Goal: Task Accomplishment & Management: Complete application form

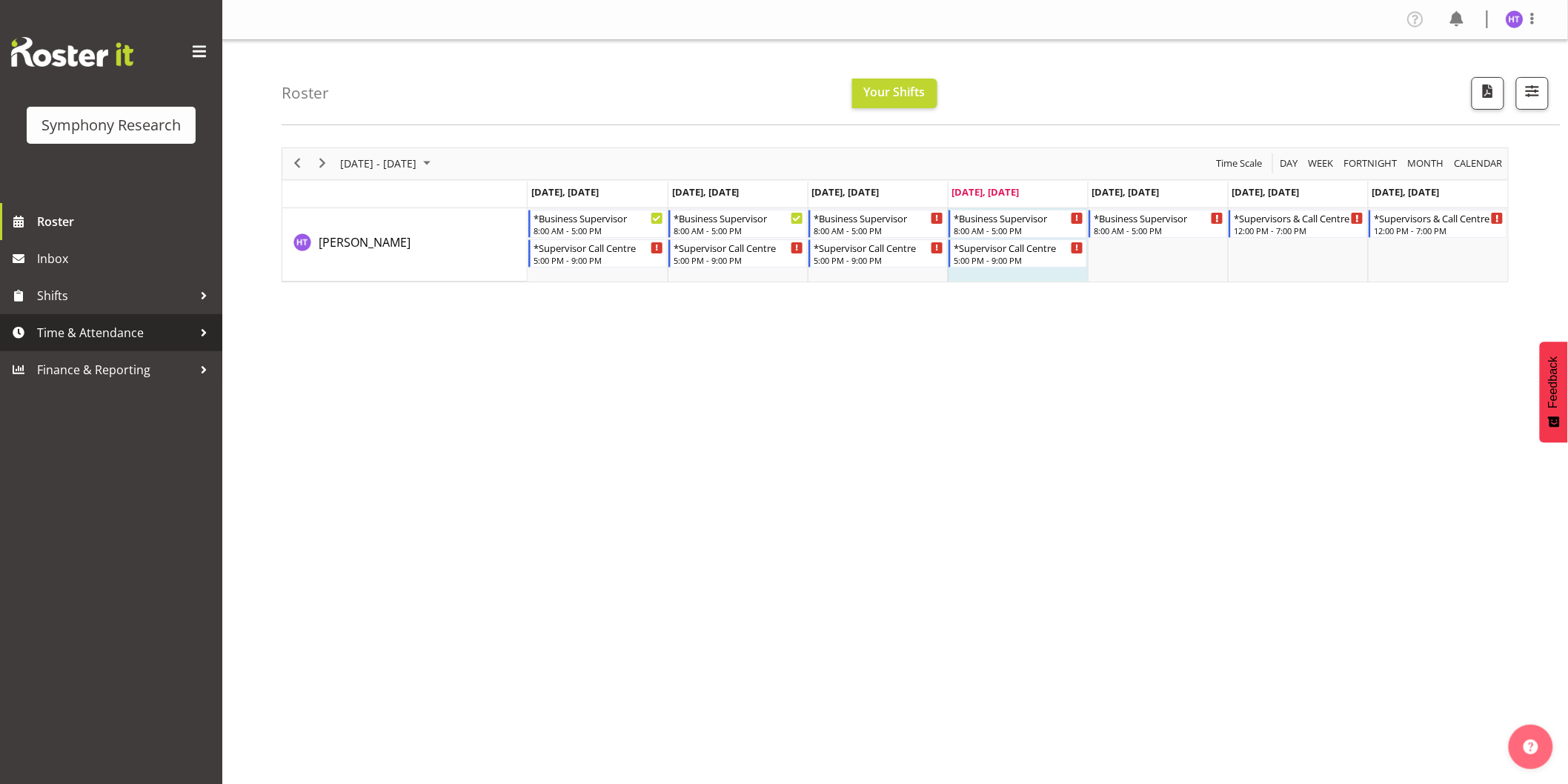
click at [128, 337] on span "Time & Attendance" at bounding box center [114, 333] width 156 height 22
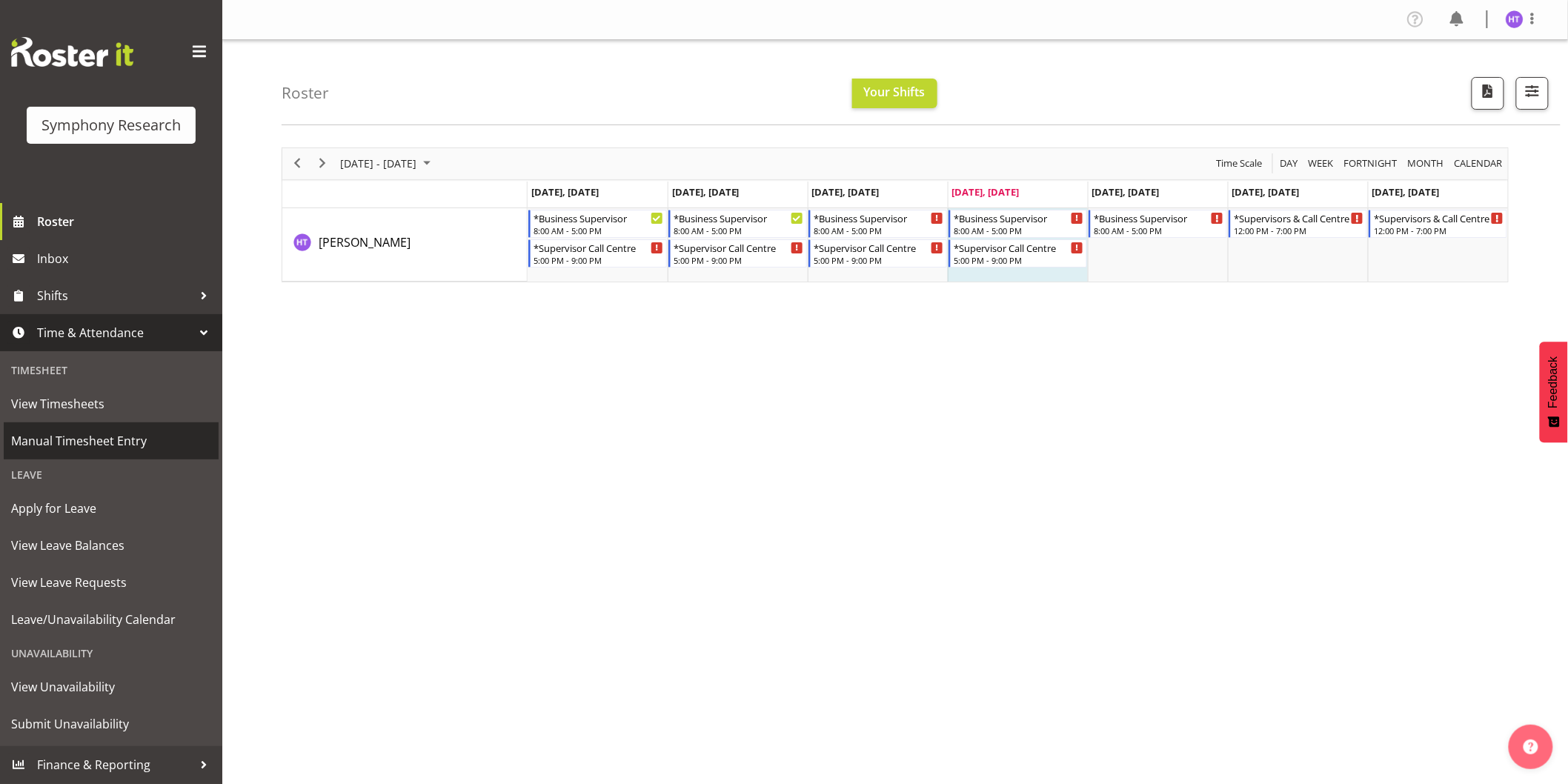
click at [107, 441] on span "Manual Timesheet Entry" at bounding box center [111, 441] width 200 height 22
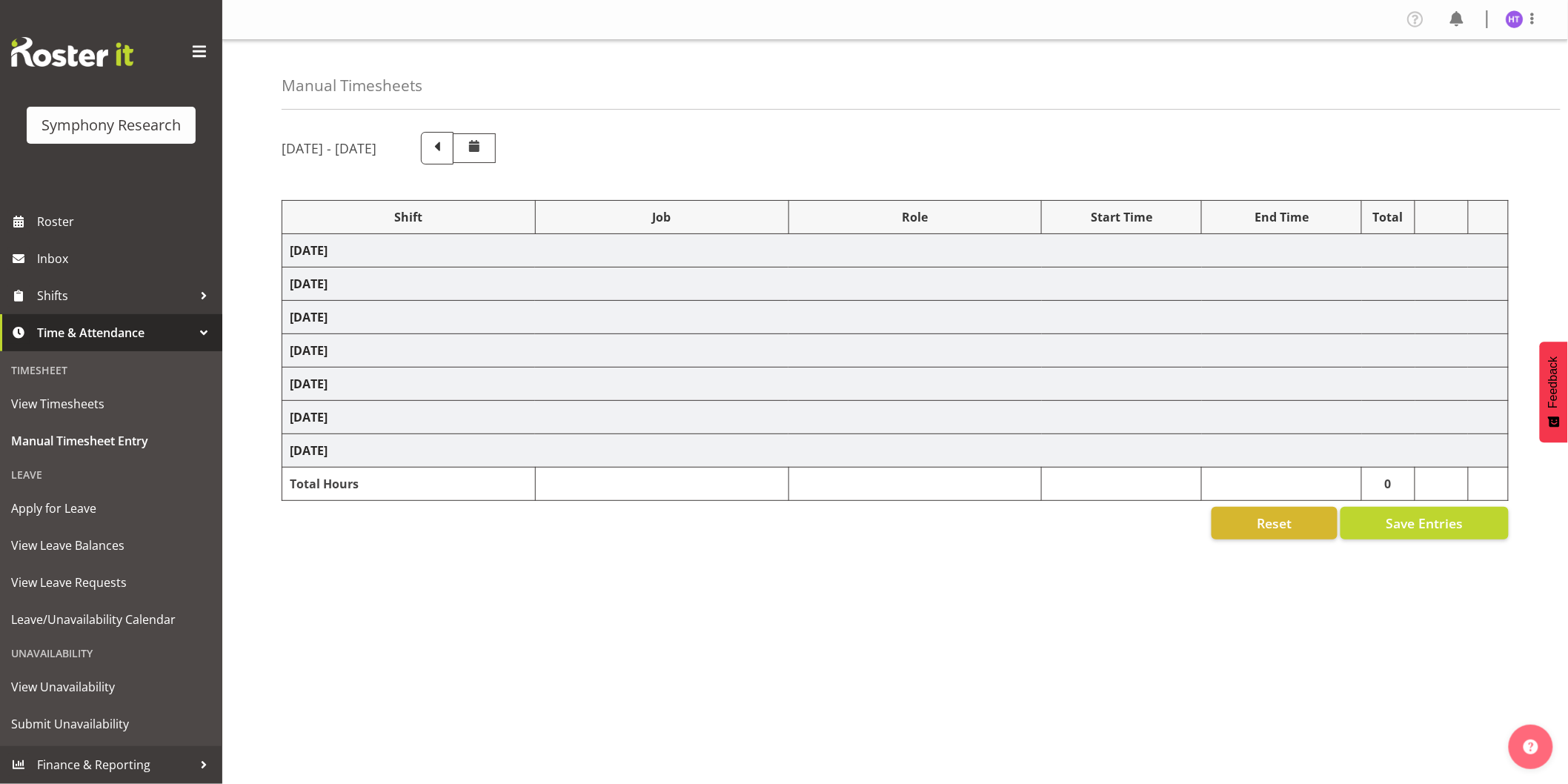
select select "26078"
select select "10575"
select select "45"
select select "56692"
select select "10499"
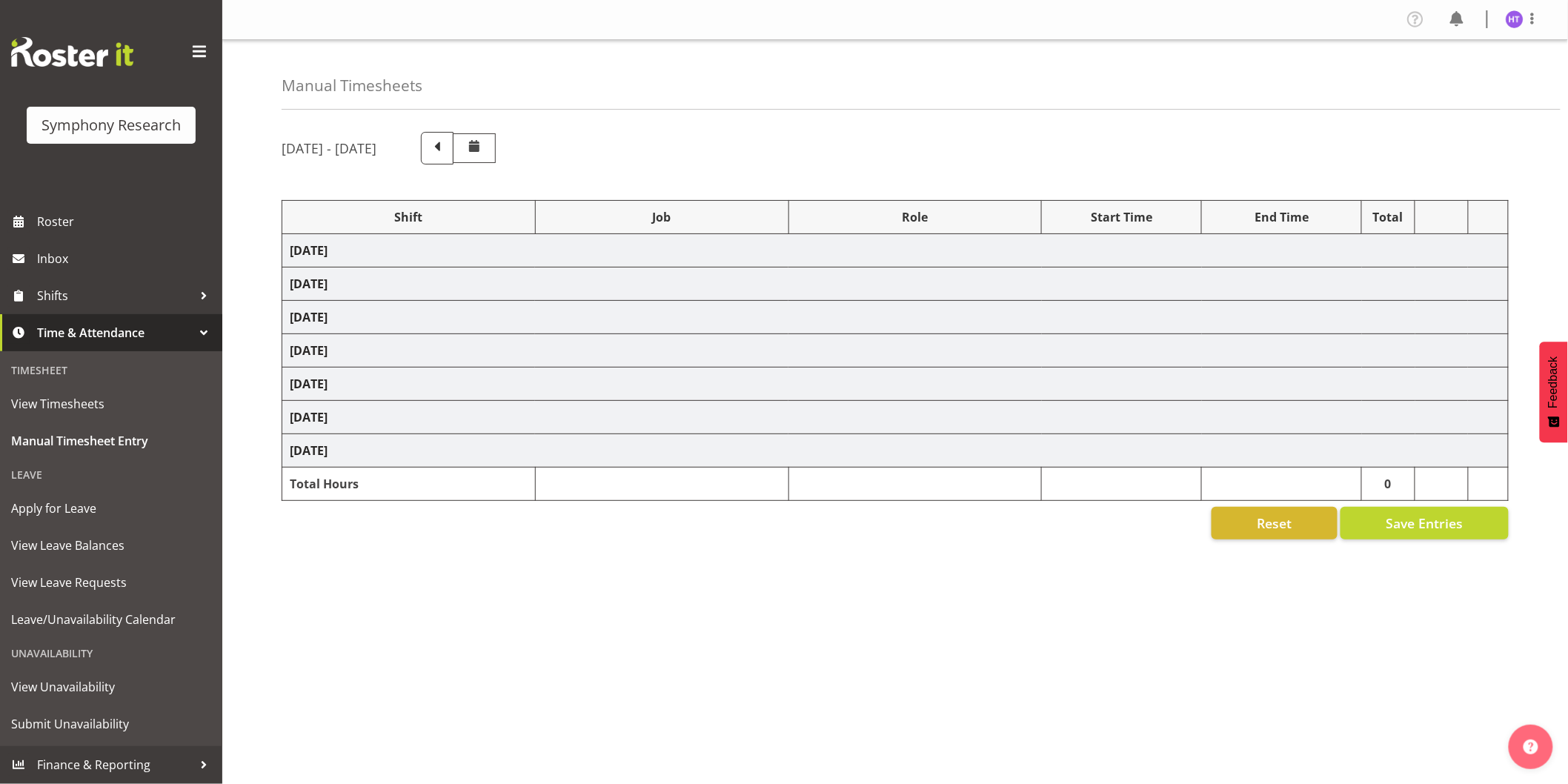
select select "45"
select select "11547"
select select "743"
select select "45"
select select "11547"
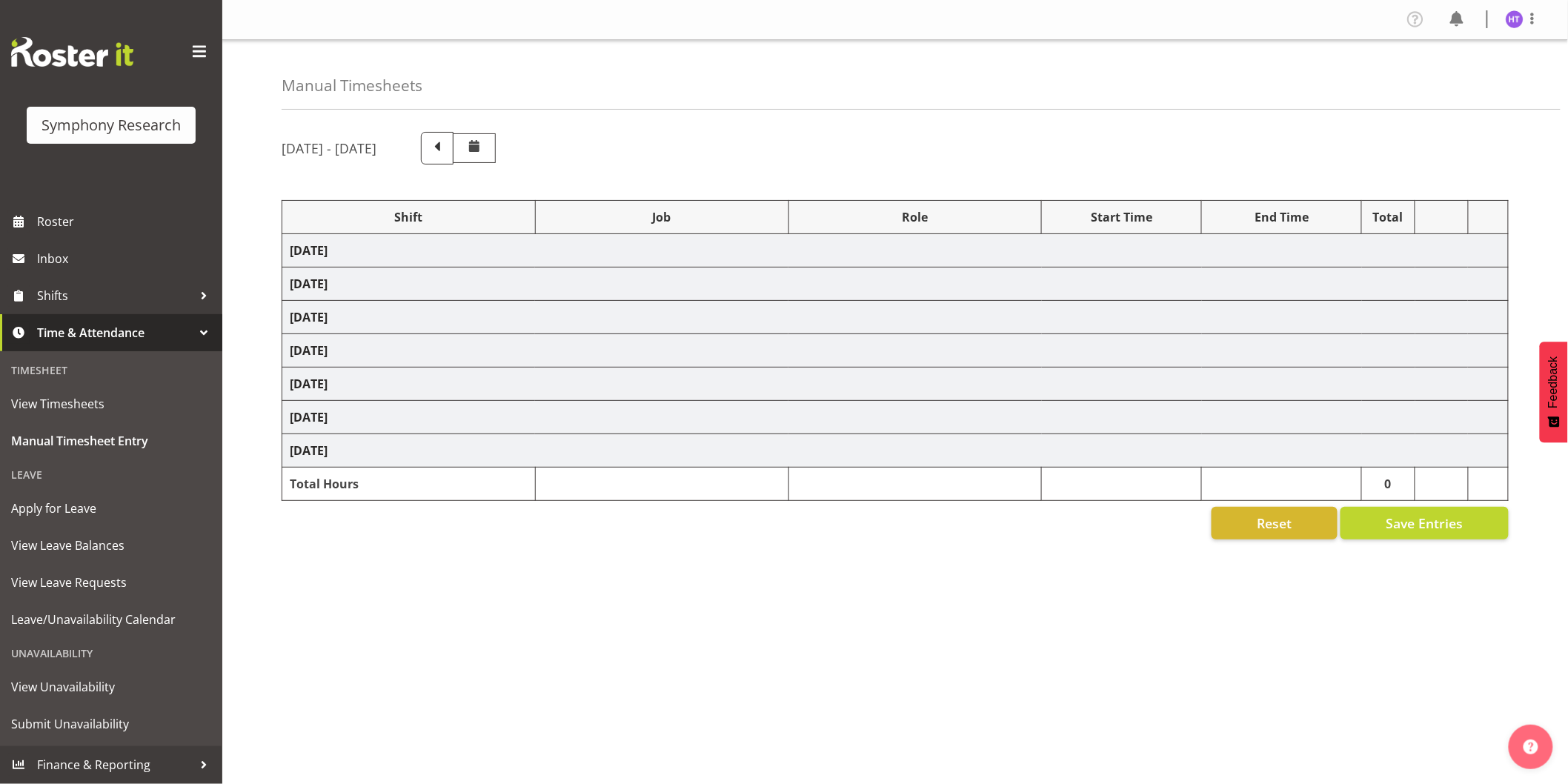
select select "10587"
select select "45"
select select "11547"
select select "10733"
select select "45"
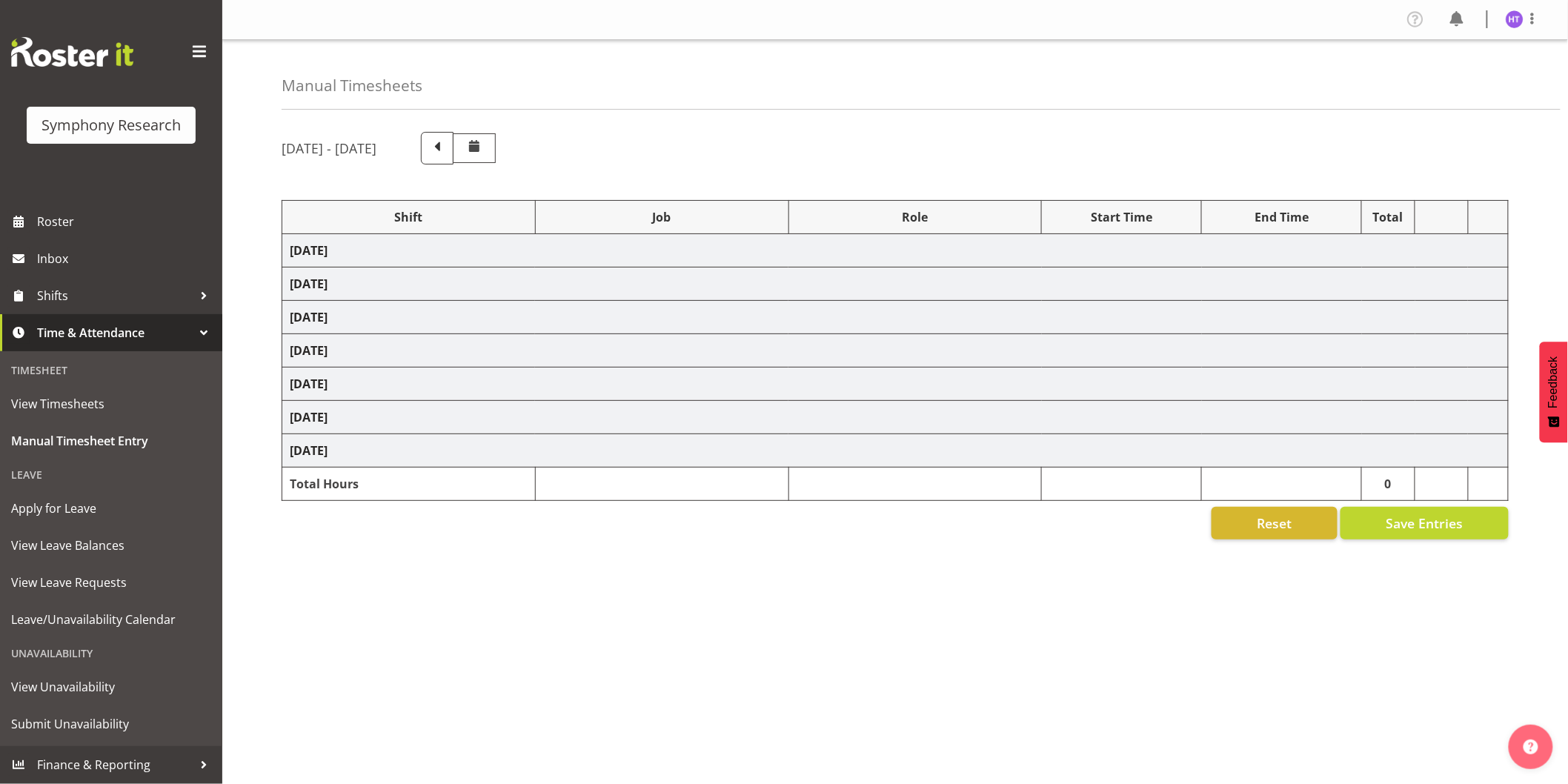
select select "57511"
select select "10587"
select select "45"
select select "11547"
select select "10575"
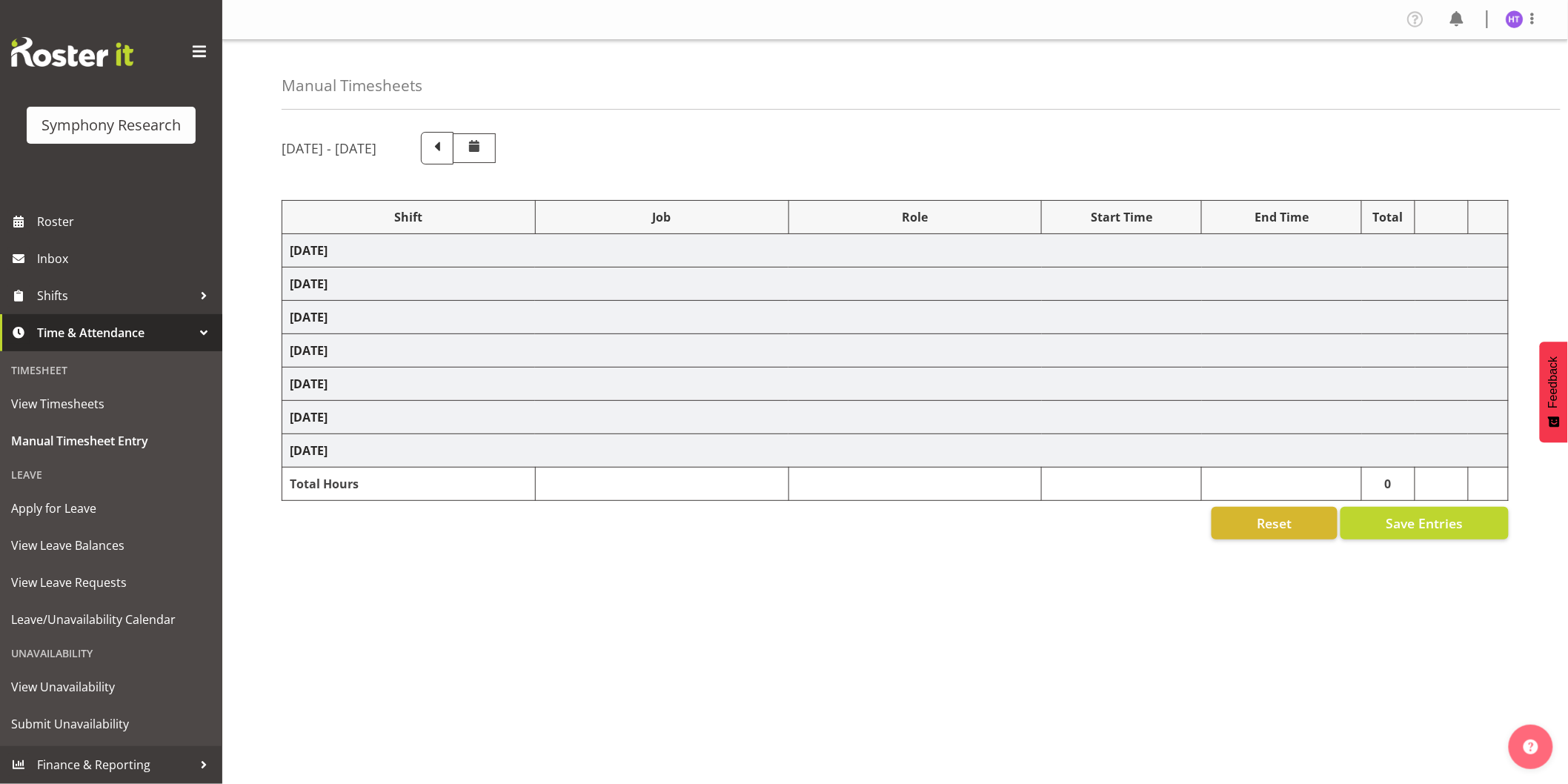
select select "45"
select select "11547"
select select "10633"
select select "45"
select select "57511"
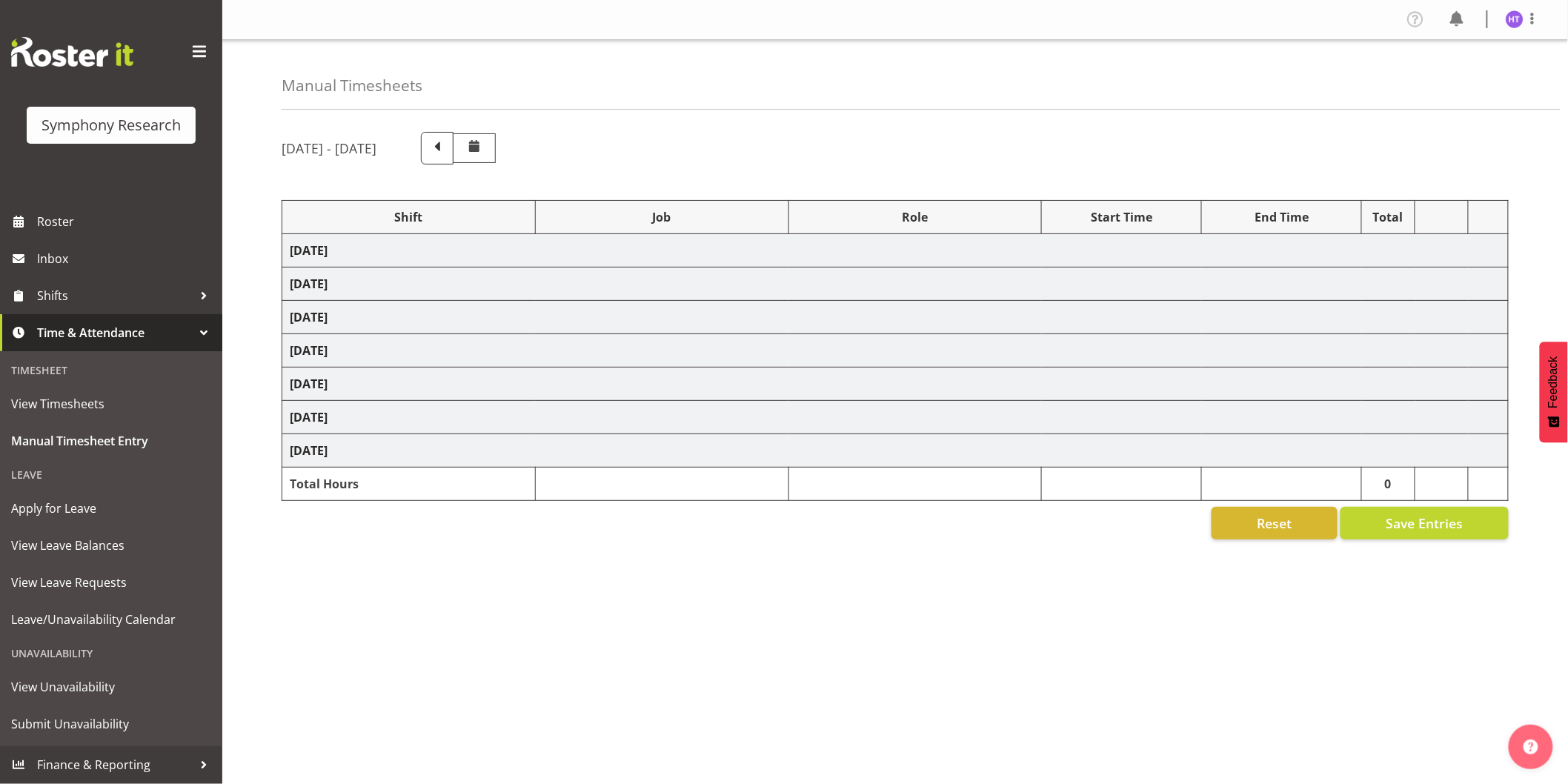
select select "9426"
select select "45"
select select "11547"
select select "743"
select select "45"
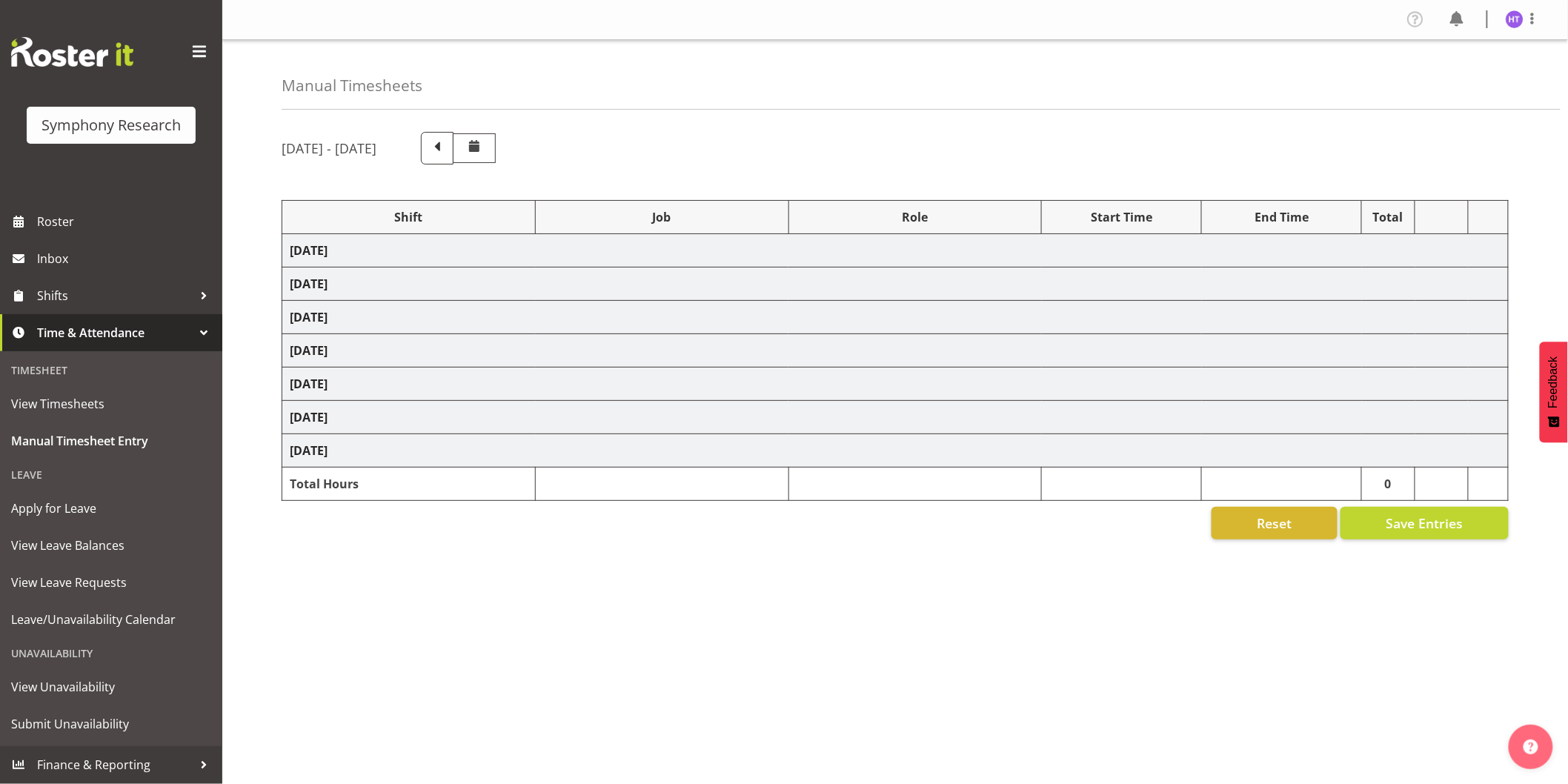
select select "26078"
select select "10587"
select select "45"
select select "26078"
select select "10499"
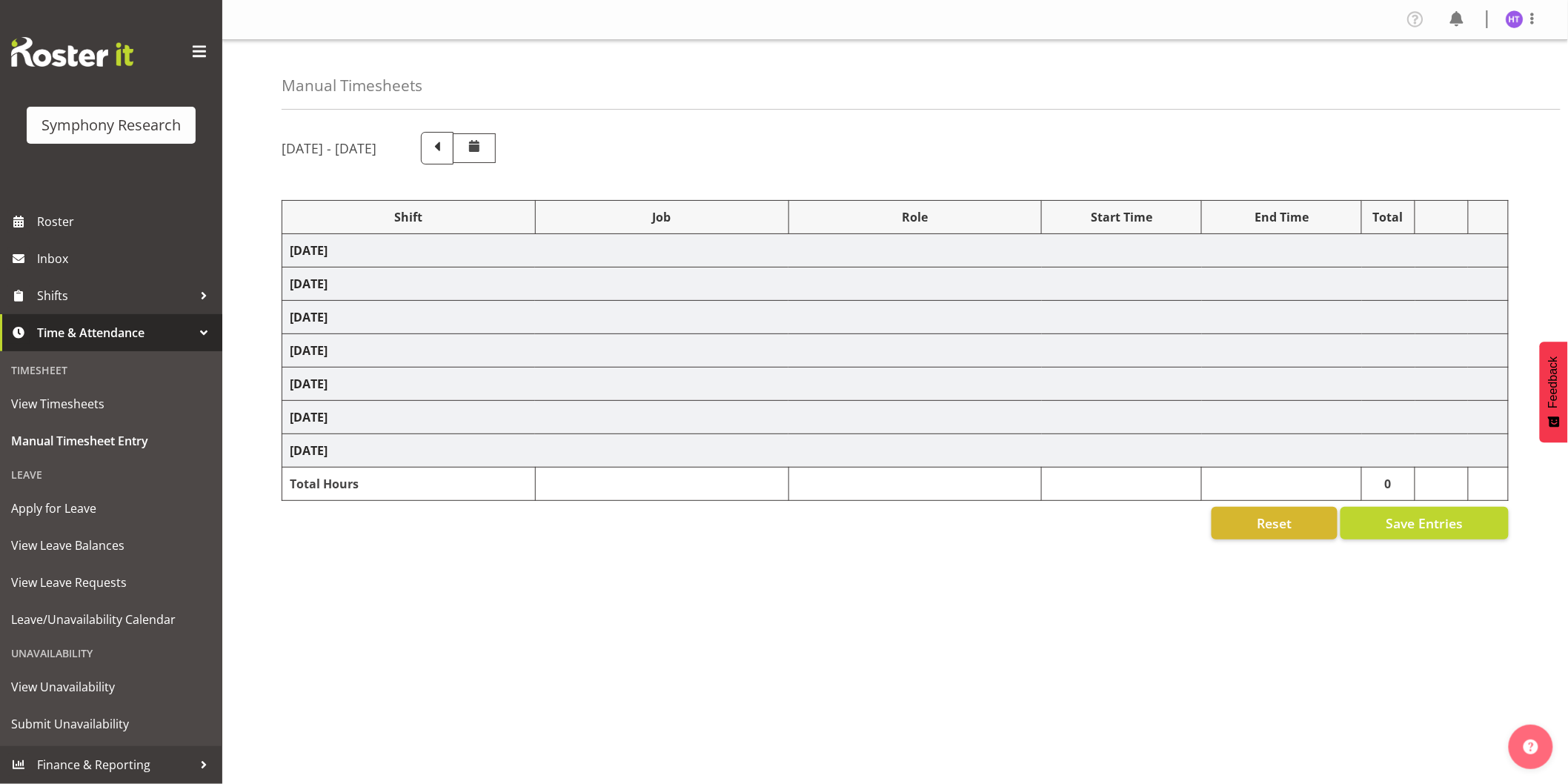
select select "45"
select select
select select "10731"
select select "45"
select select "11547"
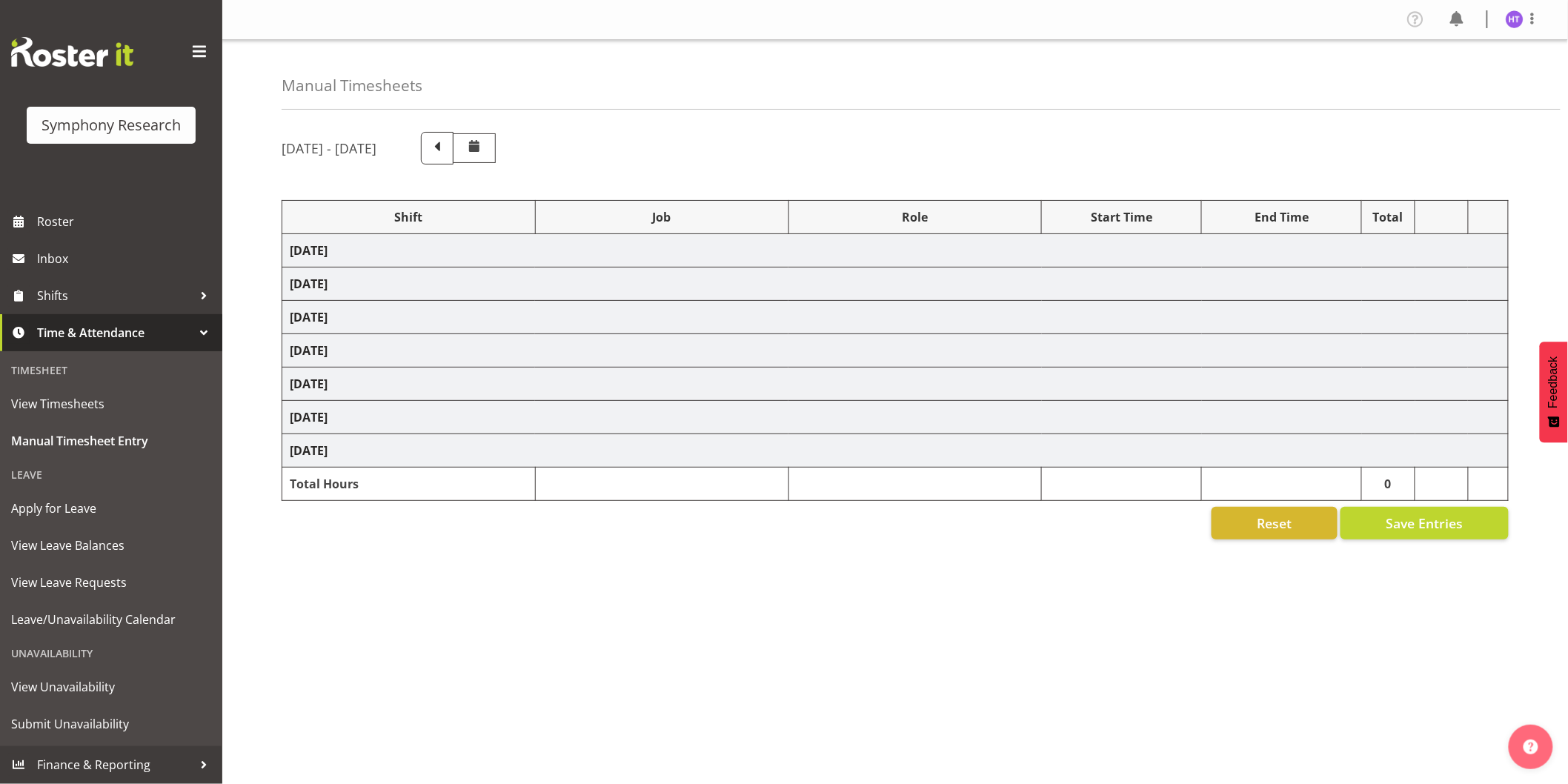
select select "10587"
select select "45"
select select "11547"
select select "10731"
select select "45"
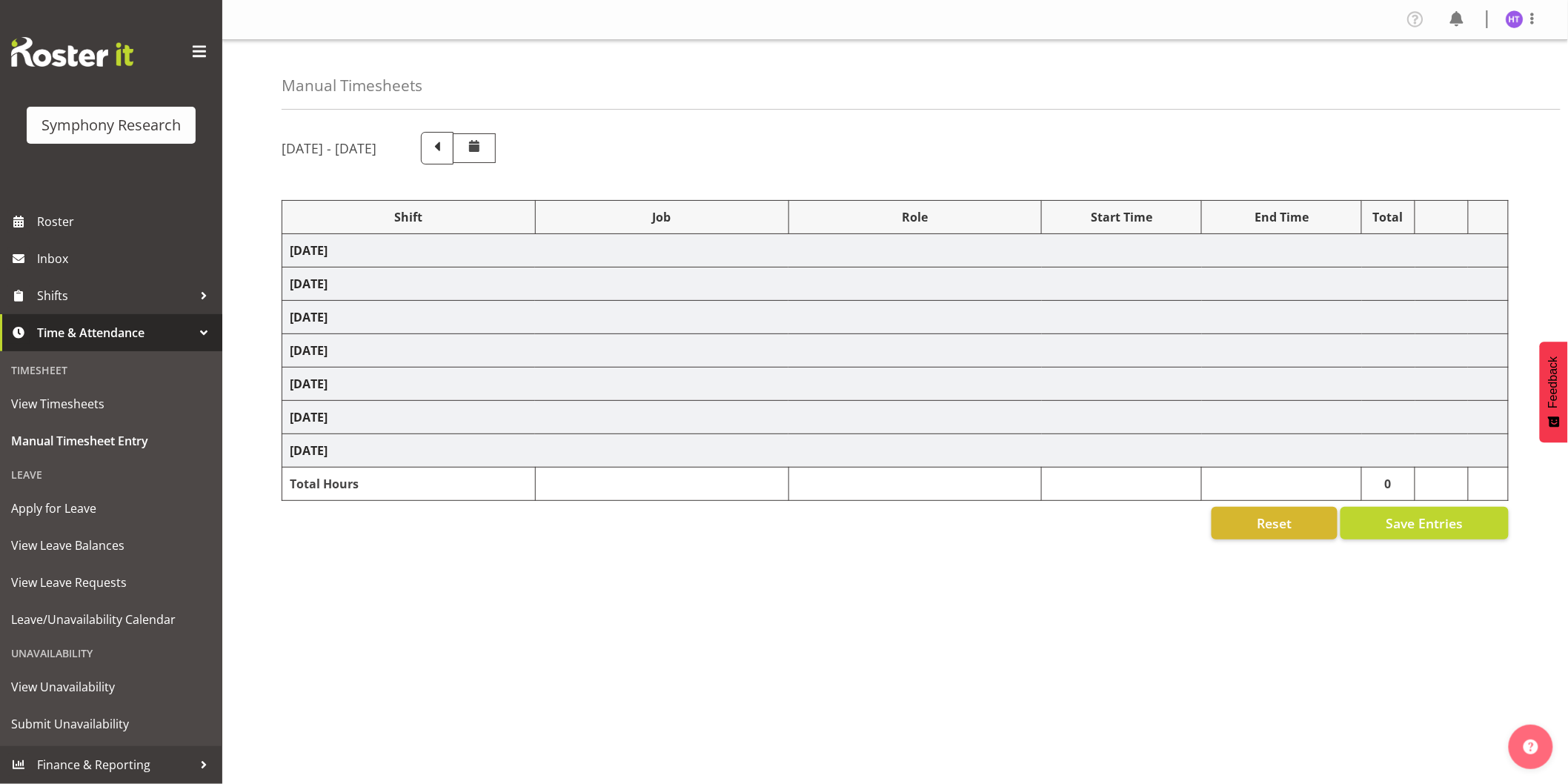
select select "11547"
select select "10587"
select select "45"
select select "11547"
select select "10527"
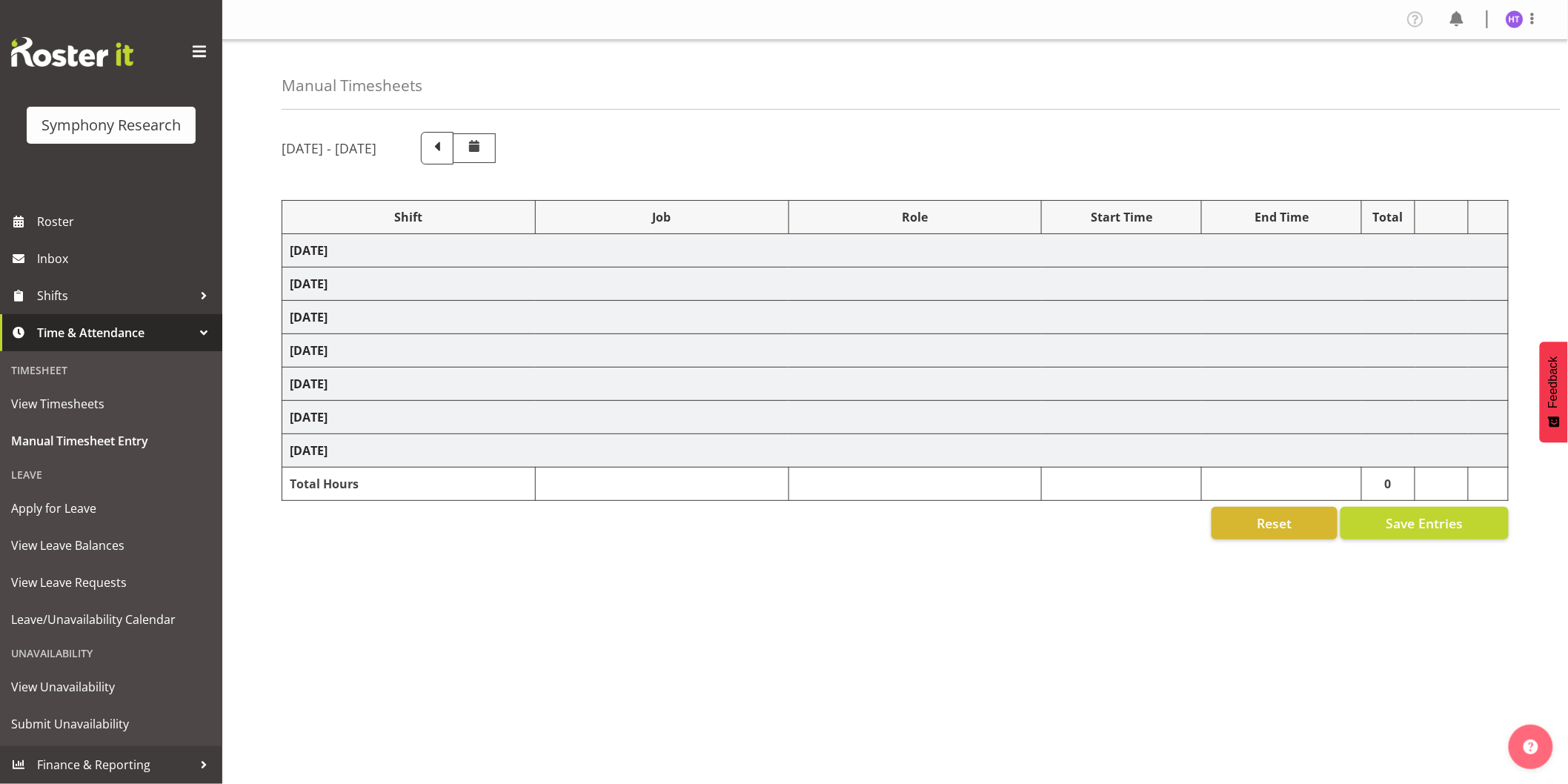
select select "45"
select select "11547"
select select "10575"
select select "45"
select select "11547"
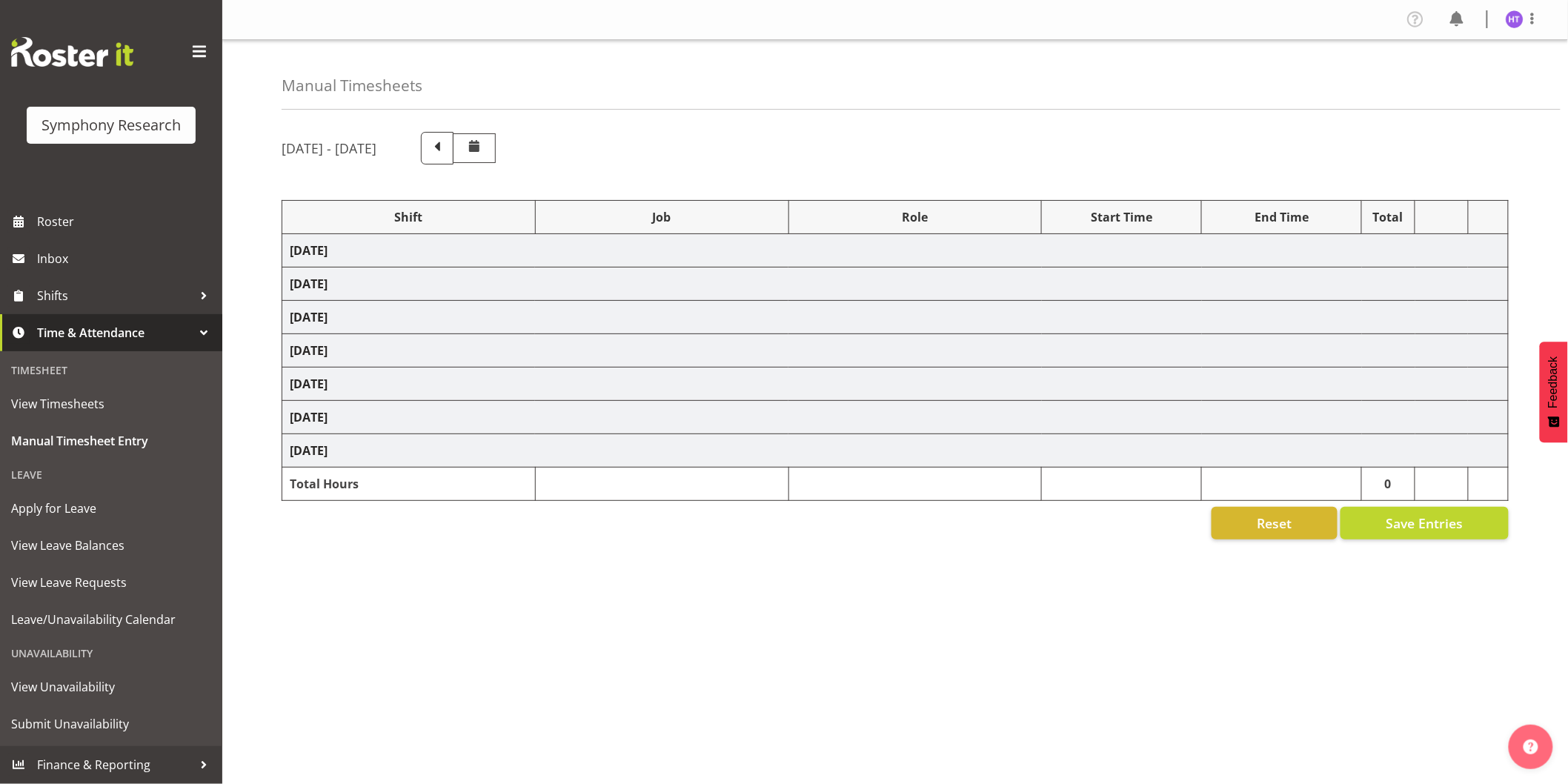
select select "10633"
select select "45"
select select "11547"
select select "743"
select select "45"
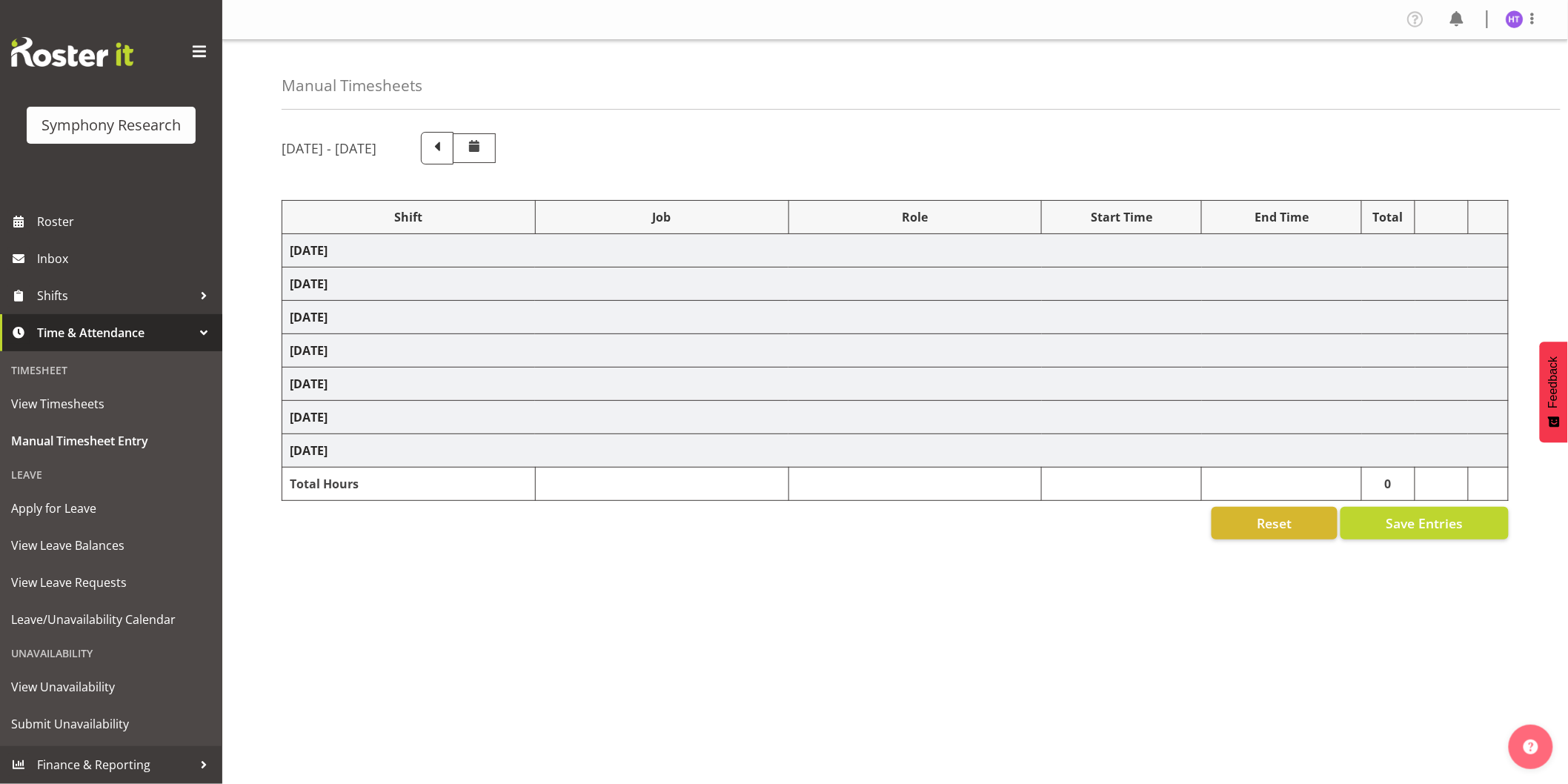
select select "11547"
select select "10527"
select select "45"
select select "11547"
select select "10575"
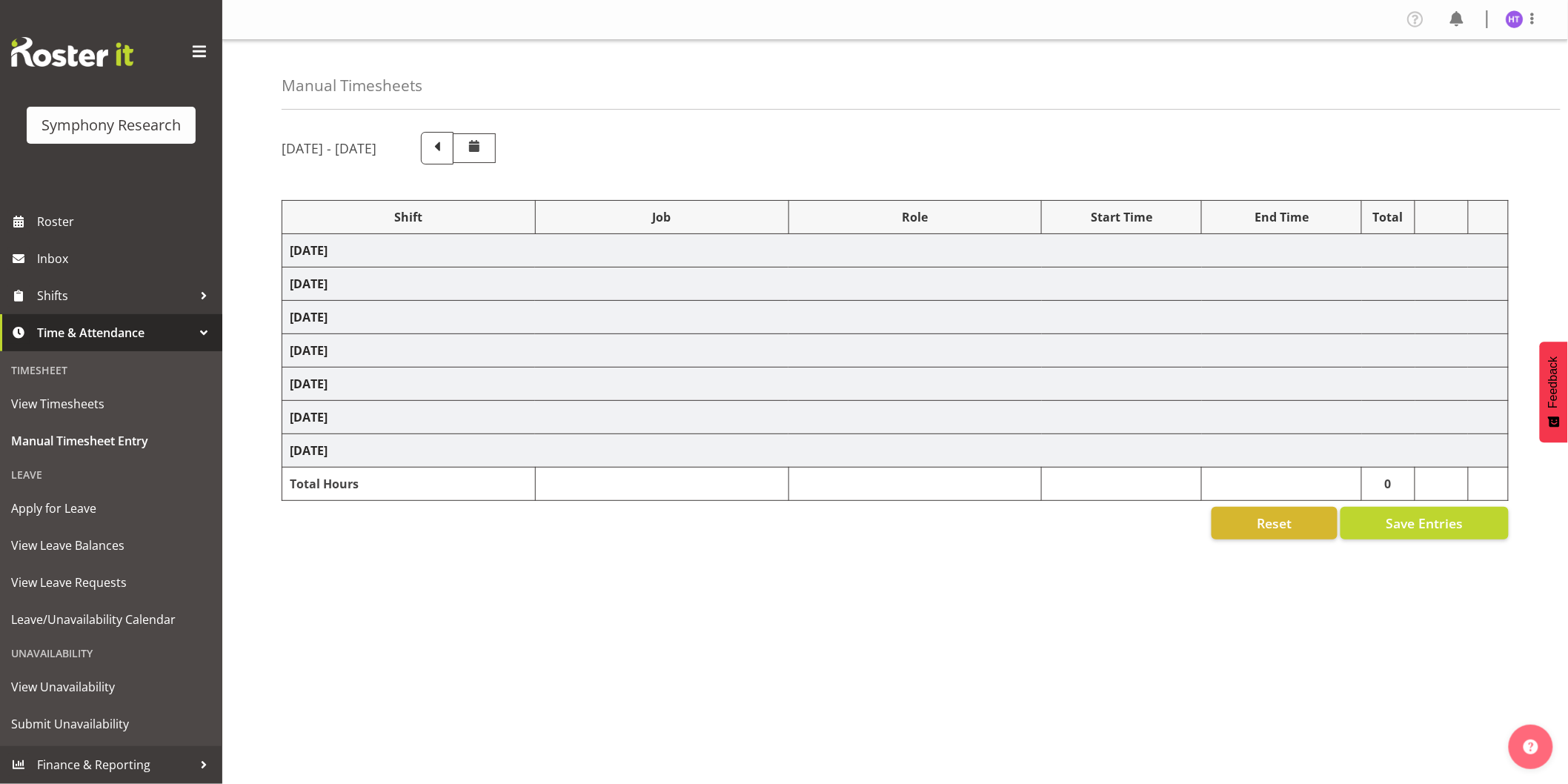
select select "45"
select select "13878"
select select "10499"
select select "45"
select select "11547"
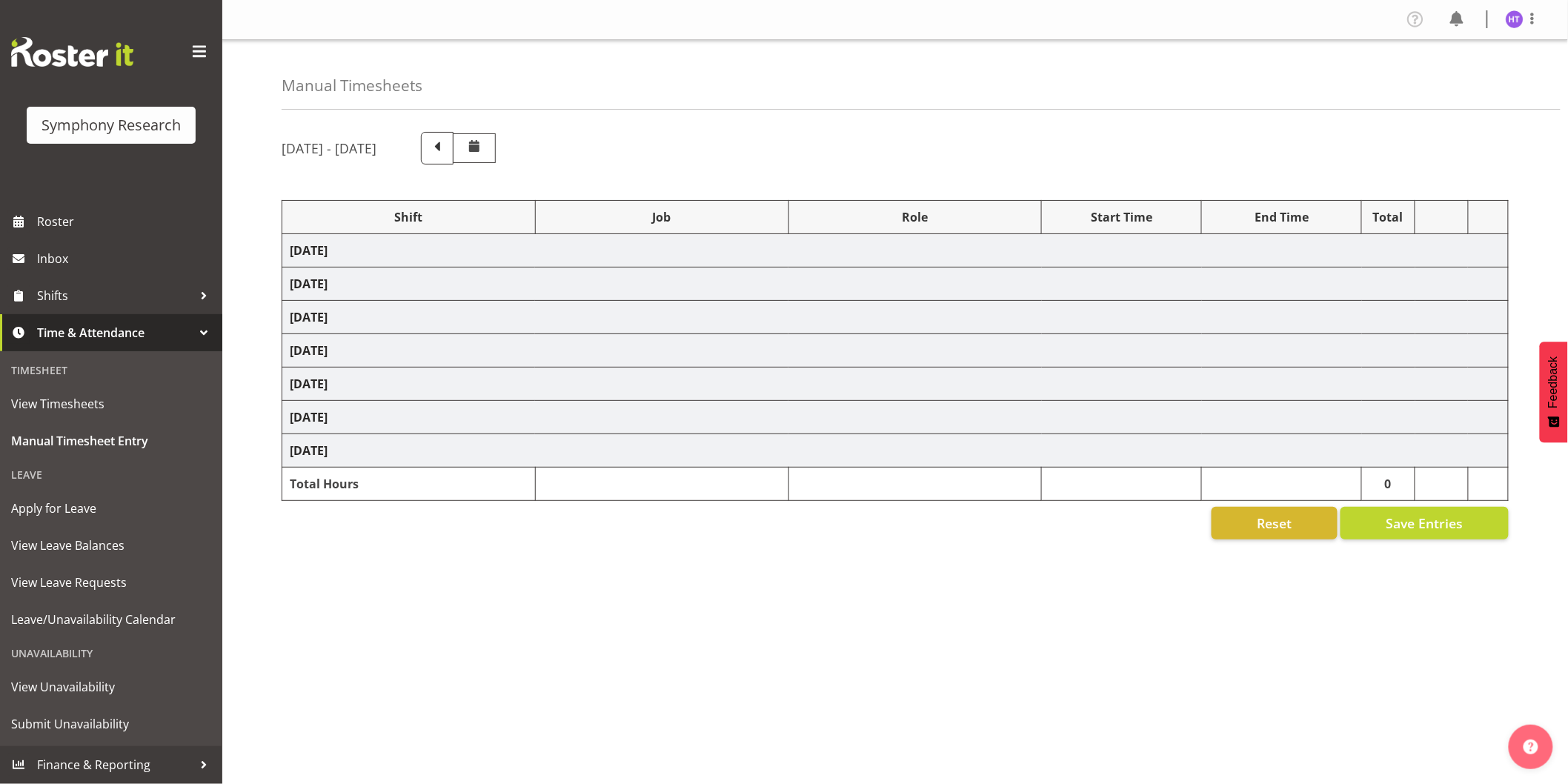
select select "10731"
select select "45"
select select "11547"
select select "10730"
select select "45"
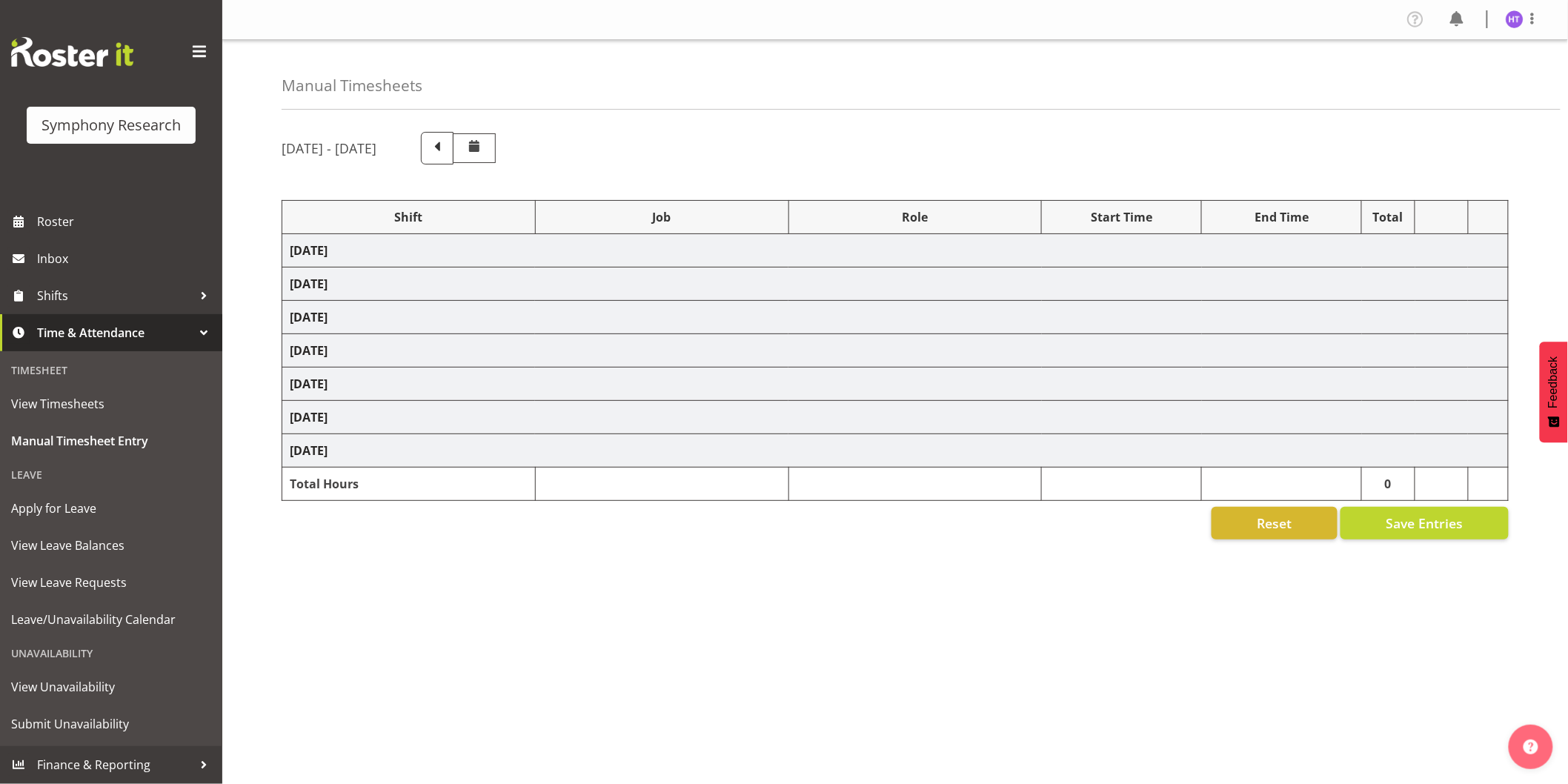
select select "11547"
select select "743"
select select "45"
select select "43777"
select select "10575"
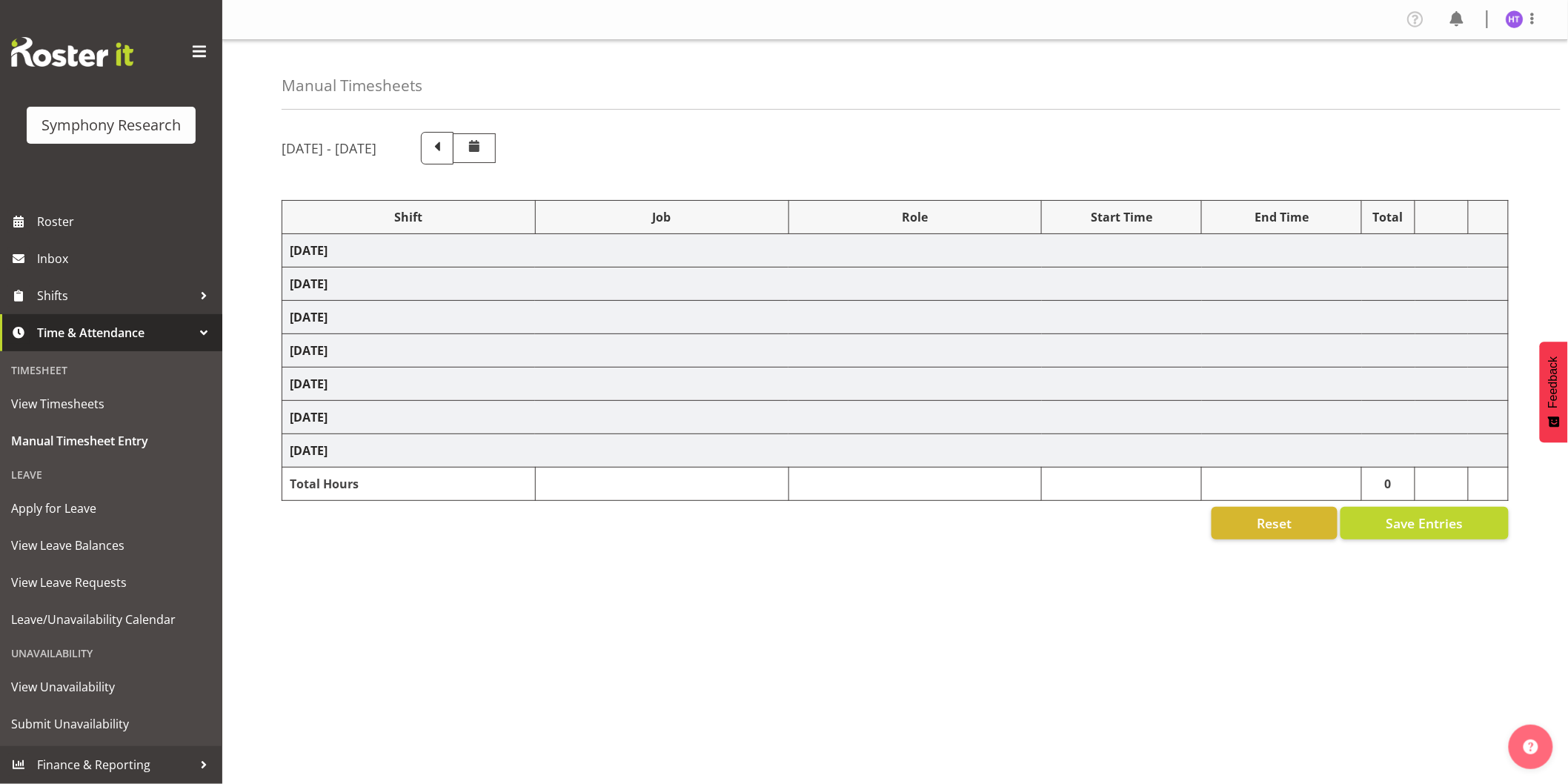
select select "45"
select select "56692"
select select "10499"
select select "45"
select select
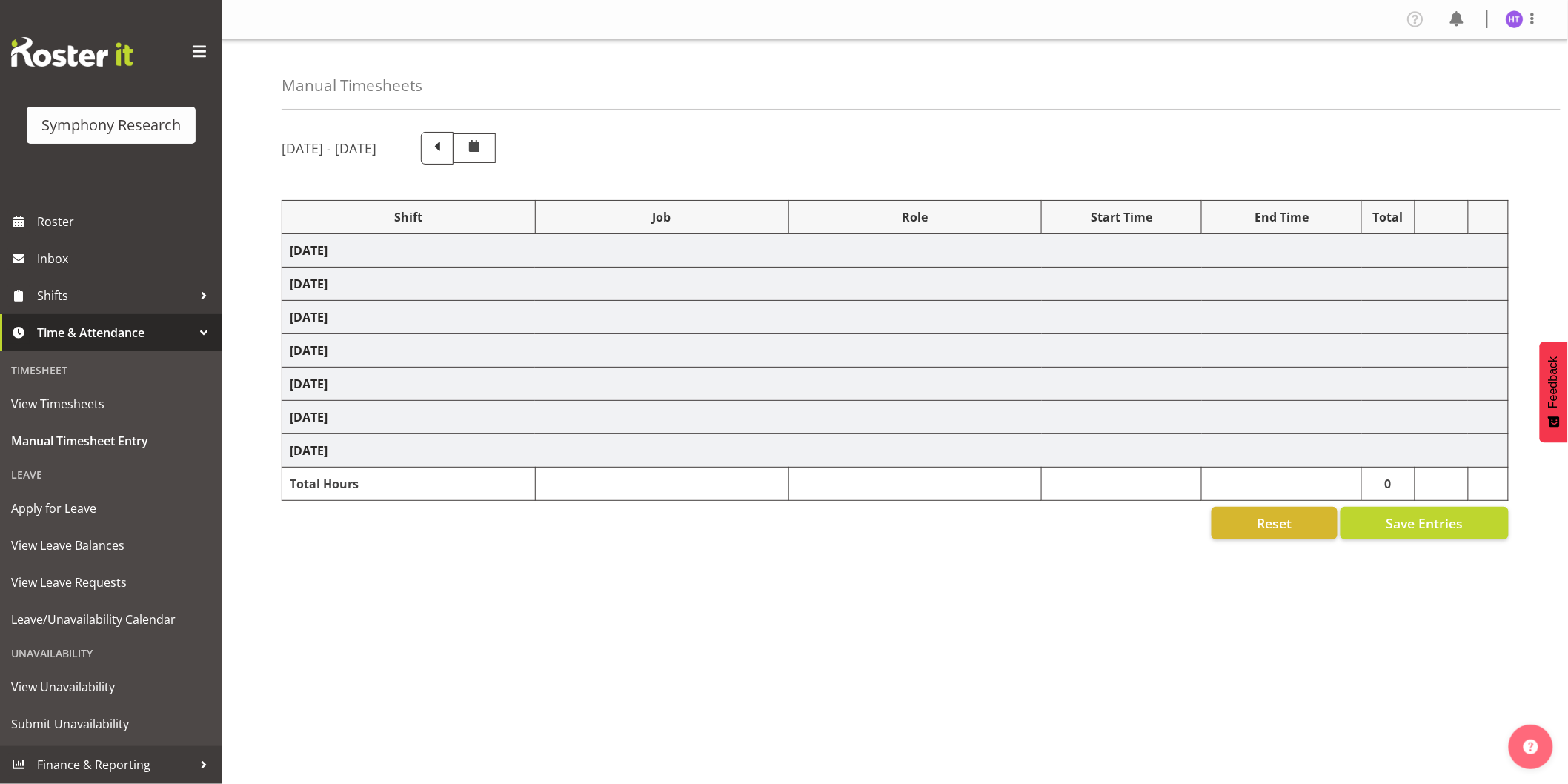
select select "10499"
select select "45"
select select "56692"
select select "743"
select select "45"
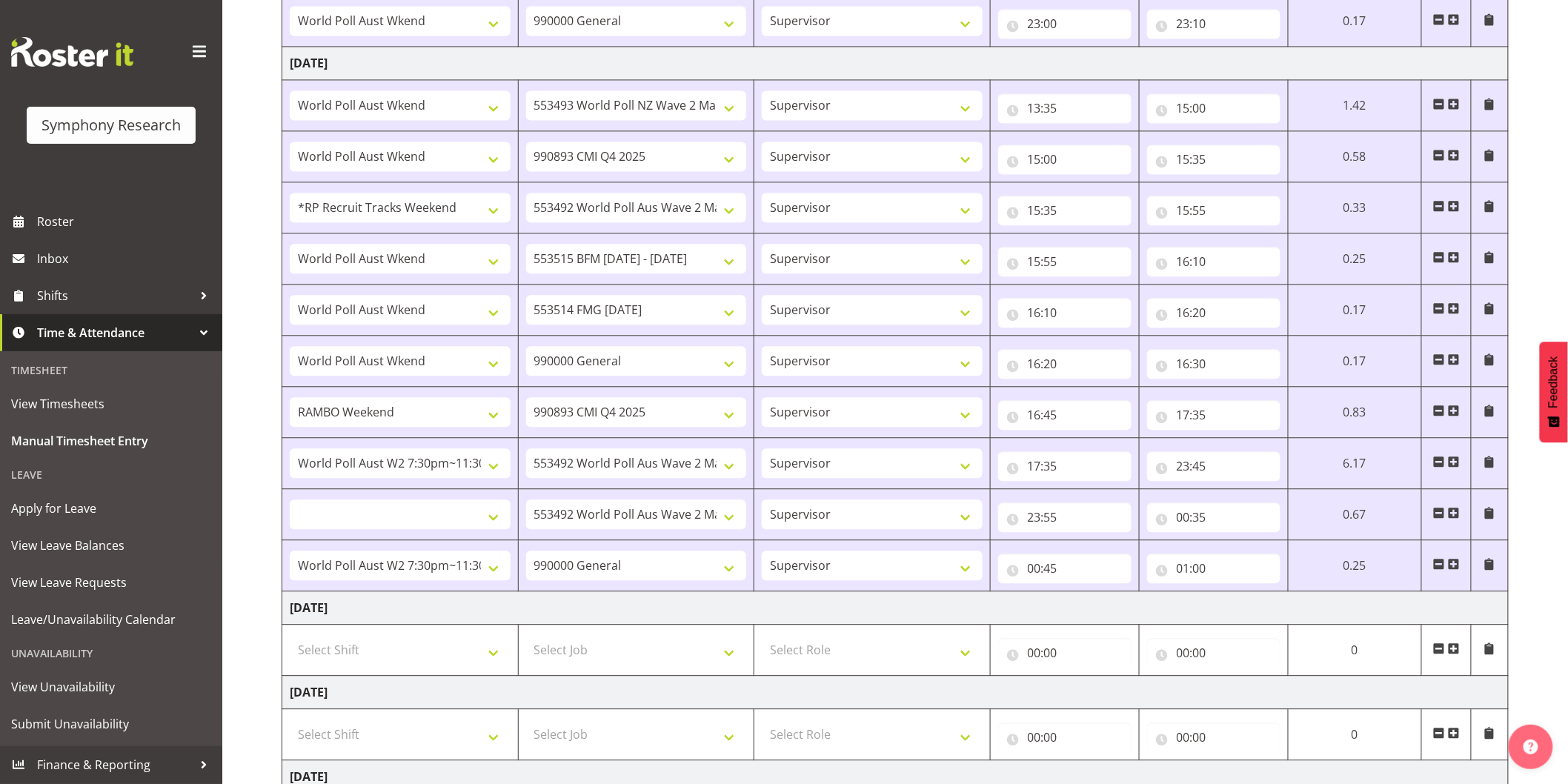
scroll to position [1482, 0]
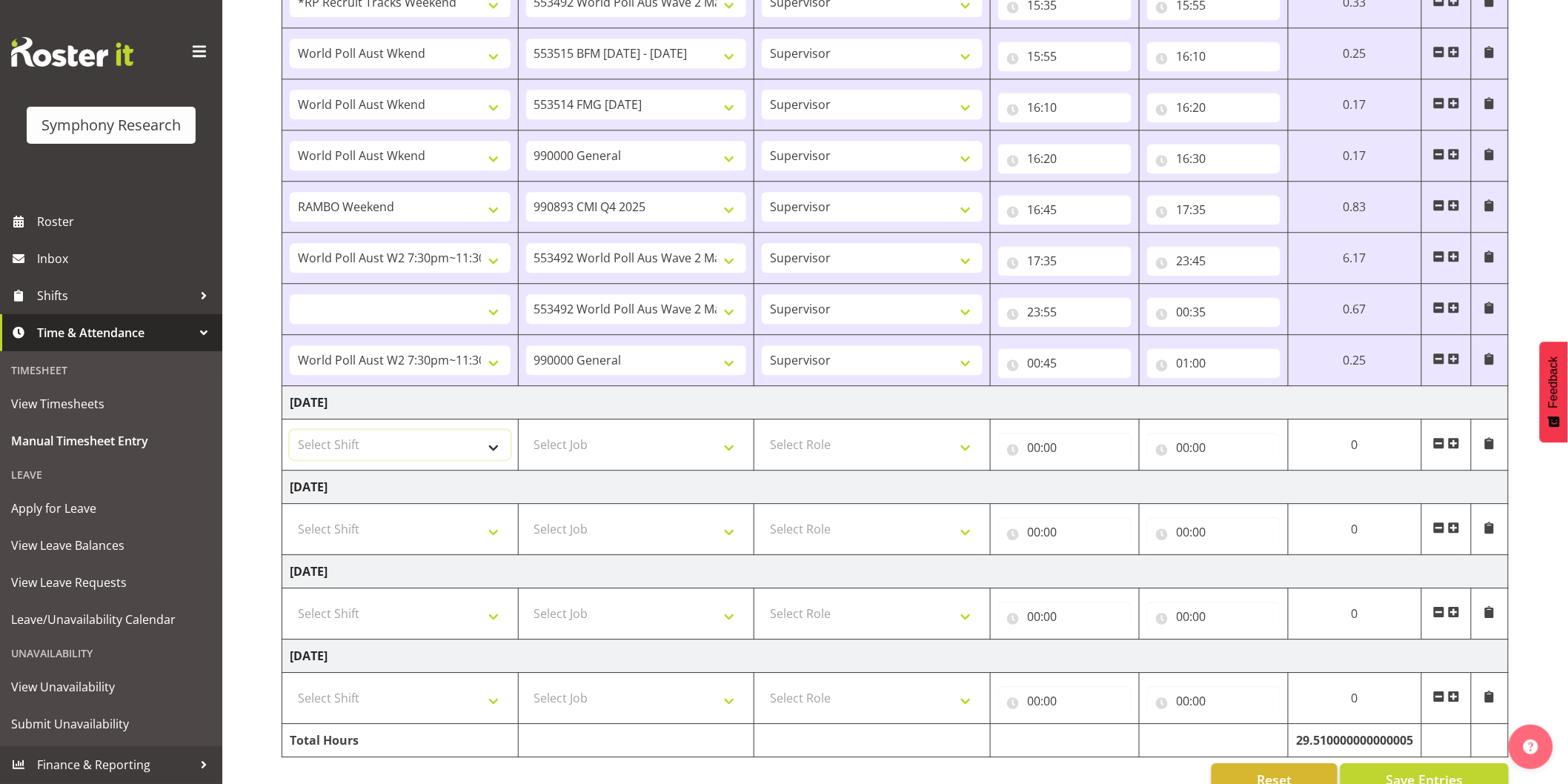
click at [373, 456] on select "Select Shift !!Weekend Residential (Roster IT Shift Label) *Business 9/10am ~ 4…" at bounding box center [400, 445] width 221 height 30
select select "41319"
click at [290, 433] on select "Select Shift !!Weekend Residential (Roster IT Shift Label) *Business 9/10am ~ 4…" at bounding box center [400, 445] width 221 height 30
select select
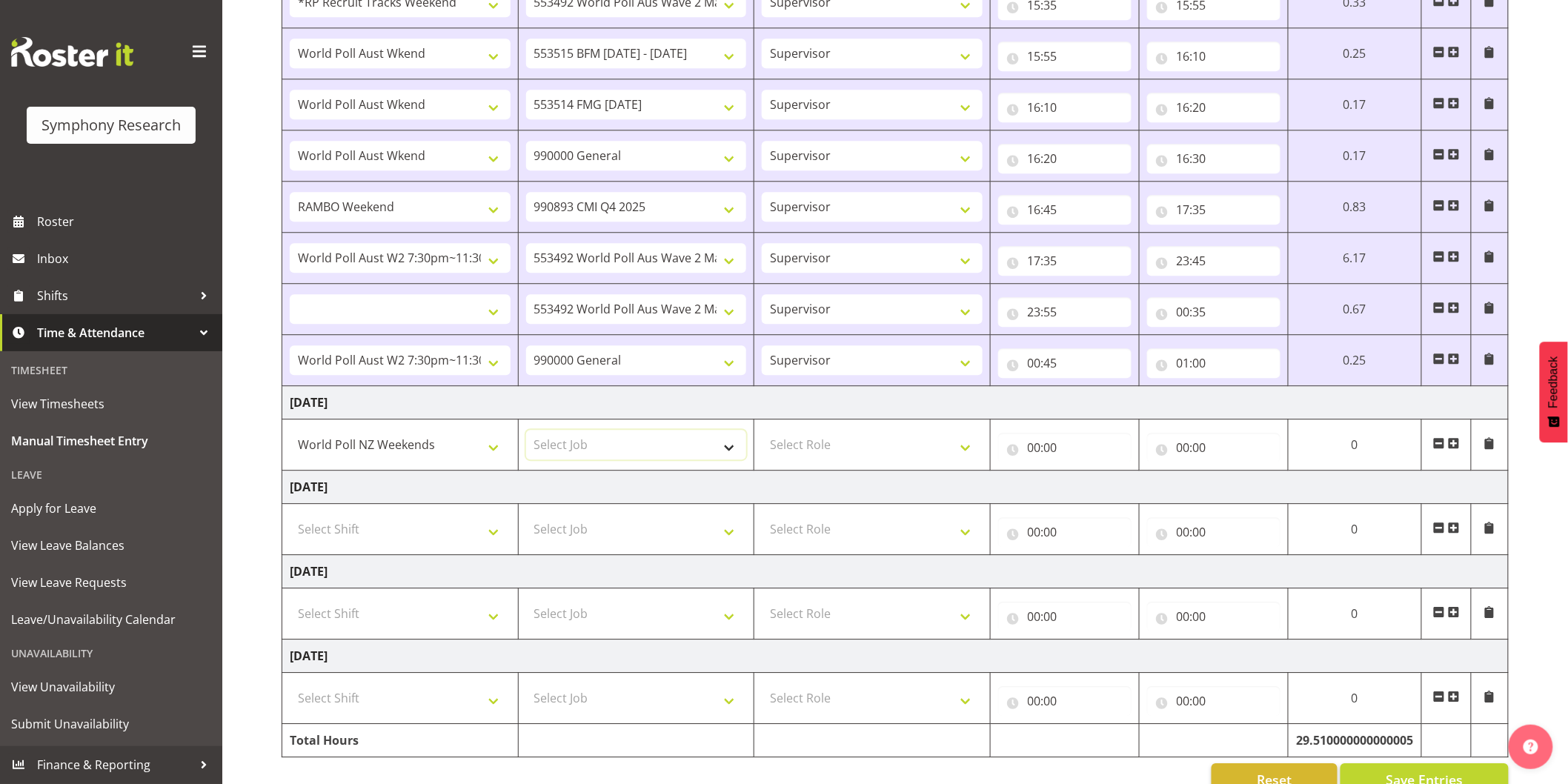
click at [556, 447] on select "Select Job 550060 IF Admin 553492 World Poll Aus Wave 2 Main 2025 553493 World …" at bounding box center [637, 445] width 221 height 30
select select "10730"
click at [526, 433] on select "Select Job 550060 IF Admin 553492 World Poll Aus Wave 2 Main 2025 553493 World …" at bounding box center [637, 445] width 221 height 30
select select
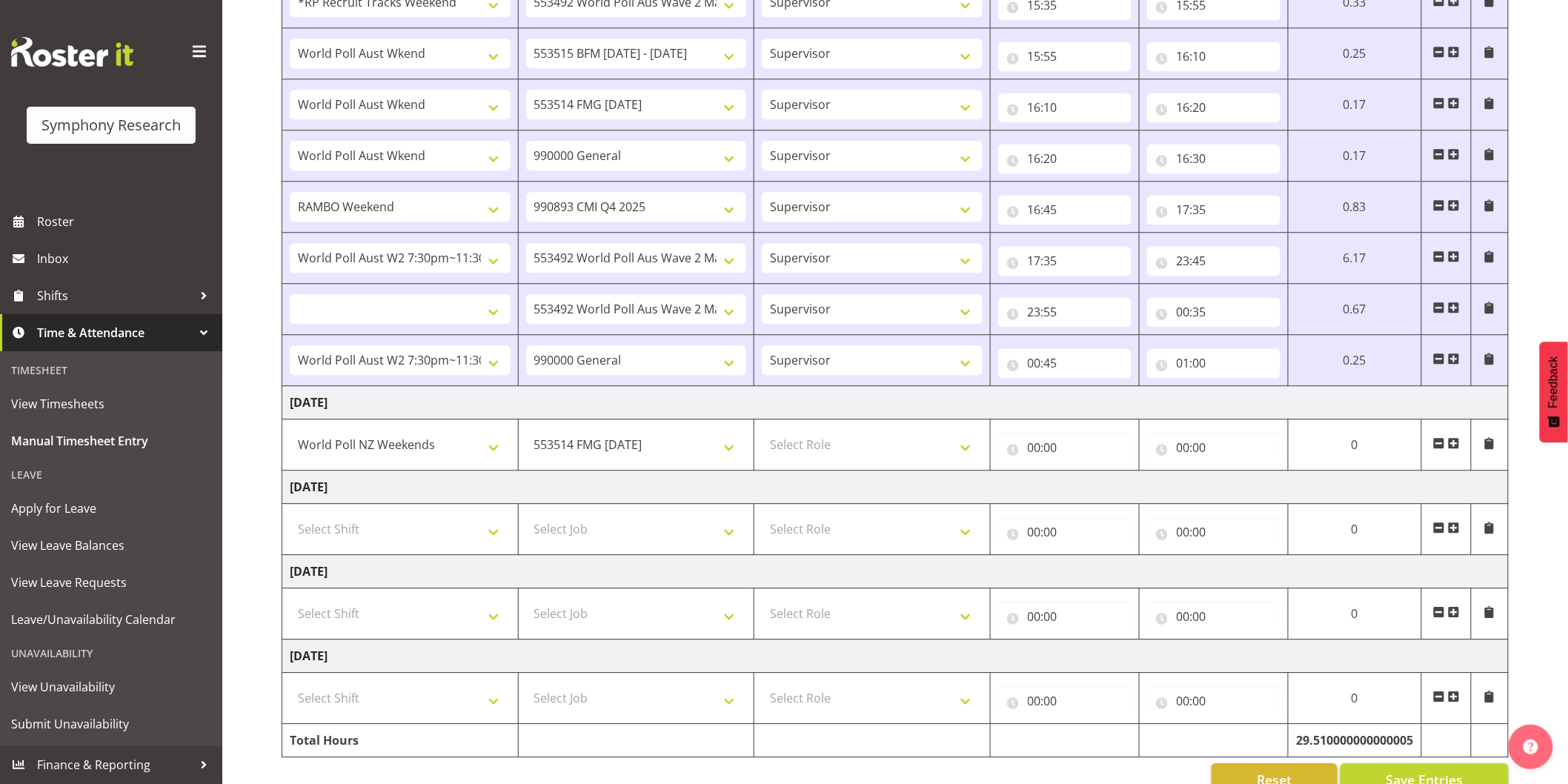
click at [843, 427] on td "Select Role Interviewing Briefing Supervisor" at bounding box center [872, 445] width 236 height 51
click at [841, 442] on select "Select Role Interviewing Briefing Supervisor" at bounding box center [872, 445] width 221 height 30
select select "45"
click at [762, 433] on select "Select Role Interviewing Briefing Supervisor" at bounding box center [872, 445] width 221 height 30
select select
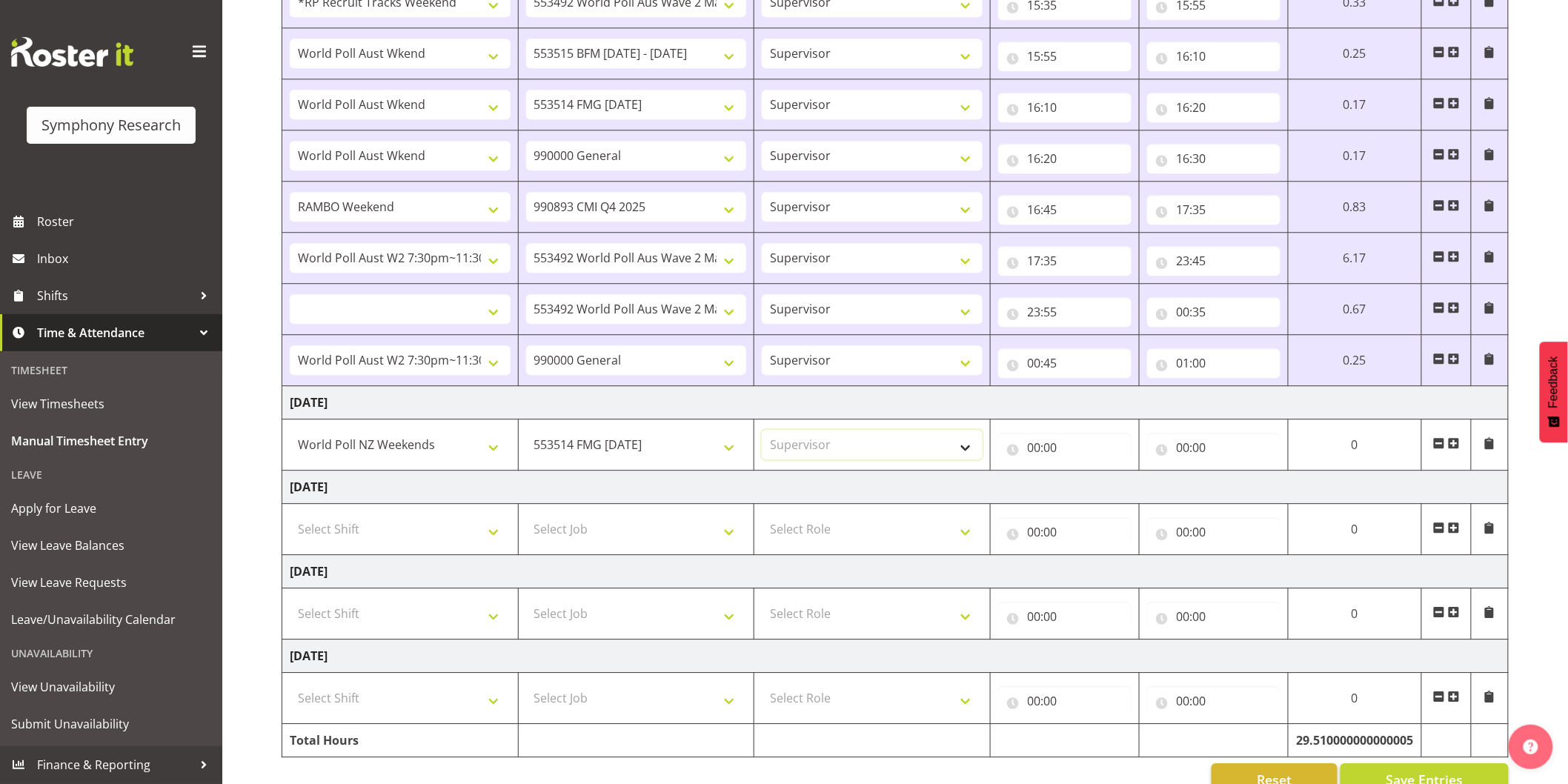
select select
drag, startPoint x: 1040, startPoint y: 446, endPoint x: 1047, endPoint y: 455, distance: 11.4
click at [1039, 446] on input "00:00" at bounding box center [1065, 448] width 133 height 30
click at [1090, 497] on select "00 01 02 03 04 05 06 07 08 09 10 11 12 13 14 15 16 17 18 19 20 21 22 23" at bounding box center [1099, 486] width 34 height 30
select select "12"
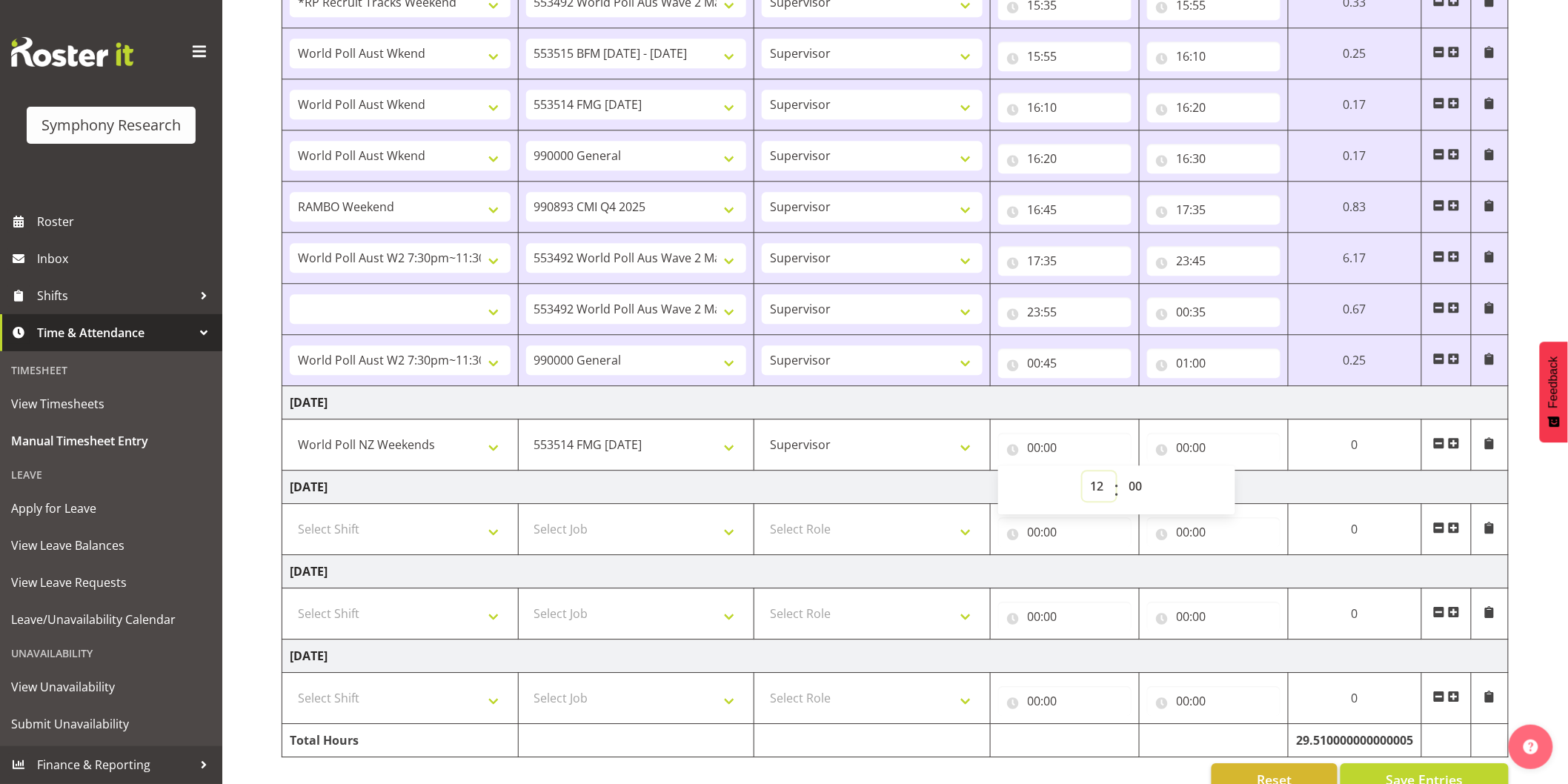
click at [1083, 474] on select "00 01 02 03 04 05 06 07 08 09 10 11 12 13 14 15 16 17 18 19 20 21 22 23" at bounding box center [1099, 486] width 34 height 30
select select
type input "12:00"
click at [1129, 490] on select "00 01 02 03 04 05 06 07 08 09 10 11 12 13 14 15 16 17 18 19 20 21 22 23 24 25 2…" at bounding box center [1138, 486] width 34 height 30
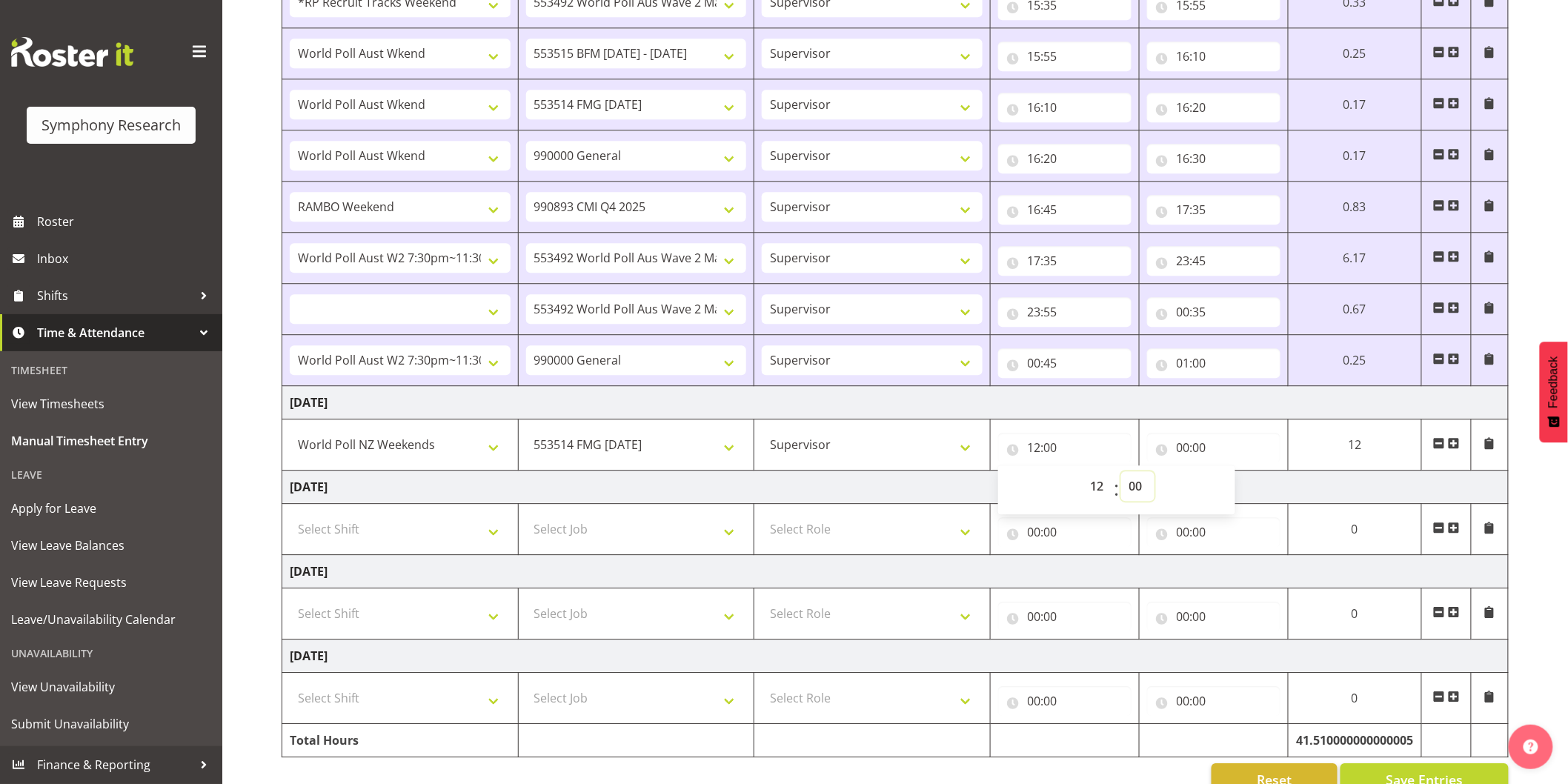
select select "30"
click at [1122, 474] on select "00 01 02 03 04 05 06 07 08 09 10 11 12 13 14 15 16 17 18 19 20 21 22 23 24 25 2…" at bounding box center [1138, 486] width 34 height 30
select select
type input "12:30"
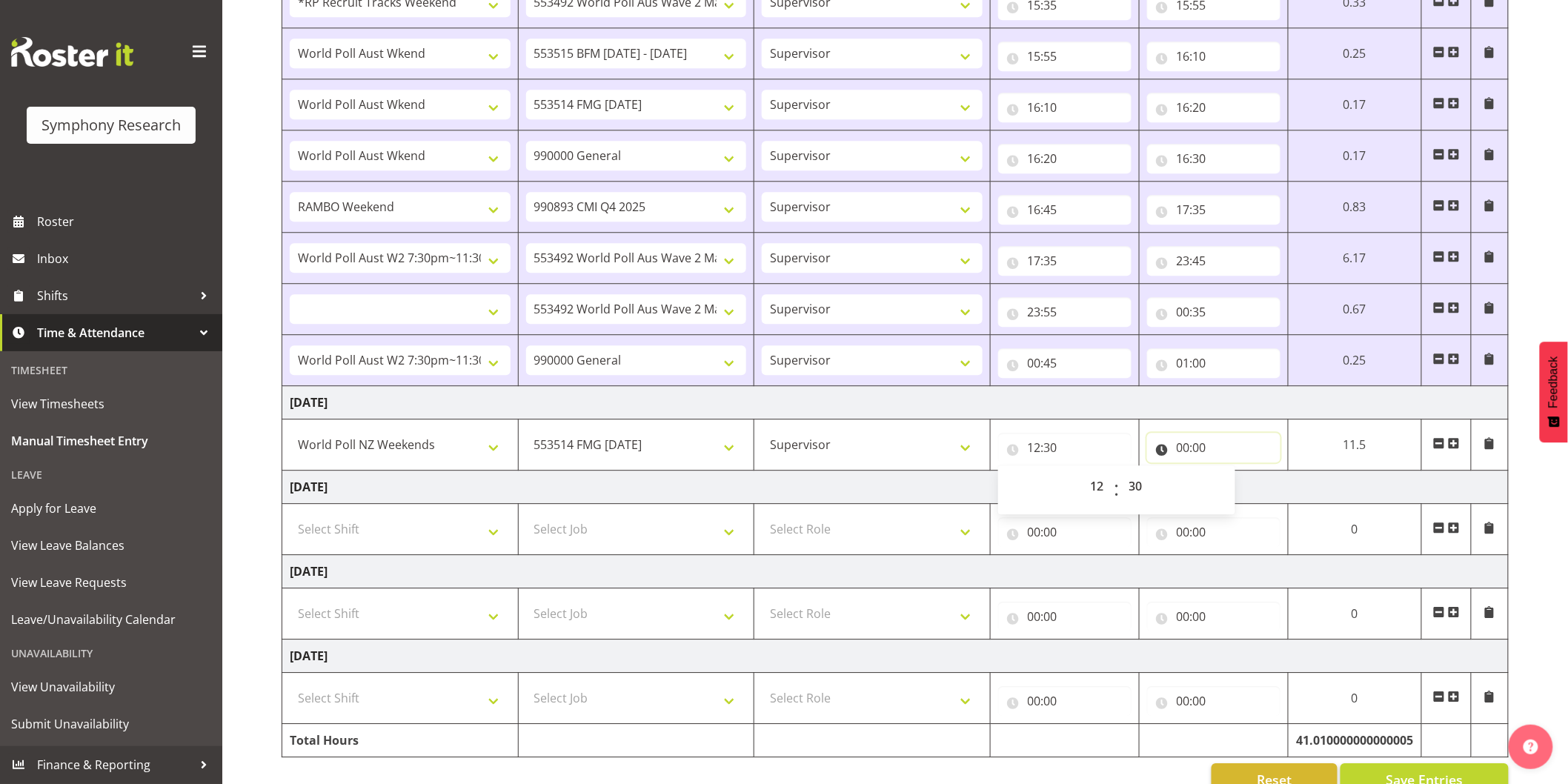
click at [1177, 449] on input "00:00" at bounding box center [1214, 448] width 133 height 30
click at [1244, 487] on select "00 01 02 03 04 05 06 07 08 09 10 11 12 13 14 15 16 17 18 19 20 21 22 23" at bounding box center [1248, 486] width 34 height 30
select select "14"
click at [1232, 474] on select "00 01 02 03 04 05 06 07 08 09 10 11 12 13 14 15 16 17 18 19 20 21 22 23" at bounding box center [1248, 486] width 34 height 30
select select
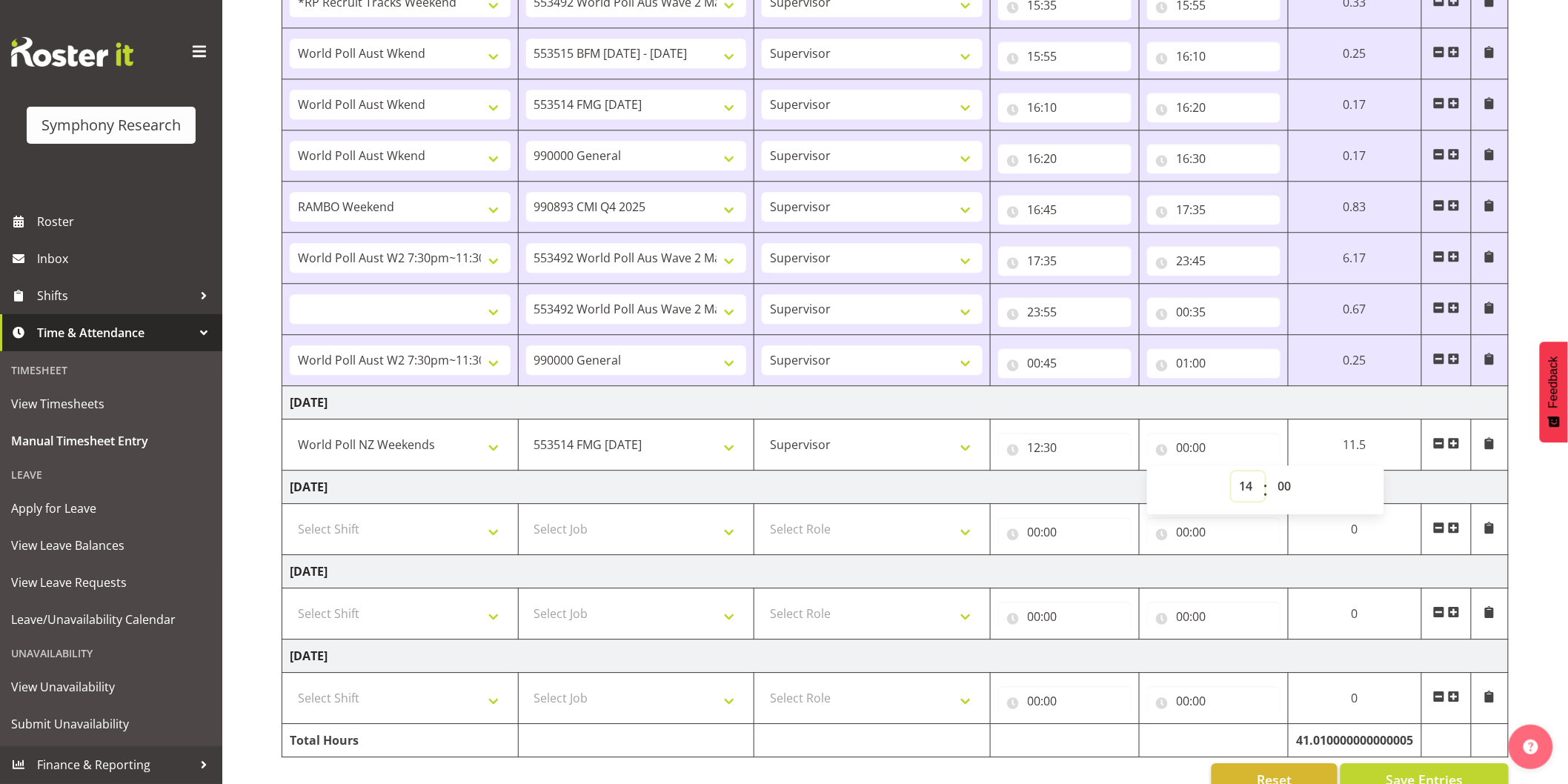
select select
type input "14:00"
click at [1284, 490] on select "00 01 02 03 04 05 06 07 08 09 10 11 12 13 14 15 16 17 18 19 20 21 22 23 24 25 2…" at bounding box center [1287, 486] width 34 height 30
select select "10"
click at [1271, 474] on select "00 01 02 03 04 05 06 07 08 09 10 11 12 13 14 15 16 17 18 19 20 21 22 23 24 25 2…" at bounding box center [1287, 486] width 34 height 30
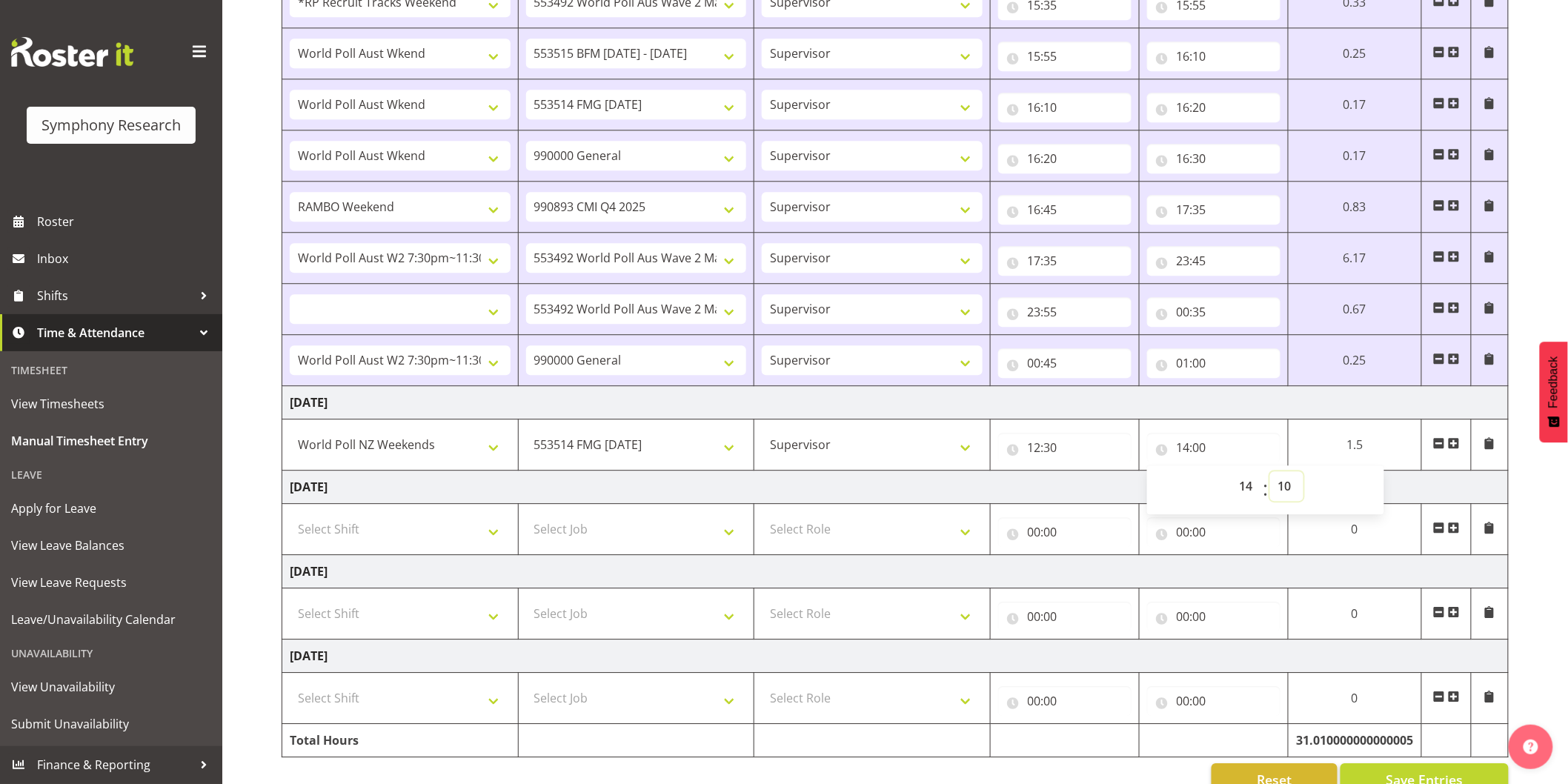
select select
type input "14:10"
click at [1450, 448] on span at bounding box center [1454, 443] width 12 height 12
select select
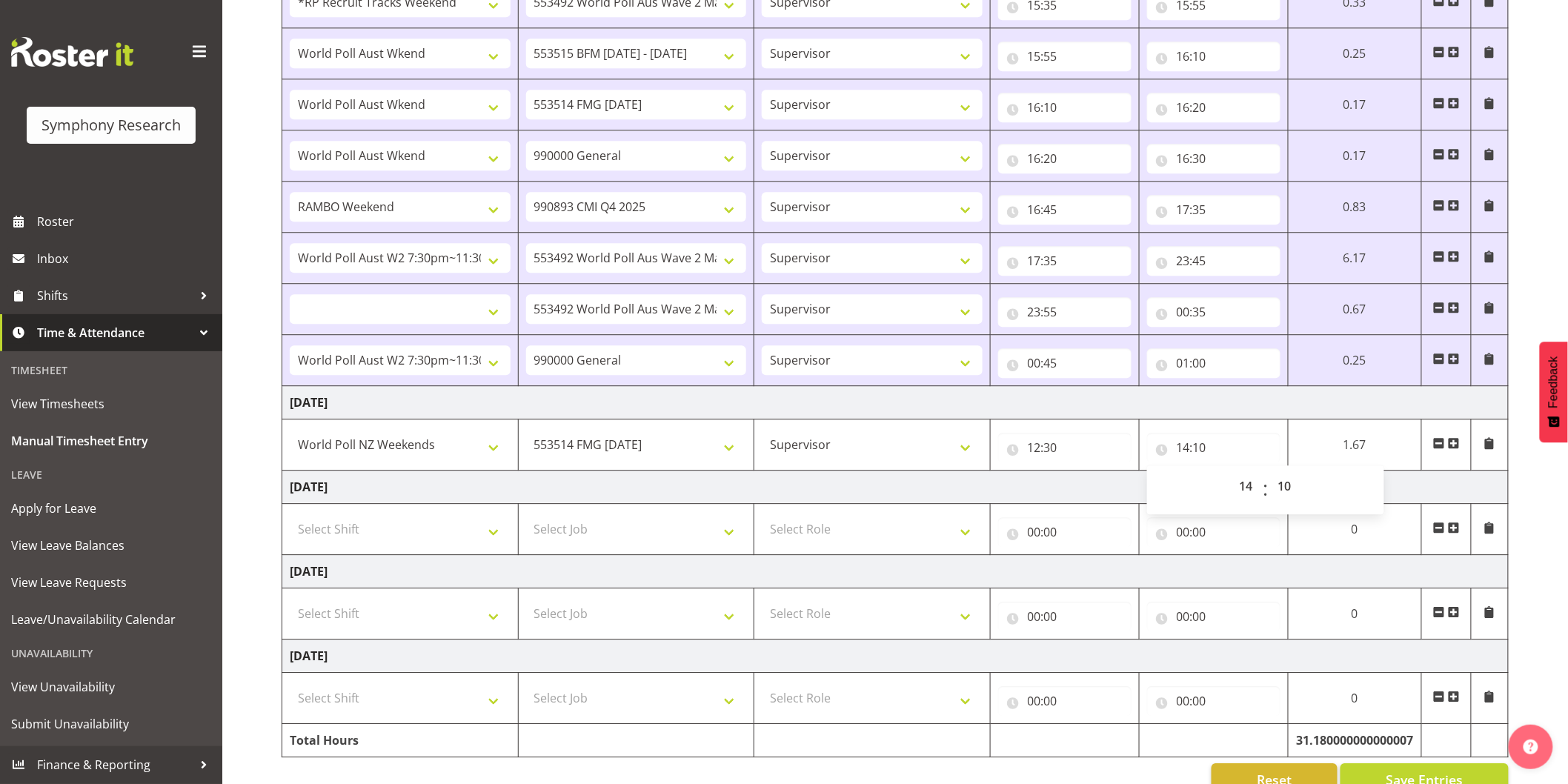
select select
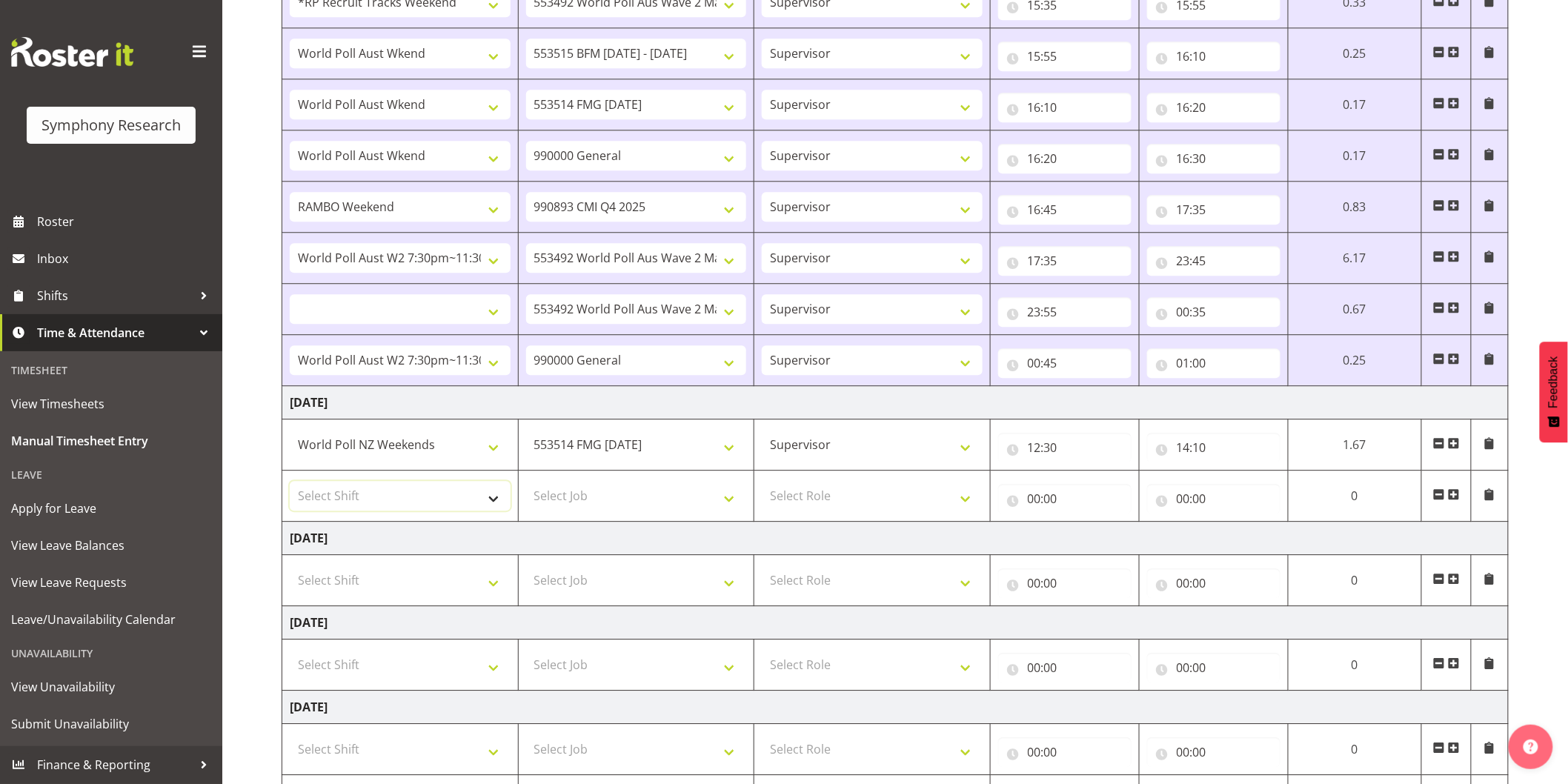
click at [352, 499] on select "Select Shift !!Weekend Residential (Roster IT Shift Label) *Business 9/10am ~ 4…" at bounding box center [400, 496] width 221 height 30
select select "41319"
click at [290, 484] on select "Select Shift !!Weekend Residential (Roster IT Shift Label) *Business 9/10am ~ 4…" at bounding box center [400, 496] width 221 height 30
select select
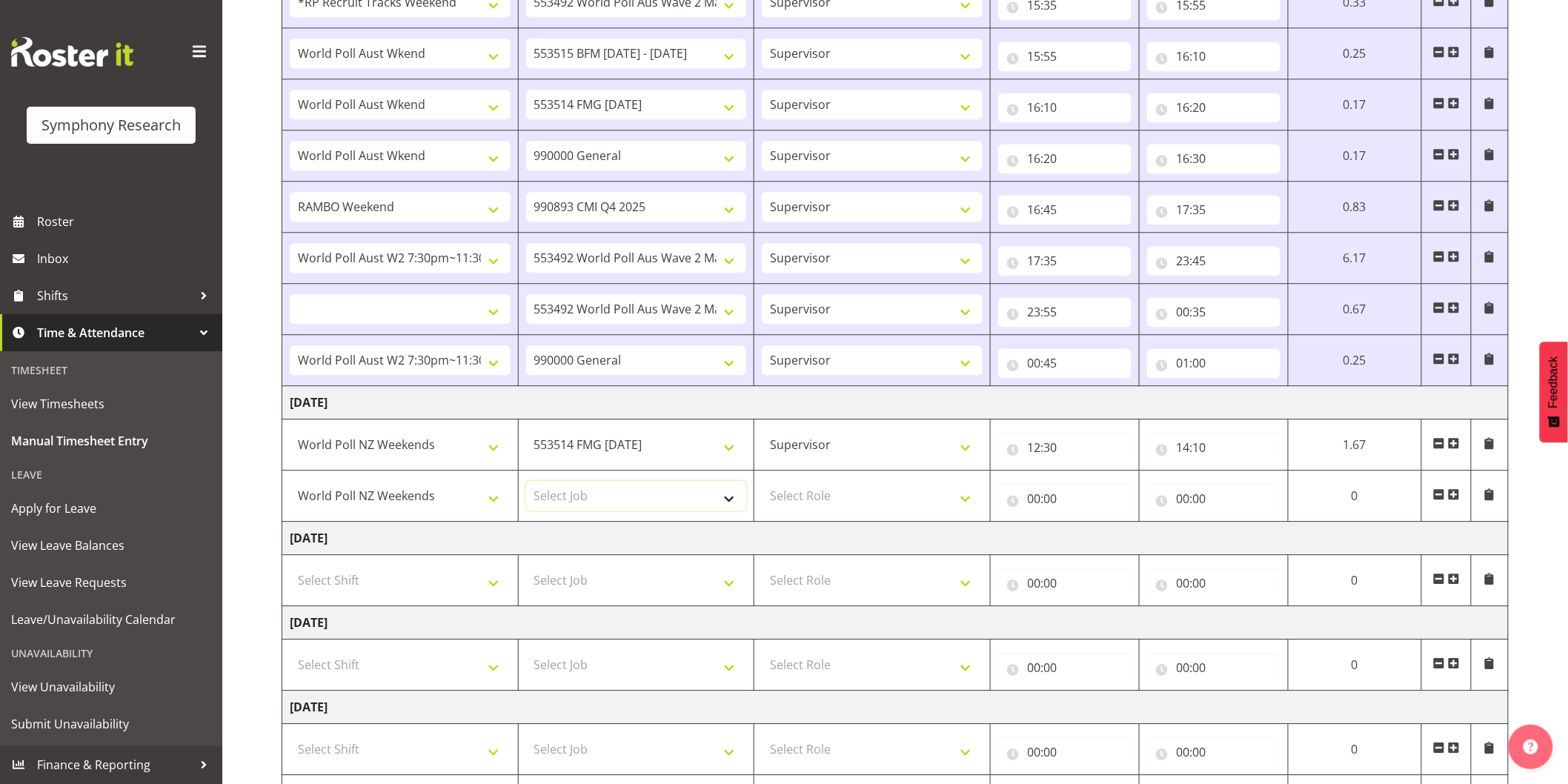
click at [619, 492] on select "Select Job 550060 IF Admin 553492 World Poll Aus Wave 2 Main 2025 553493 World …" at bounding box center [637, 496] width 221 height 30
select select "10633"
click at [526, 484] on select "Select Job 550060 IF Admin 553492 World Poll Aus Wave 2 Main 2025 553493 World …" at bounding box center [637, 496] width 221 height 30
select select
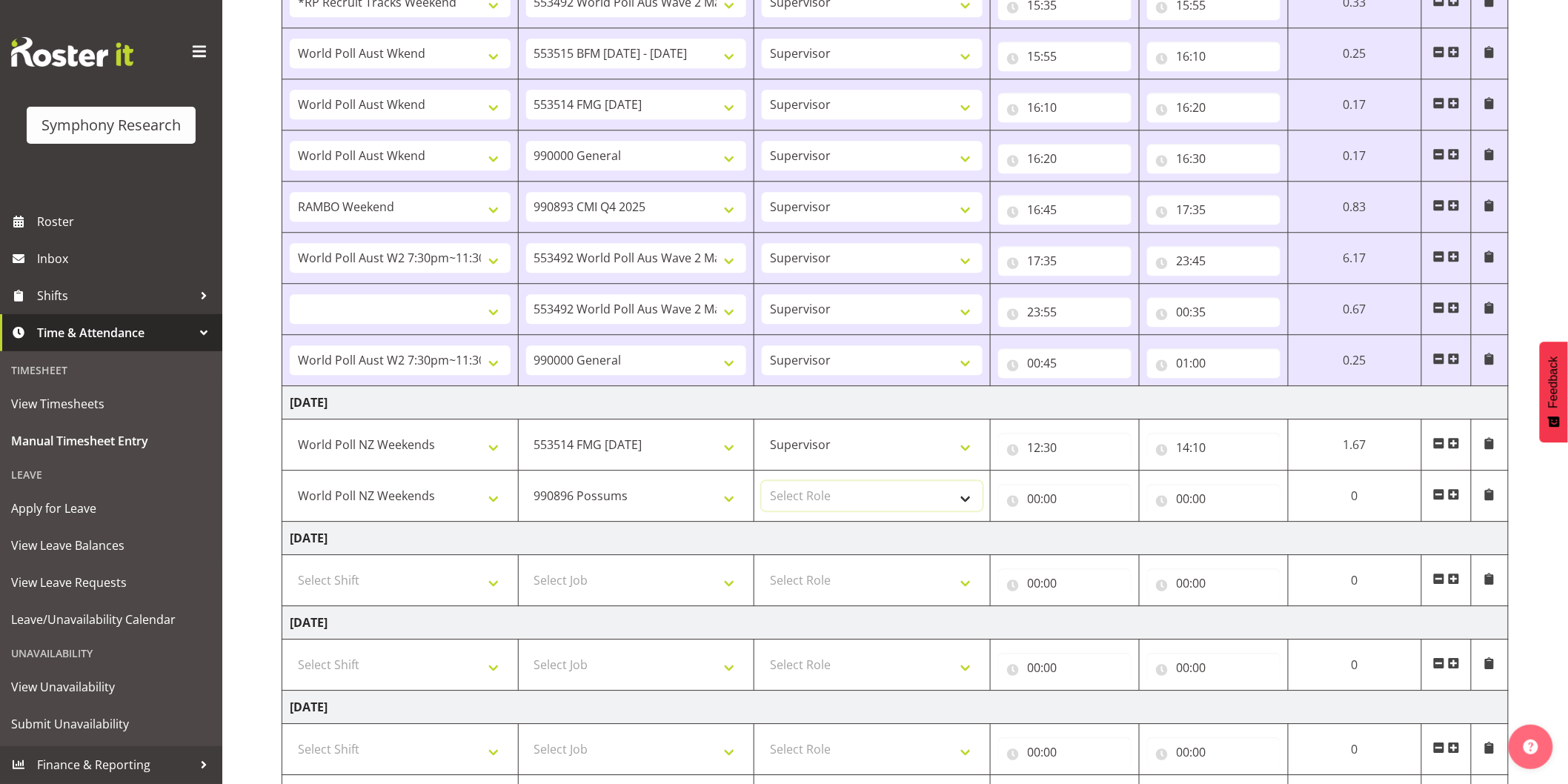
click at [797, 497] on select "Select Role Interviewing Briefing Supervisor" at bounding box center [872, 496] width 221 height 30
select select "45"
click at [762, 484] on select "Select Role Interviewing Briefing Supervisor" at bounding box center [872, 496] width 221 height 30
select select
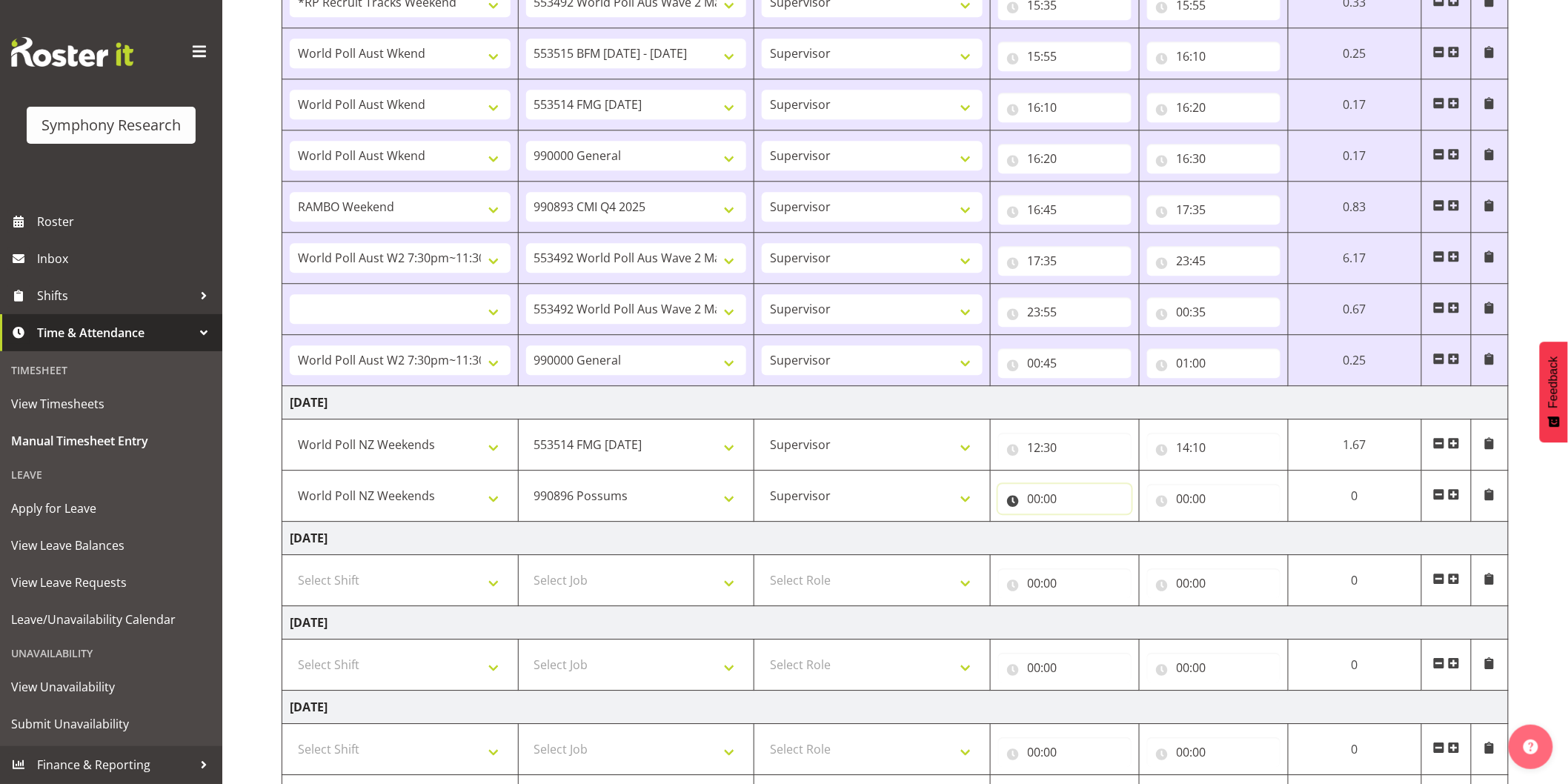
click at [1038, 502] on input "00:00" at bounding box center [1065, 499] width 133 height 30
click at [1100, 545] on select "00 01 02 03 04 05 06 07 08 09 10 11 12 13 14 15 16 17 18 19 20 21 22 23" at bounding box center [1099, 538] width 34 height 30
select select "14"
click at [1085, 525] on select "00 01 02 03 04 05 06 07 08 09 10 11 12 13 14 15 16 17 18 19 20 21 22 23" at bounding box center [1099, 538] width 34 height 30
select select
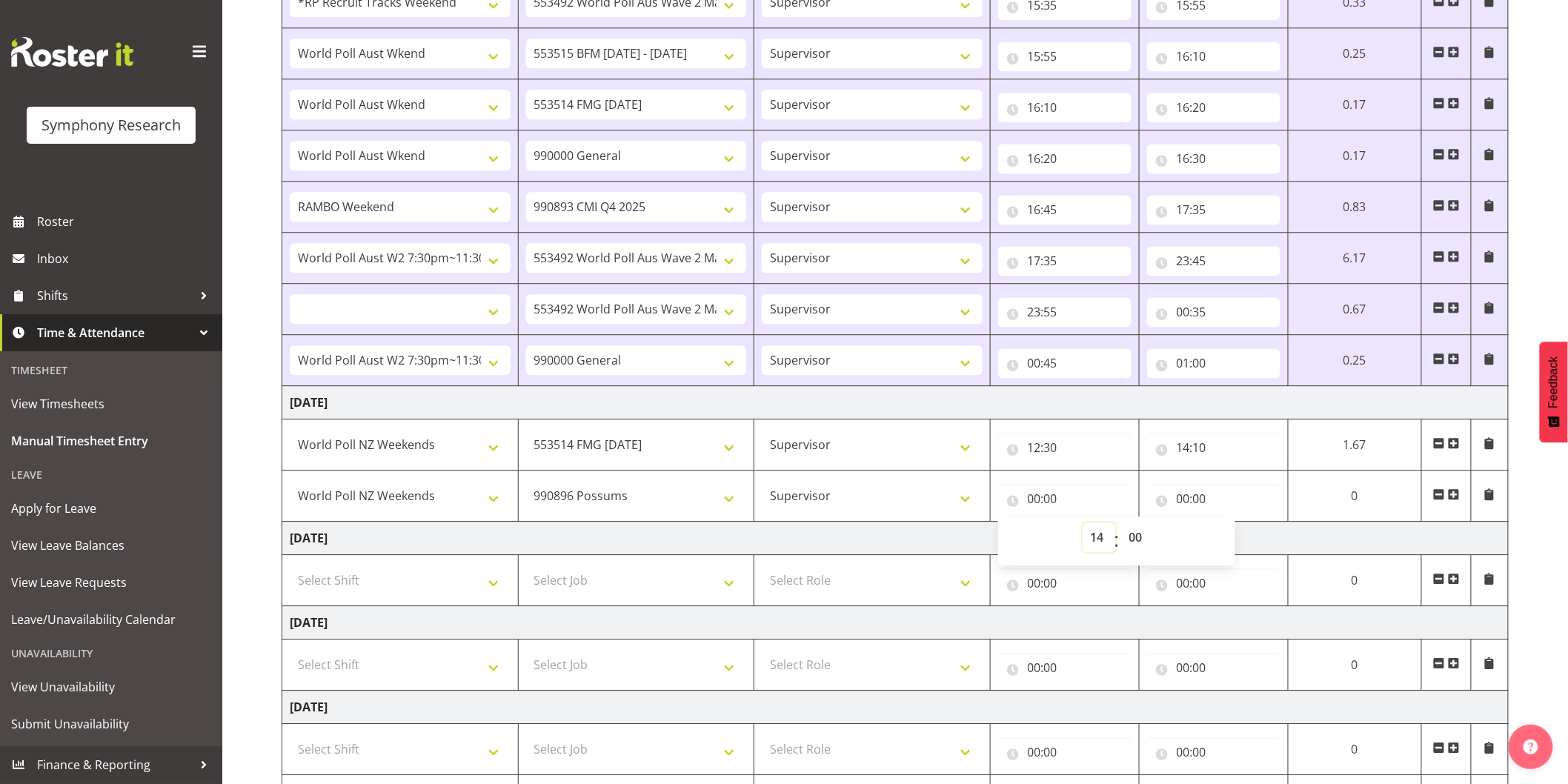
select select
type input "14:00"
click at [1150, 537] on select "00 01 02 03 04 05 06 07 08 09 10 11 12 13 14 15 16 17 18 19 20 21 22 23 24 25 2…" at bounding box center [1141, 538] width 34 height 30
select select "10"
click at [1125, 525] on select "00 01 02 03 04 05 06 07 08 09 10 11 12 13 14 15 16 17 18 19 20 21 22 23 24 25 2…" at bounding box center [1141, 538] width 34 height 30
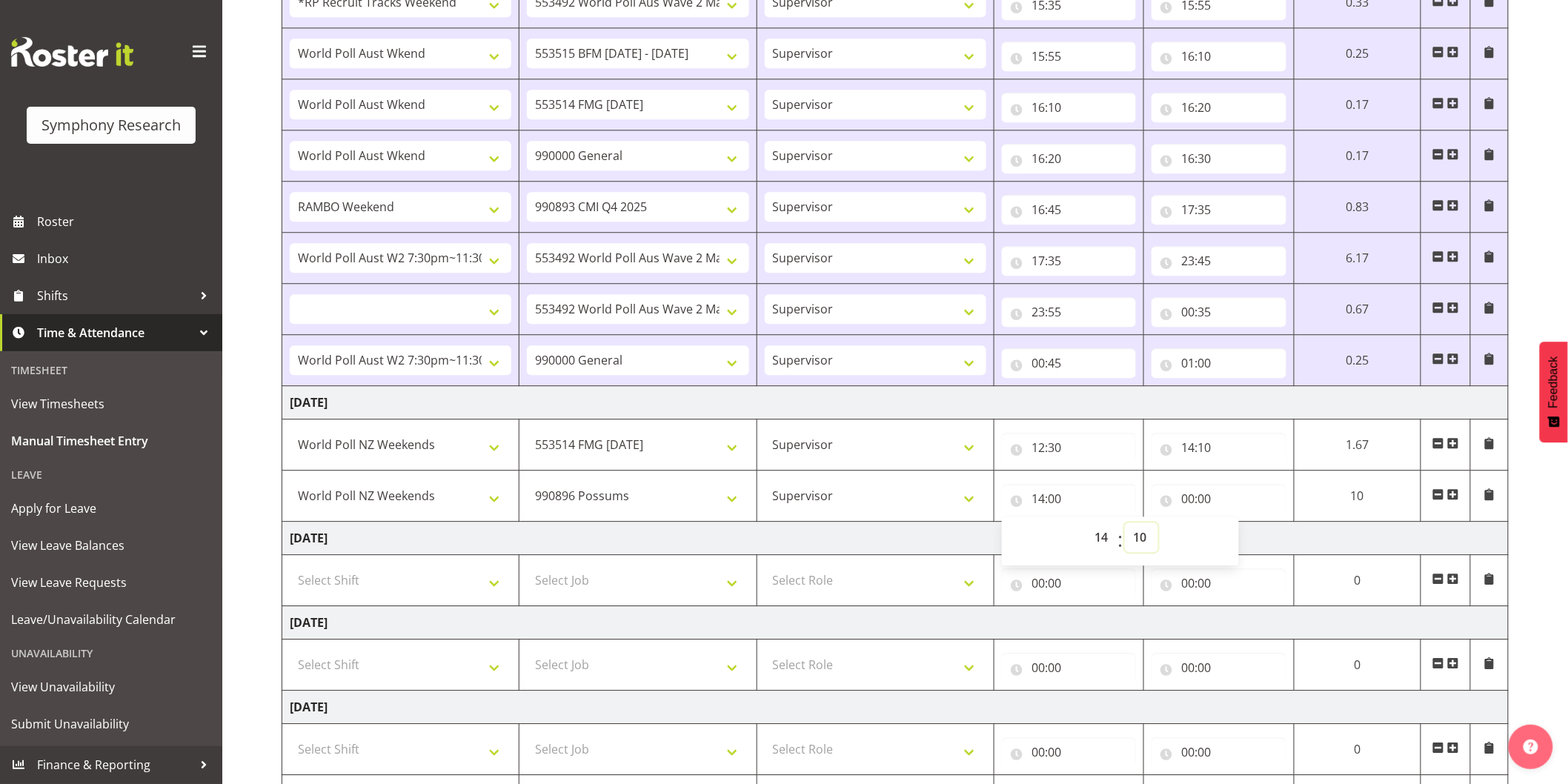
select select
type input "14:10"
click at [1183, 497] on input "00:00" at bounding box center [1214, 499] width 133 height 30
click at [1236, 539] on select "00 01 02 03 04 05 06 07 08 09 10 11 12 13 14 15 16 17 18 19 20 21 22 23" at bounding box center [1248, 538] width 34 height 30
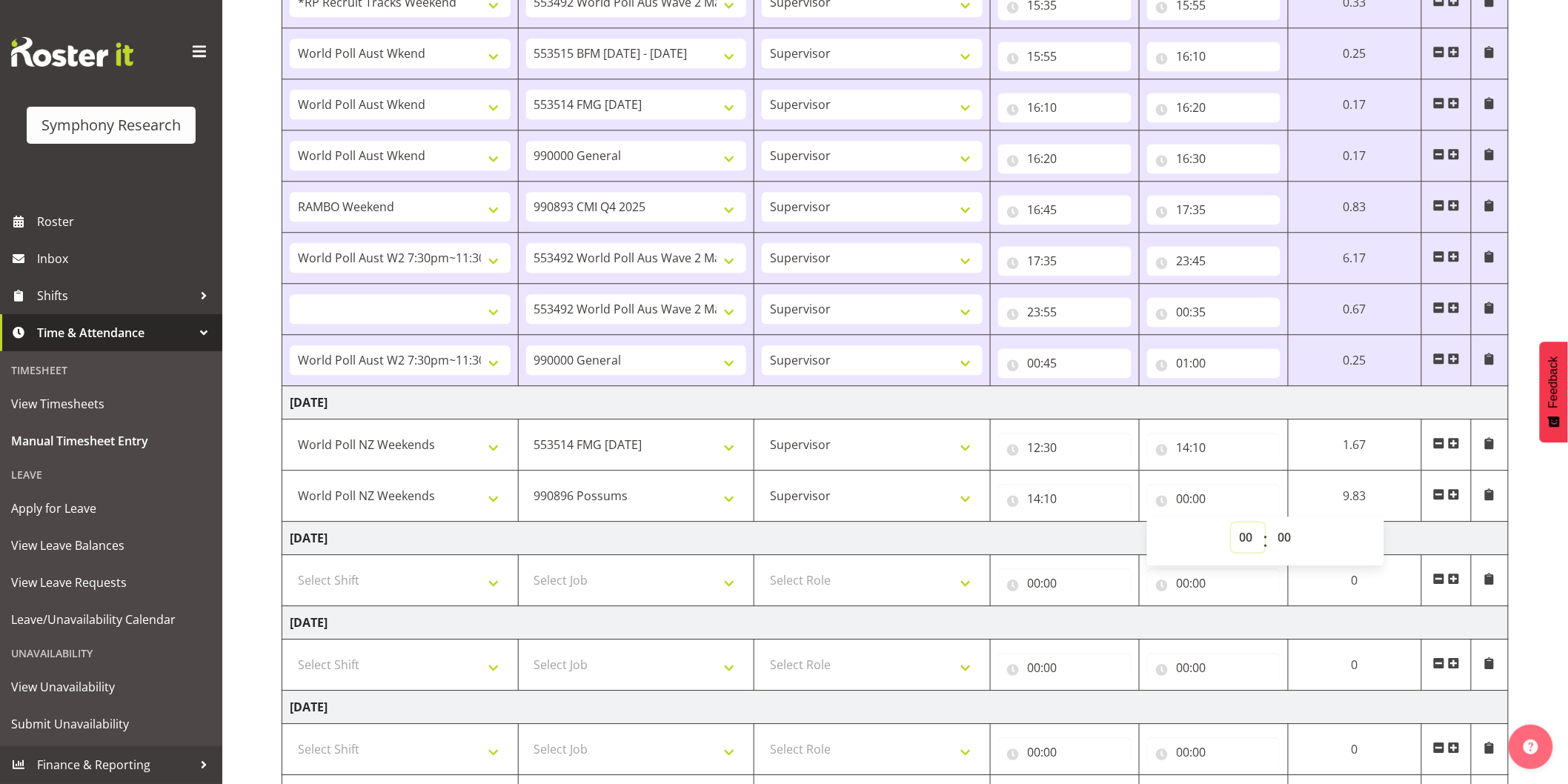
select select "15"
click at [1232, 525] on select "00 01 02 03 04 05 06 07 08 09 10 11 12 13 14 15 16 17 18 19 20 21 22 23" at bounding box center [1248, 538] width 34 height 30
select select
type input "15:00"
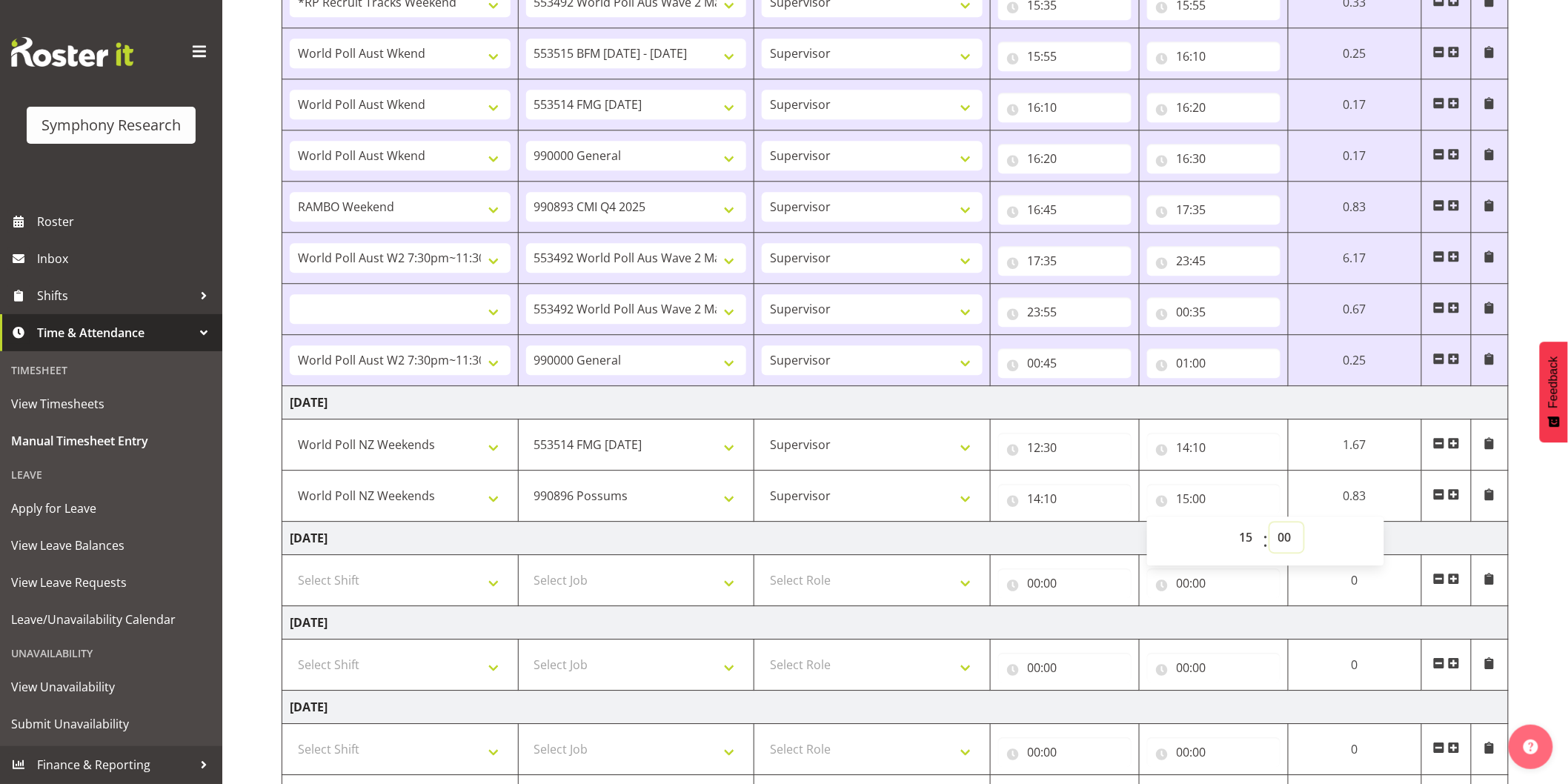
click at [1277, 537] on select "00 01 02 03 04 05 06 07 08 09 10 11 12 13 14 15 16 17 18 19 20 21 22 23 24 25 2…" at bounding box center [1287, 538] width 34 height 30
select select "20"
click at [1274, 525] on select "00 01 02 03 04 05 06 07 08 09 10 11 12 13 14 15 16 17 18 19 20 21 22 23 24 25 2…" at bounding box center [1287, 538] width 34 height 30
select select
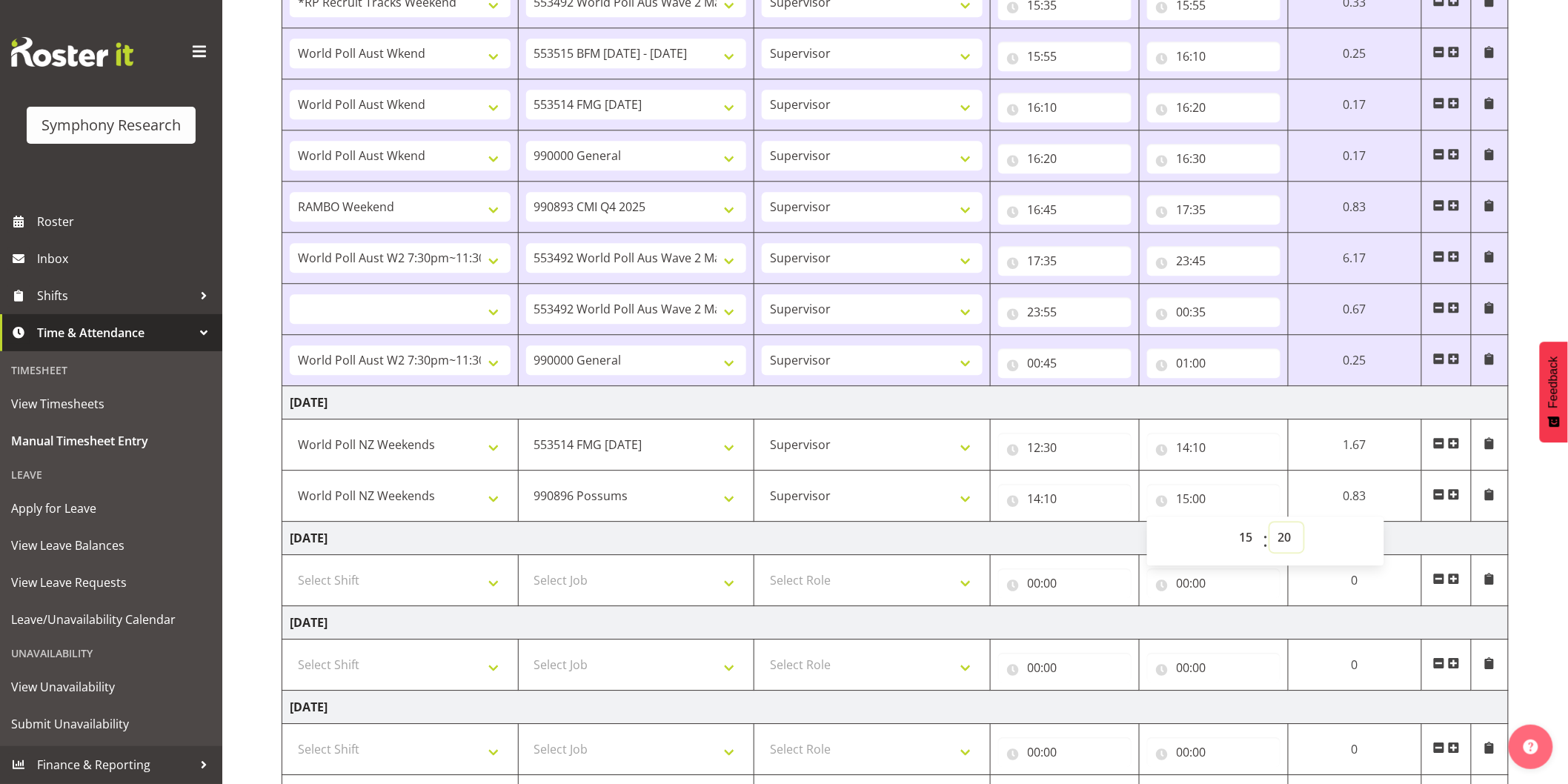
type input "15:20"
click at [1450, 497] on span at bounding box center [1454, 494] width 12 height 12
select select
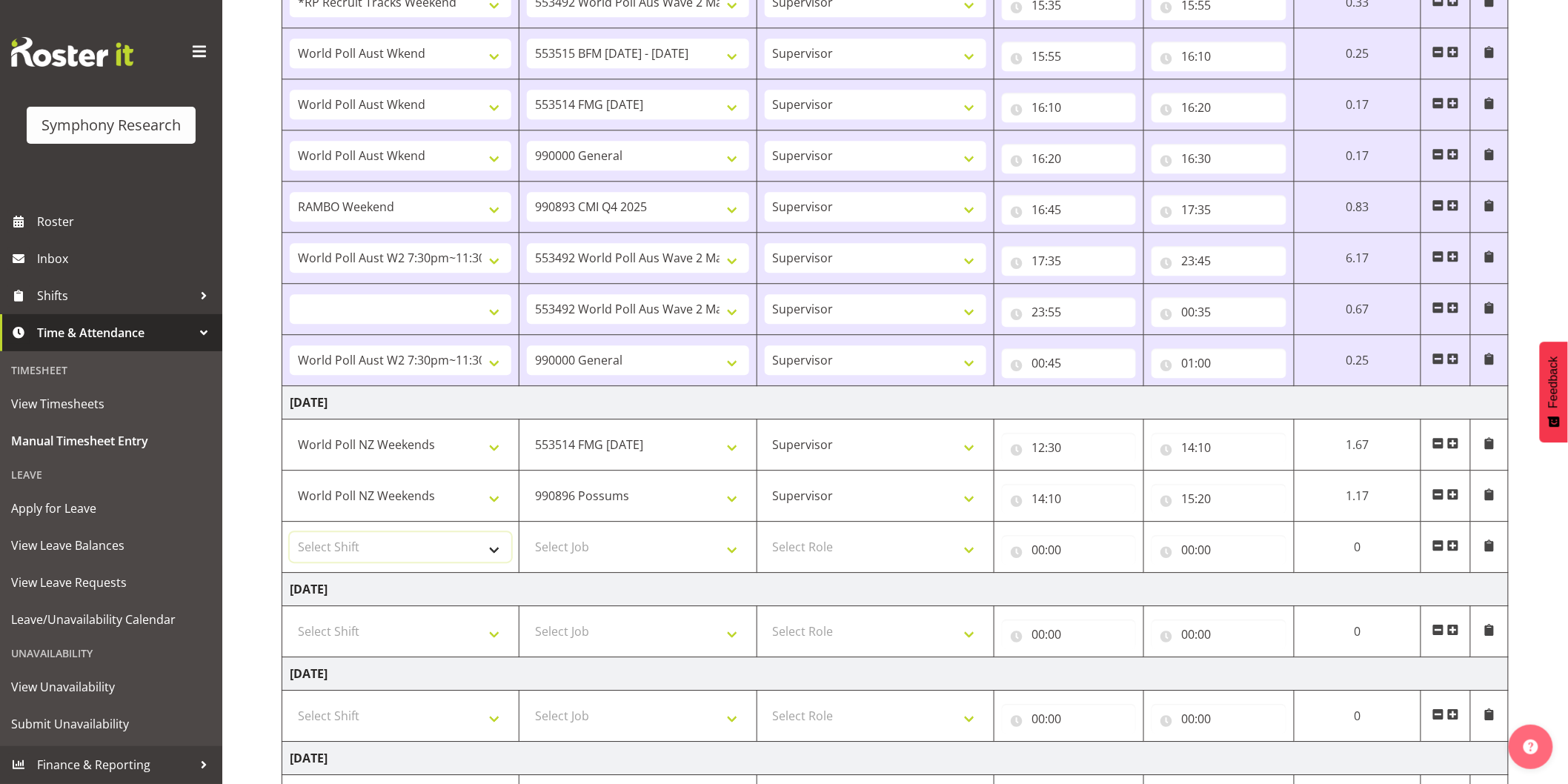
click at [380, 550] on select "Select Shift !!Weekend Residential (Roster IT Shift Label) *Business 9/10am ~ 4…" at bounding box center [400, 547] width 222 height 30
select select "41319"
click at [290, 535] on select "Select Shift !!Weekend Residential (Roster IT Shift Label) *Business 9/10am ~ 4…" at bounding box center [400, 547] width 222 height 30
select select
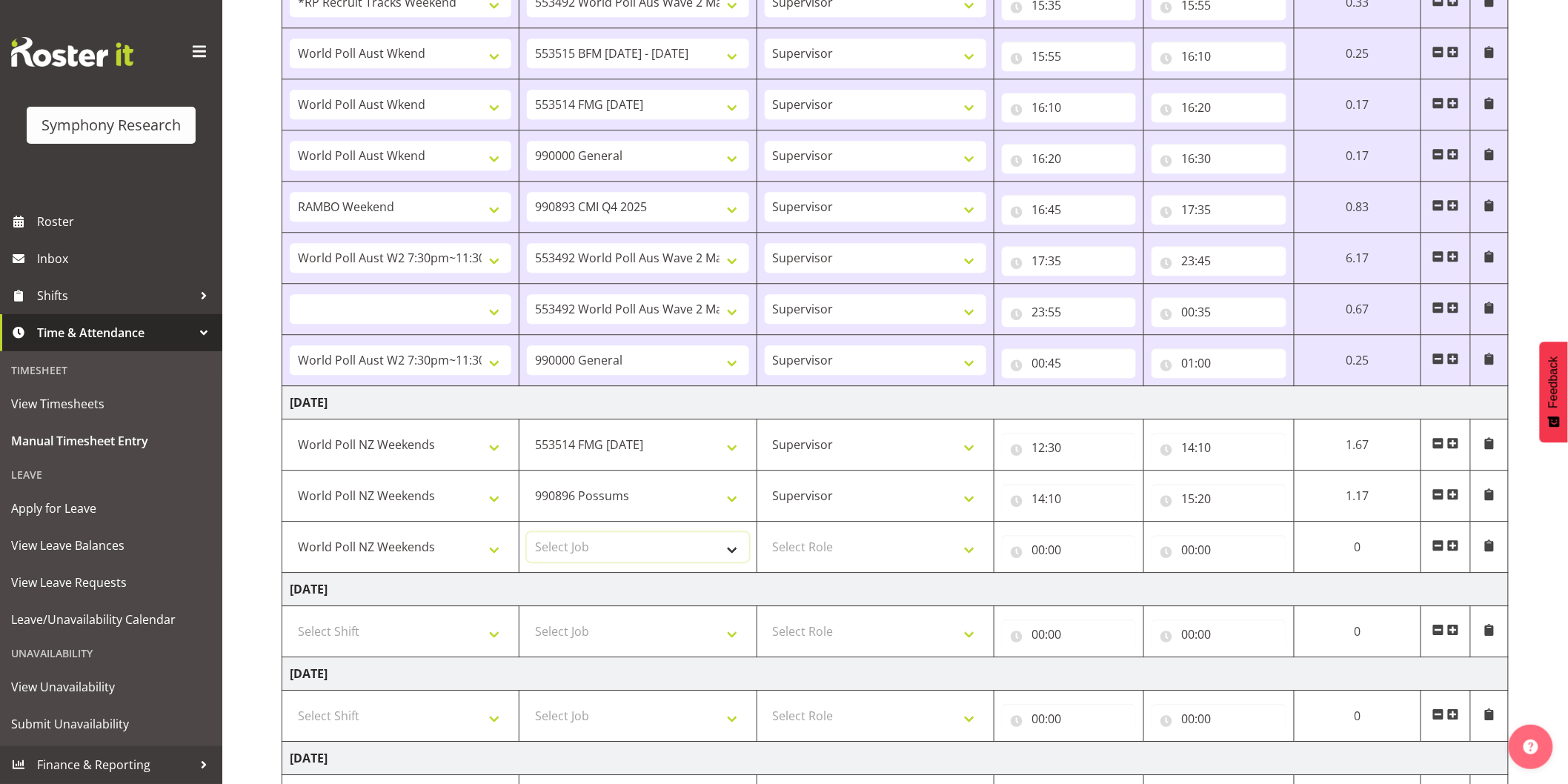
click at [612, 550] on select "Select Job 550060 IF Admin 553492 World Poll Aus Wave 2 Main 2025 553493 World …" at bounding box center [637, 547] width 222 height 30
select select "9426"
click at [527, 535] on select "Select Job 550060 IF Admin 553492 World Poll Aus Wave 2 Main 2025 553493 World …" at bounding box center [637, 547] width 222 height 30
select select
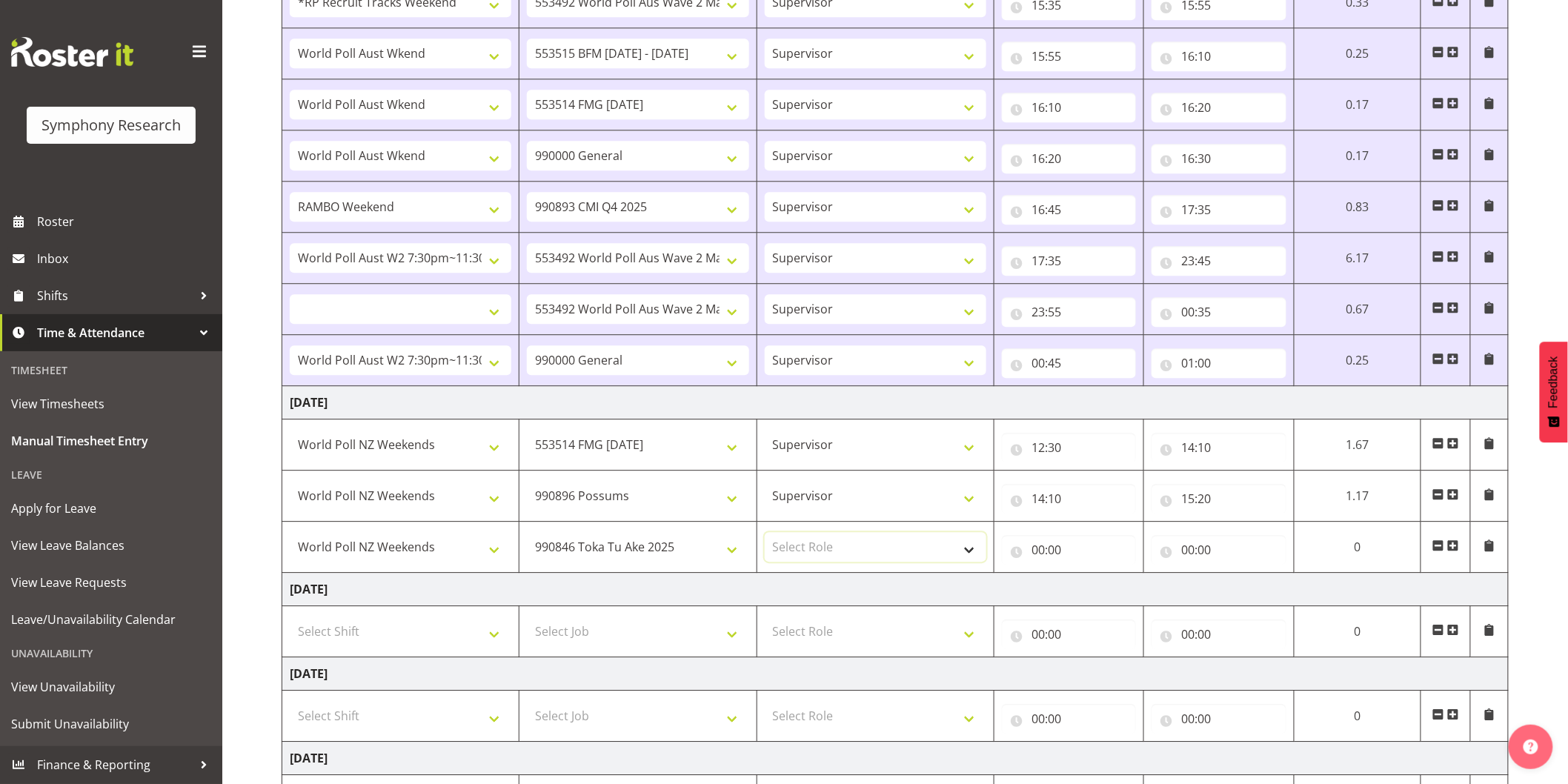
click at [856, 556] on select "Select Role Interviewing Briefing Supervisor" at bounding box center [875, 547] width 222 height 30
select select "45"
click at [765, 535] on select "Select Role Interviewing Briefing Supervisor" at bounding box center [875, 547] width 222 height 30
select select
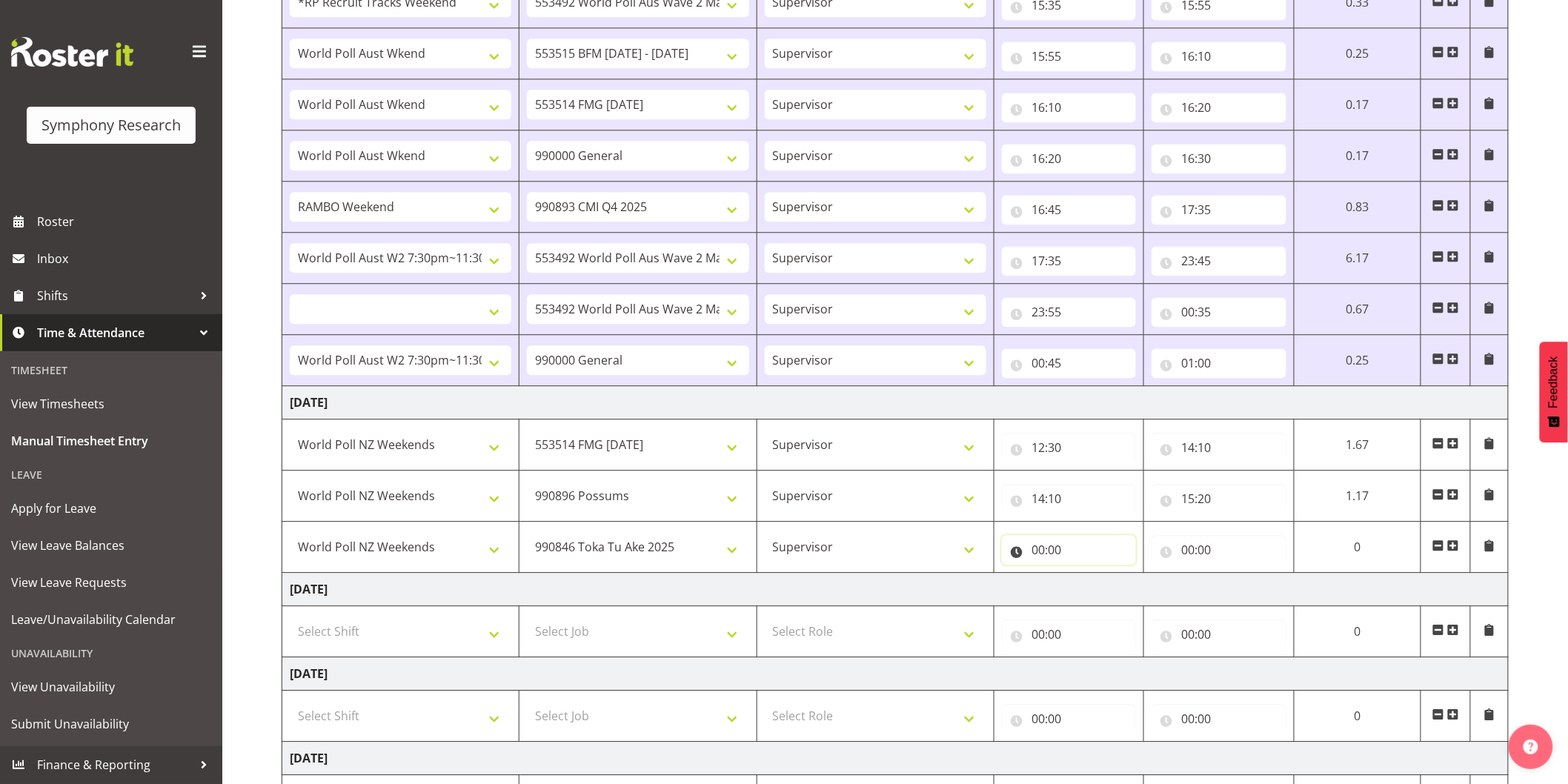
click at [1034, 558] on input "00:00" at bounding box center [1069, 550] width 134 height 30
drag, startPoint x: 1099, startPoint y: 591, endPoint x: 1132, endPoint y: 586, distance: 33.4
click at [1099, 591] on select "00 01 02 03 04 05 06 07 08 09 10 11 12 13 14 15 16 17 18 19 20 21 22 23" at bounding box center [1103, 589] width 34 height 30
select select "15"
click at [1086, 576] on select "00 01 02 03 04 05 06 07 08 09 10 11 12 13 14 15 16 17 18 19 20 21 22 23" at bounding box center [1103, 589] width 34 height 30
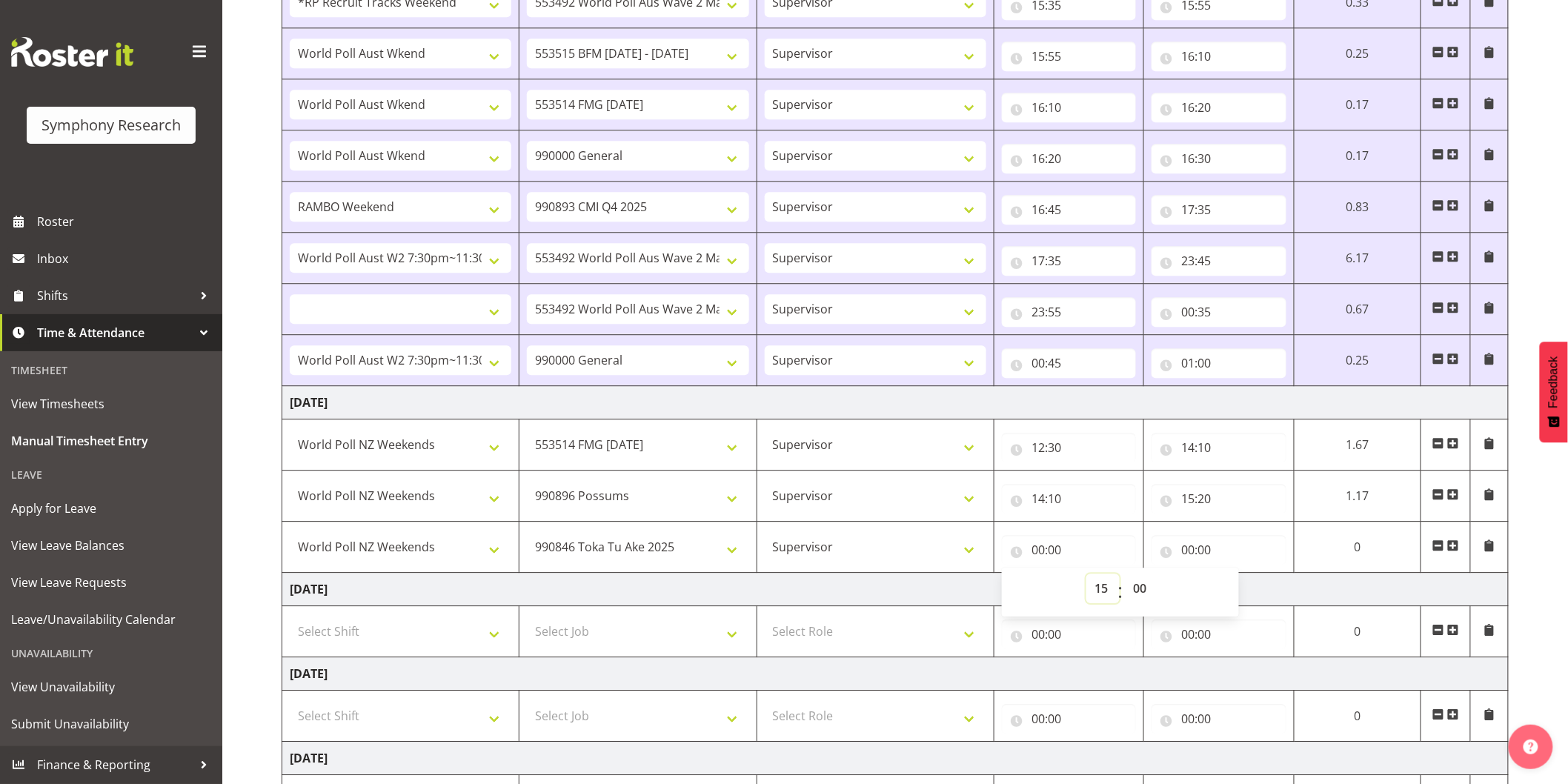
select select
type input "15:00"
click at [1139, 593] on select "00 01 02 03 04 05 06 07 08 09 10 11 12 13 14 15 16 17 18 19 20 21 22 23 24 25 2…" at bounding box center [1141, 589] width 34 height 30
select select "20"
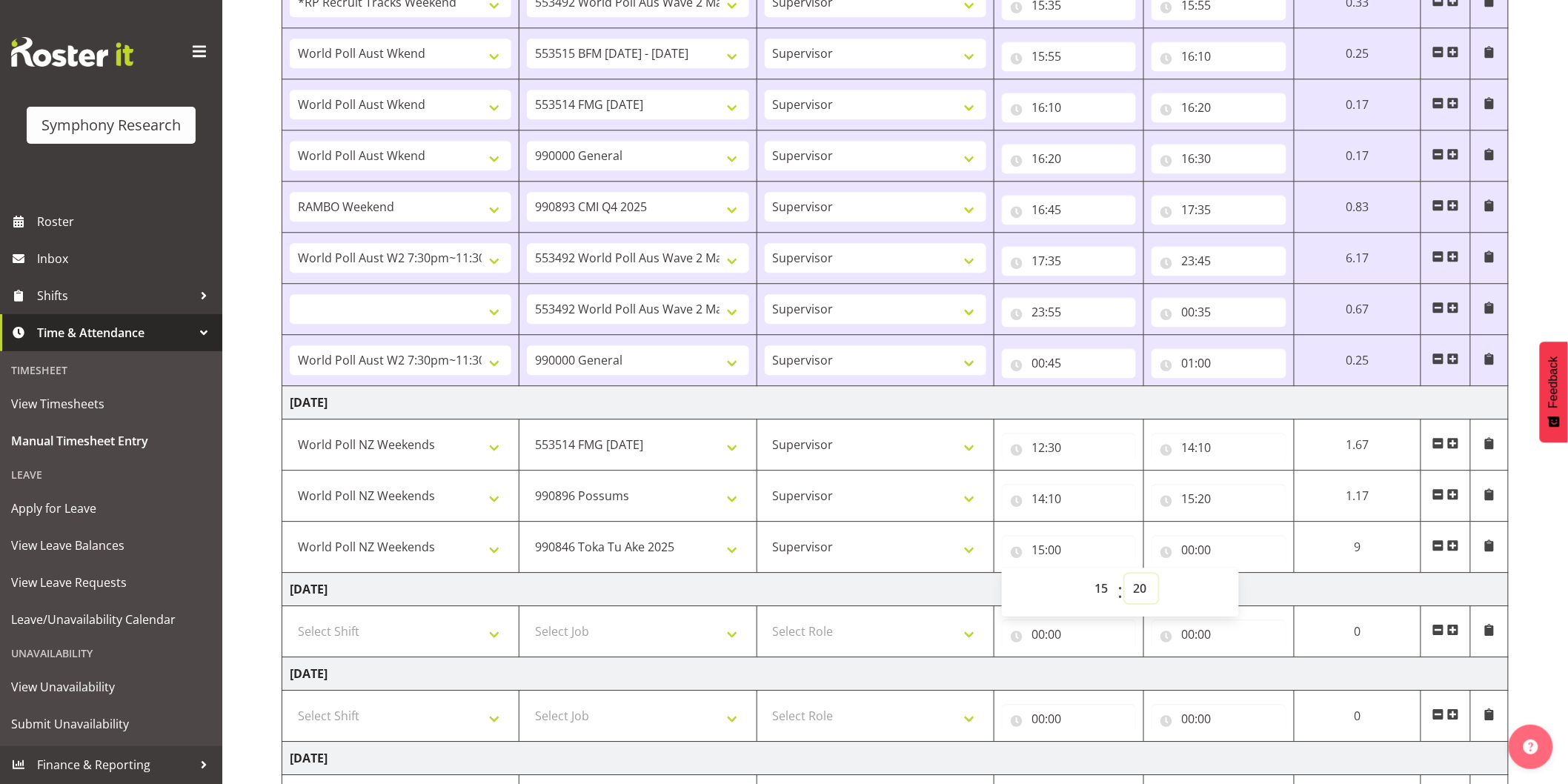
click at [1125, 576] on select "00 01 02 03 04 05 06 07 08 09 10 11 12 13 14 15 16 17 18 19 20 21 22 23 24 25 2…" at bounding box center [1141, 589] width 34 height 30
select select
type input "15:20"
click at [1192, 551] on input "00:00" at bounding box center [1219, 550] width 134 height 30
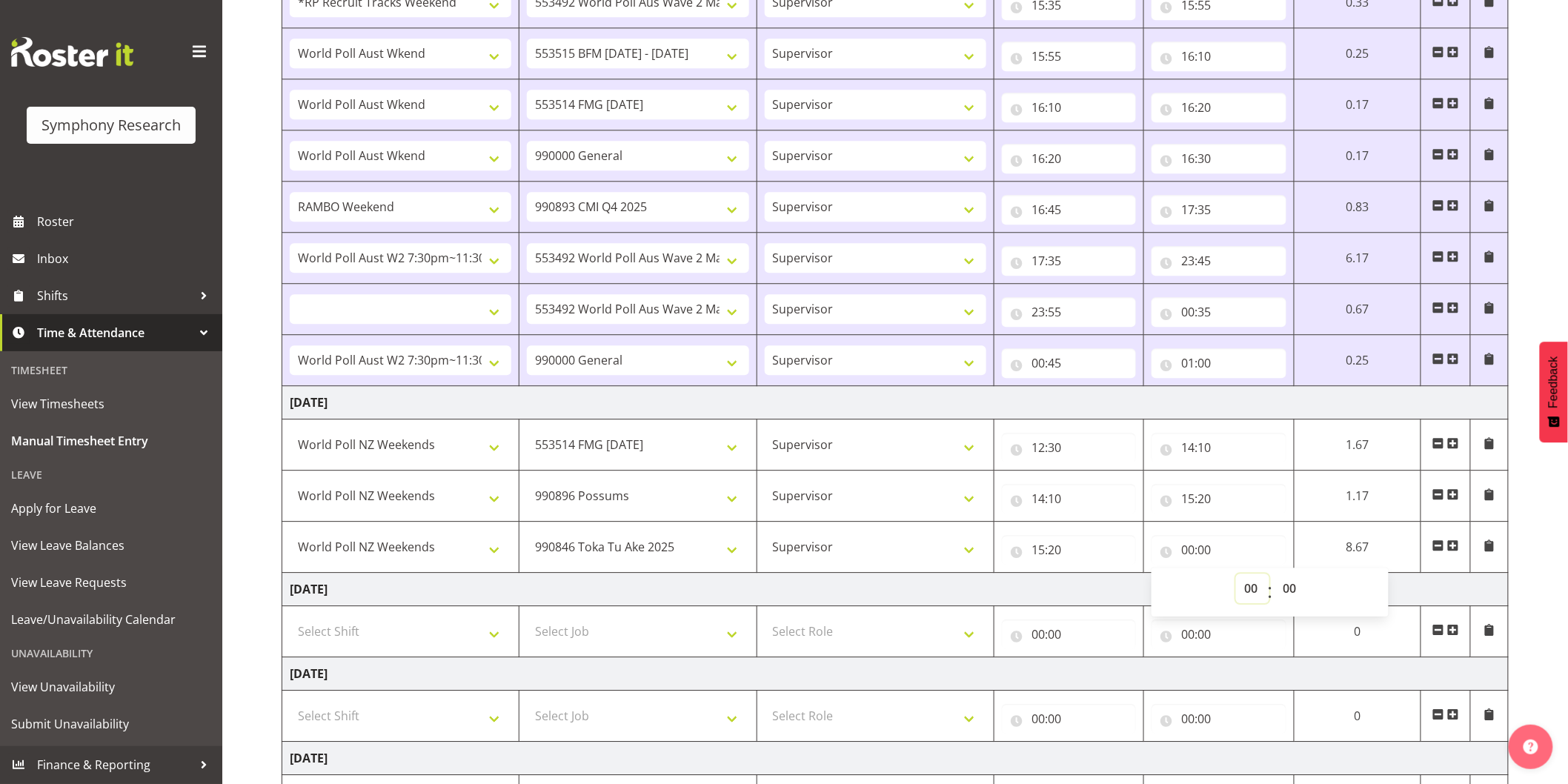
drag, startPoint x: 1255, startPoint y: 587, endPoint x: 1264, endPoint y: 588, distance: 9.1
click at [1258, 588] on select "00 01 02 03 04 05 06 07 08 09 10 11 12 13 14 15 16 17 18 19 20 21 22 23" at bounding box center [1253, 589] width 34 height 30
select select "15"
click at [1236, 576] on select "00 01 02 03 04 05 06 07 08 09 10 11 12 13 14 15 16 17 18 19 20 21 22 23" at bounding box center [1253, 589] width 34 height 30
select select
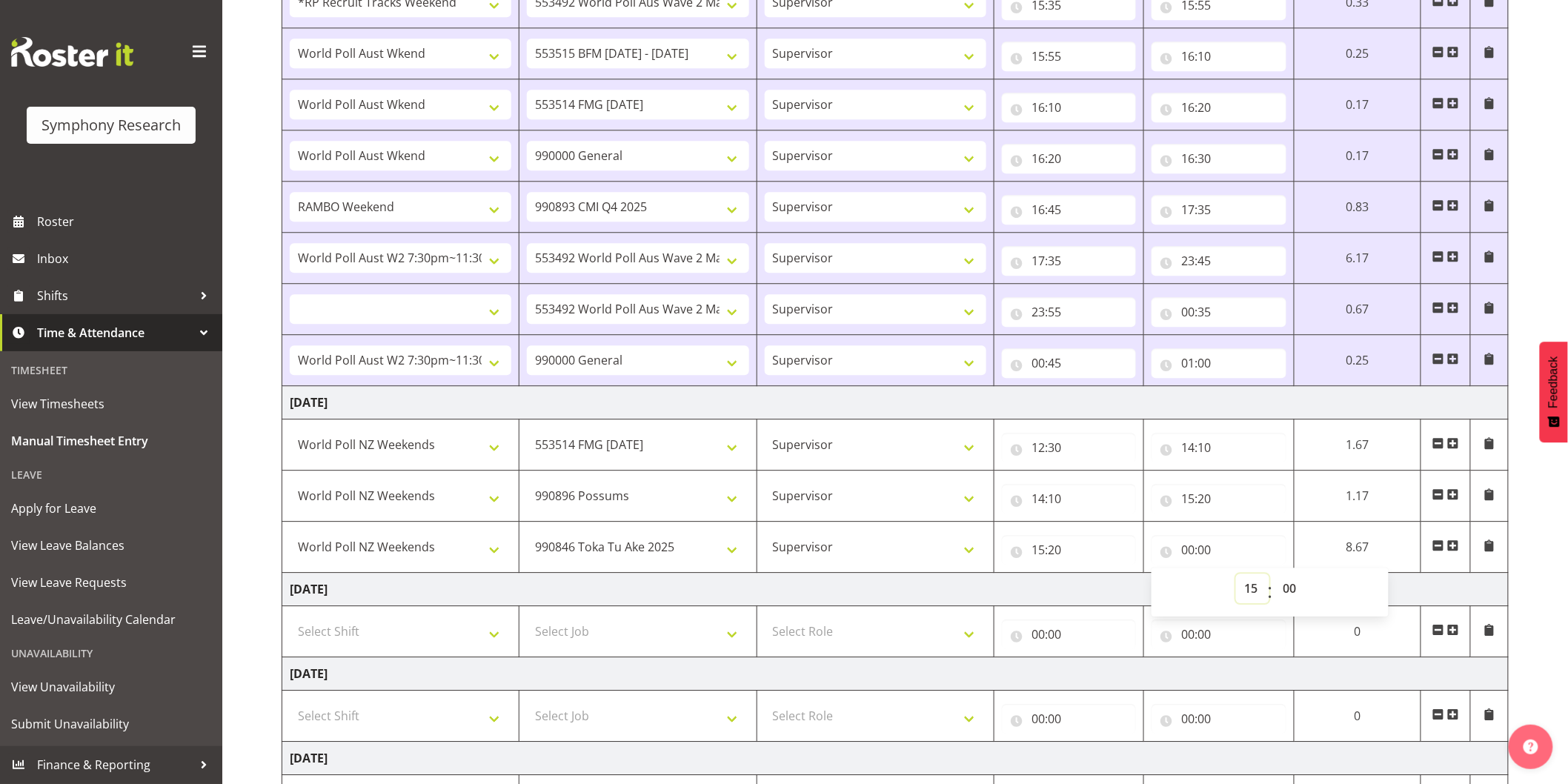
select select
type input "15:00"
click at [1288, 588] on select "00 01 02 03 04 05 06 07 08 09 10 11 12 13 14 15 16 17 18 19 20 21 22 23 24 25 2…" at bounding box center [1291, 589] width 34 height 30
select select "25"
click at [1275, 576] on select "00 01 02 03 04 05 06 07 08 09 10 11 12 13 14 15 16 17 18 19 20 21 22 23 24 25 2…" at bounding box center [1291, 589] width 34 height 30
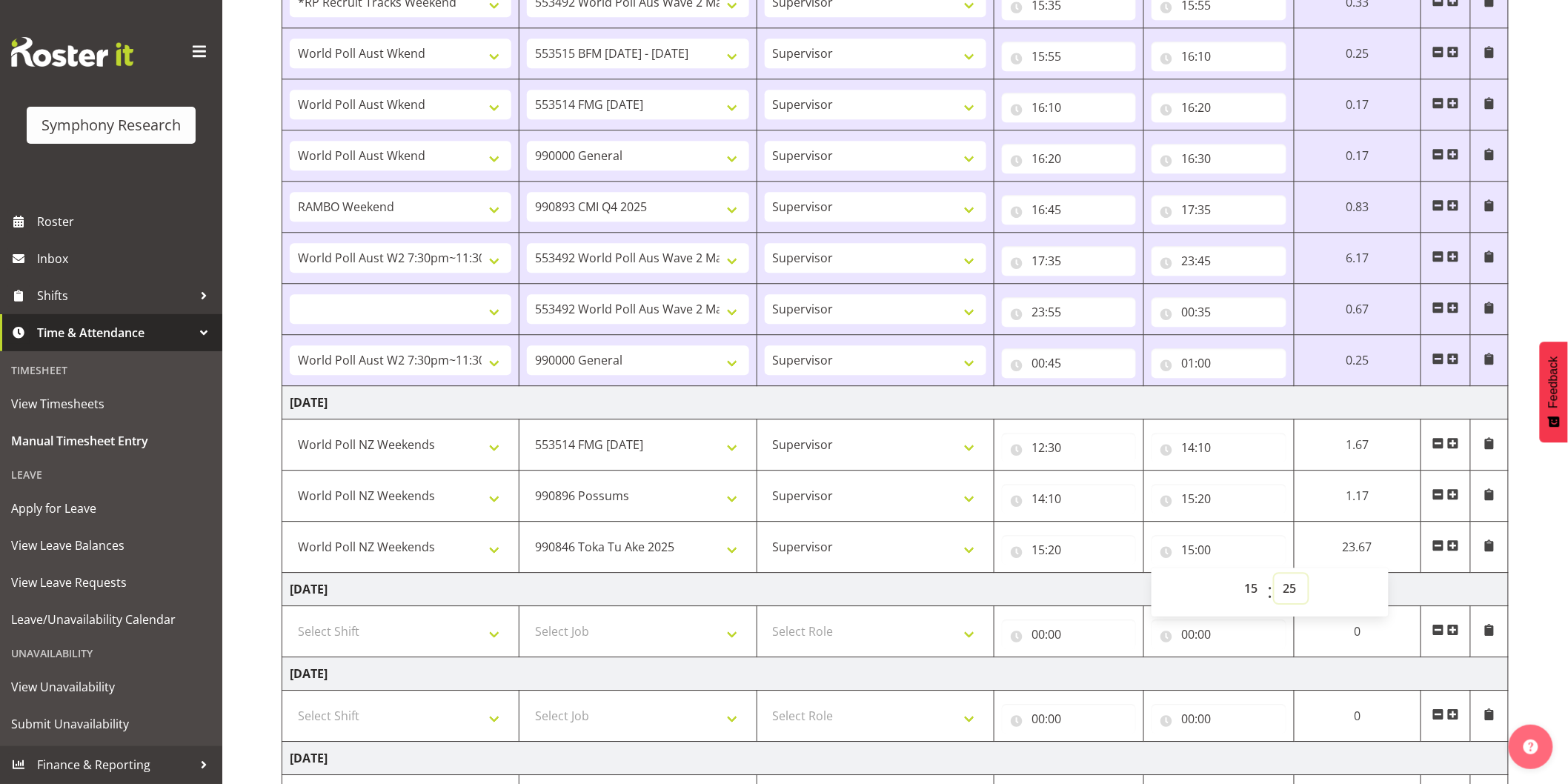
select select
type input "15:25"
click at [1453, 546] on span at bounding box center [1454, 545] width 12 height 12
select select
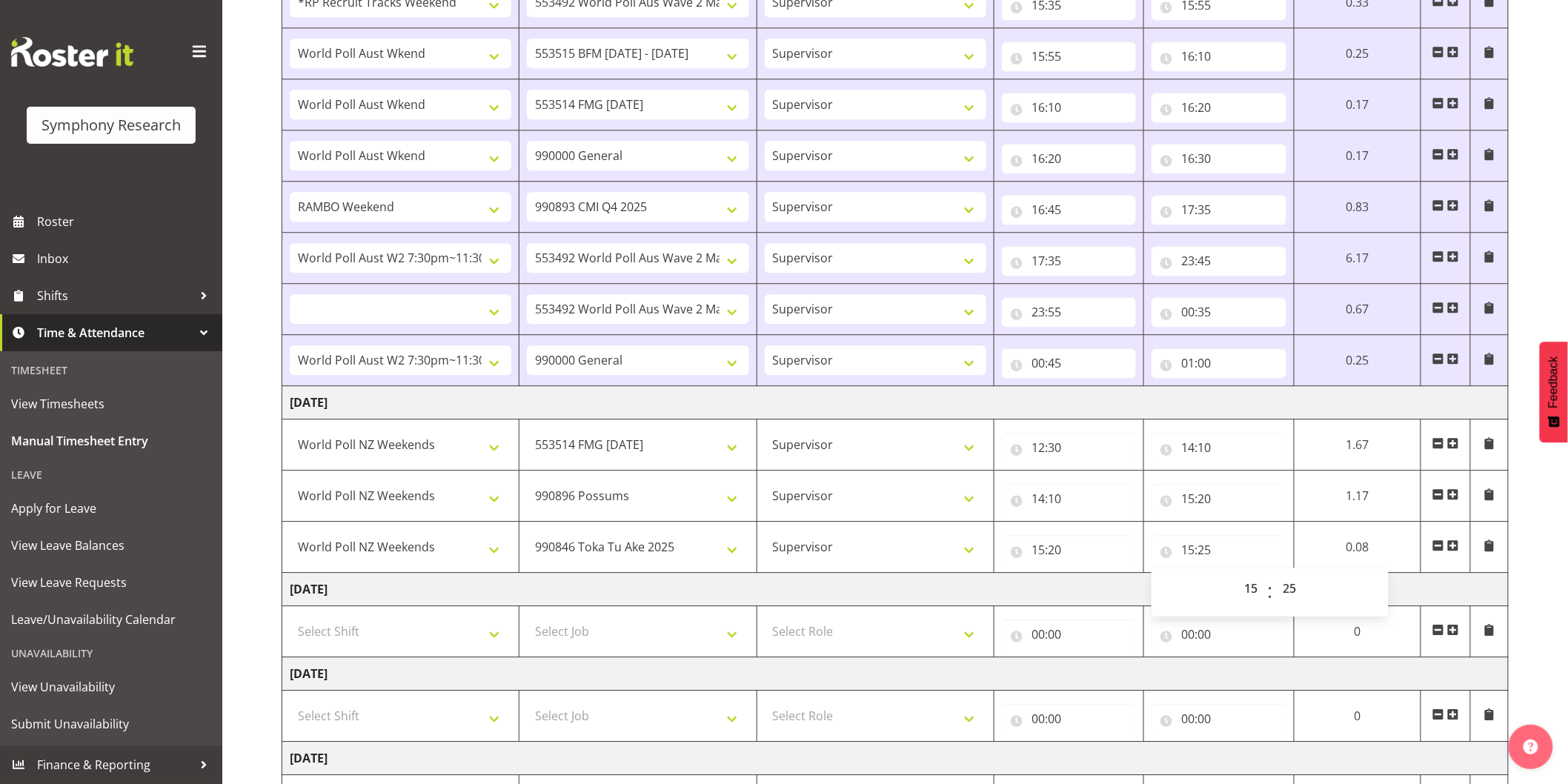
select select
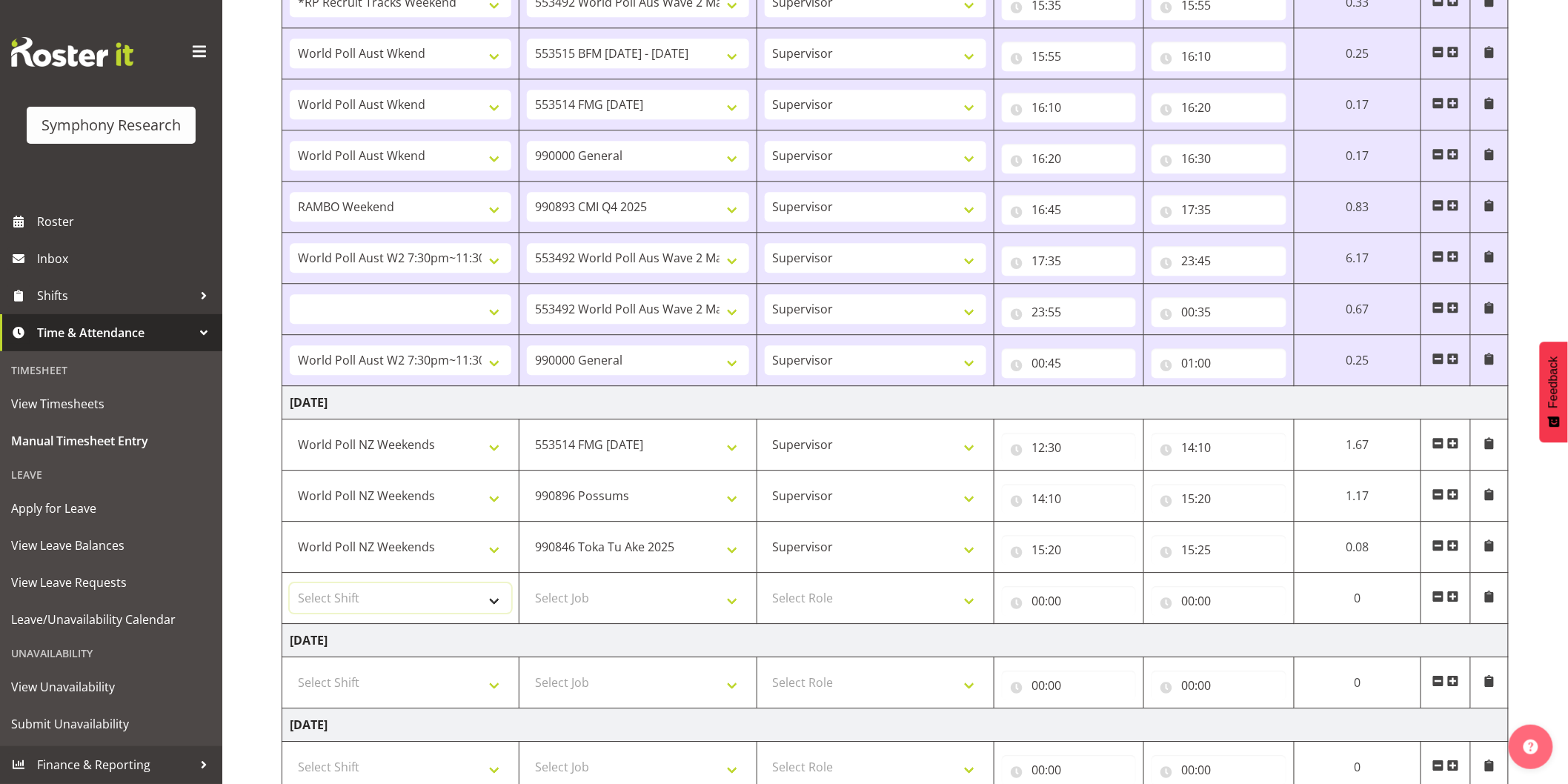
click at [374, 612] on select "Select Shift !!Weekend Residential (Roster IT Shift Label) *Business 9/10am ~ 4…" at bounding box center [400, 598] width 222 height 30
select select "41319"
click at [290, 586] on select "Select Shift !!Weekend Residential (Roster IT Shift Label) *Business 9/10am ~ 4…" at bounding box center [400, 598] width 222 height 30
select select
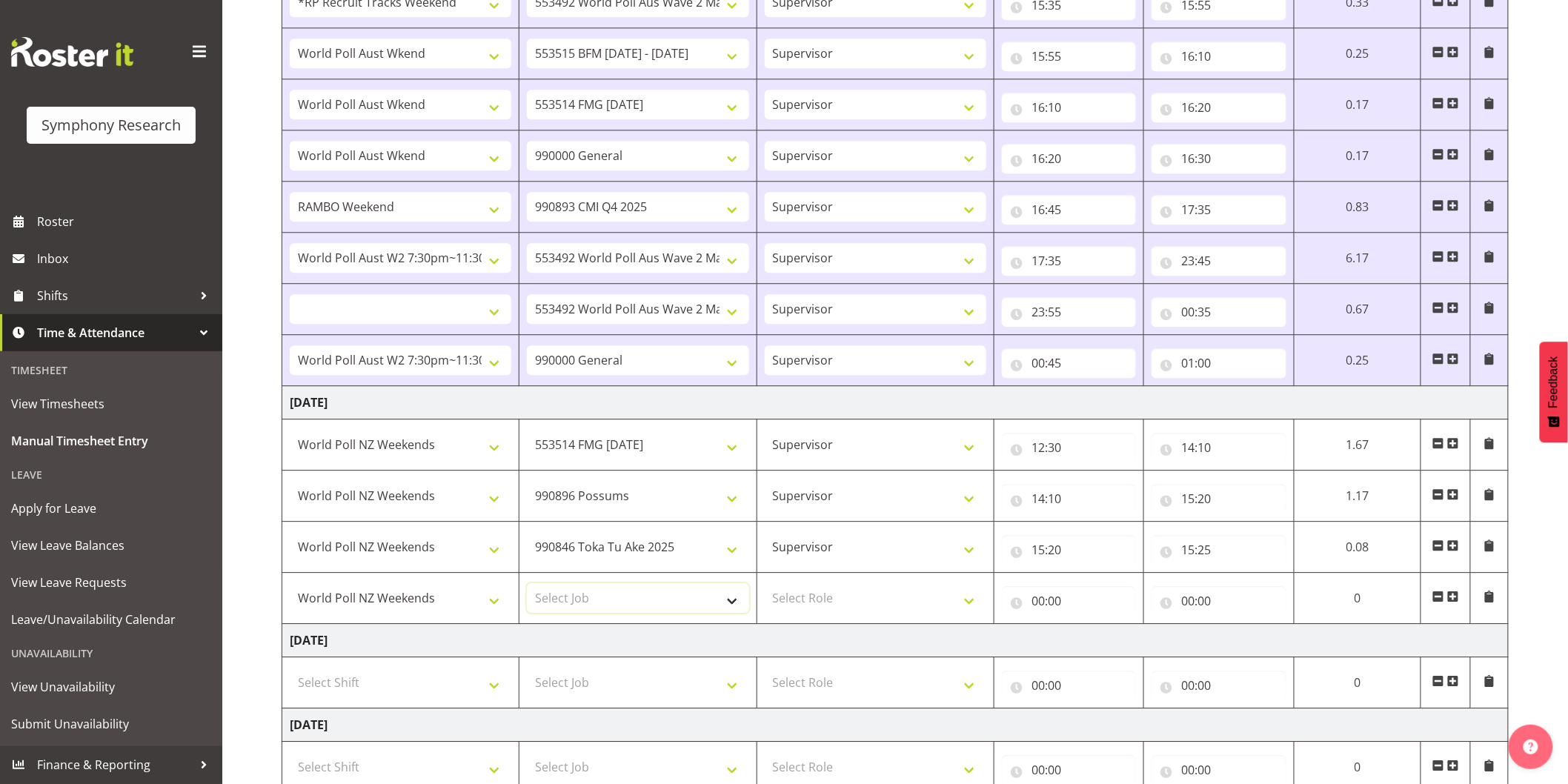
click at [615, 590] on select "Select Job 550060 IF Admin 553492 World Poll Aus Wave 2 Main 2025 553493 World …" at bounding box center [637, 598] width 222 height 30
select select "10499"
click at [527, 586] on select "Select Job 550060 IF Admin 553492 World Poll Aus Wave 2 Main 2025 553493 World …" at bounding box center [637, 598] width 222 height 30
select select
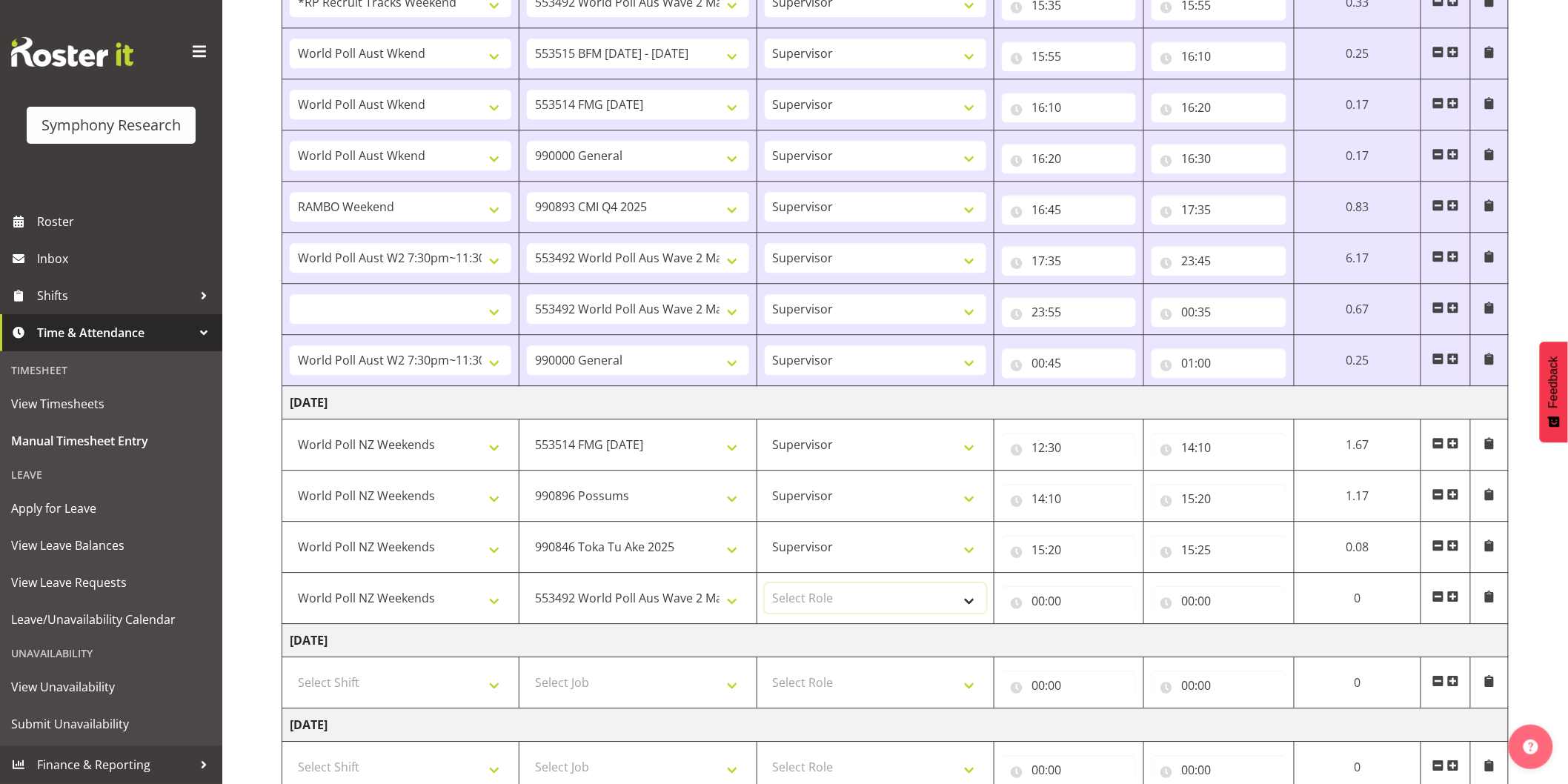
click at [814, 606] on select "Select Role Interviewing Briefing Supervisor" at bounding box center [875, 598] width 222 height 30
select select "45"
click at [765, 586] on select "Select Role Interviewing Briefing Supervisor" at bounding box center [875, 598] width 222 height 30
select select
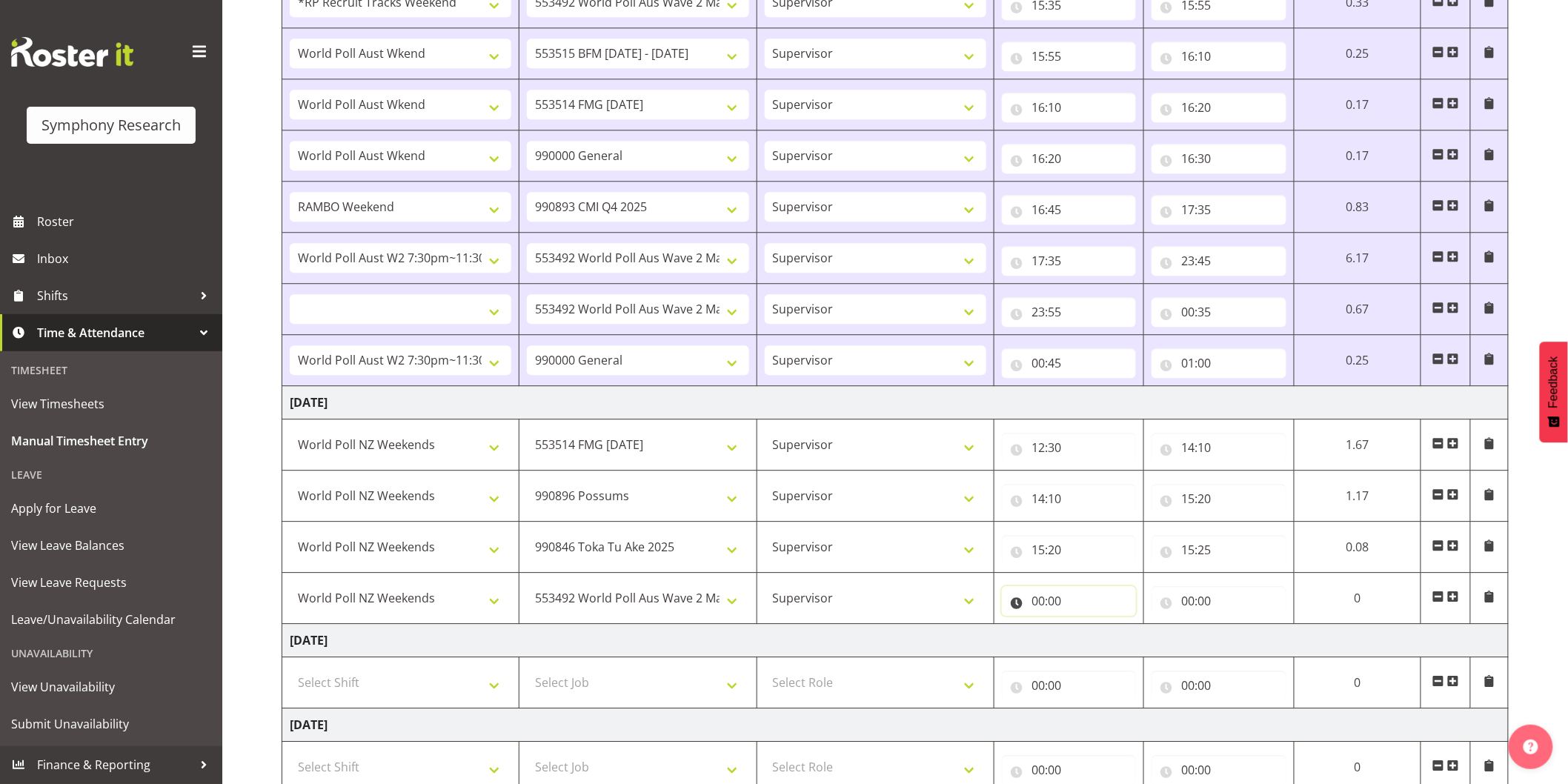
click at [1043, 600] on input "00:00" at bounding box center [1069, 601] width 134 height 30
click at [1088, 638] on select "00 01 02 03 04 05 06 07 08 09 10 11 12 13 14 15 16 17 18 19 20 21 22 23" at bounding box center [1103, 640] width 34 height 30
select select "15"
click at [1086, 628] on select "00 01 02 03 04 05 06 07 08 09 10 11 12 13 14 15 16 17 18 19 20 21 22 23" at bounding box center [1103, 640] width 34 height 30
select select
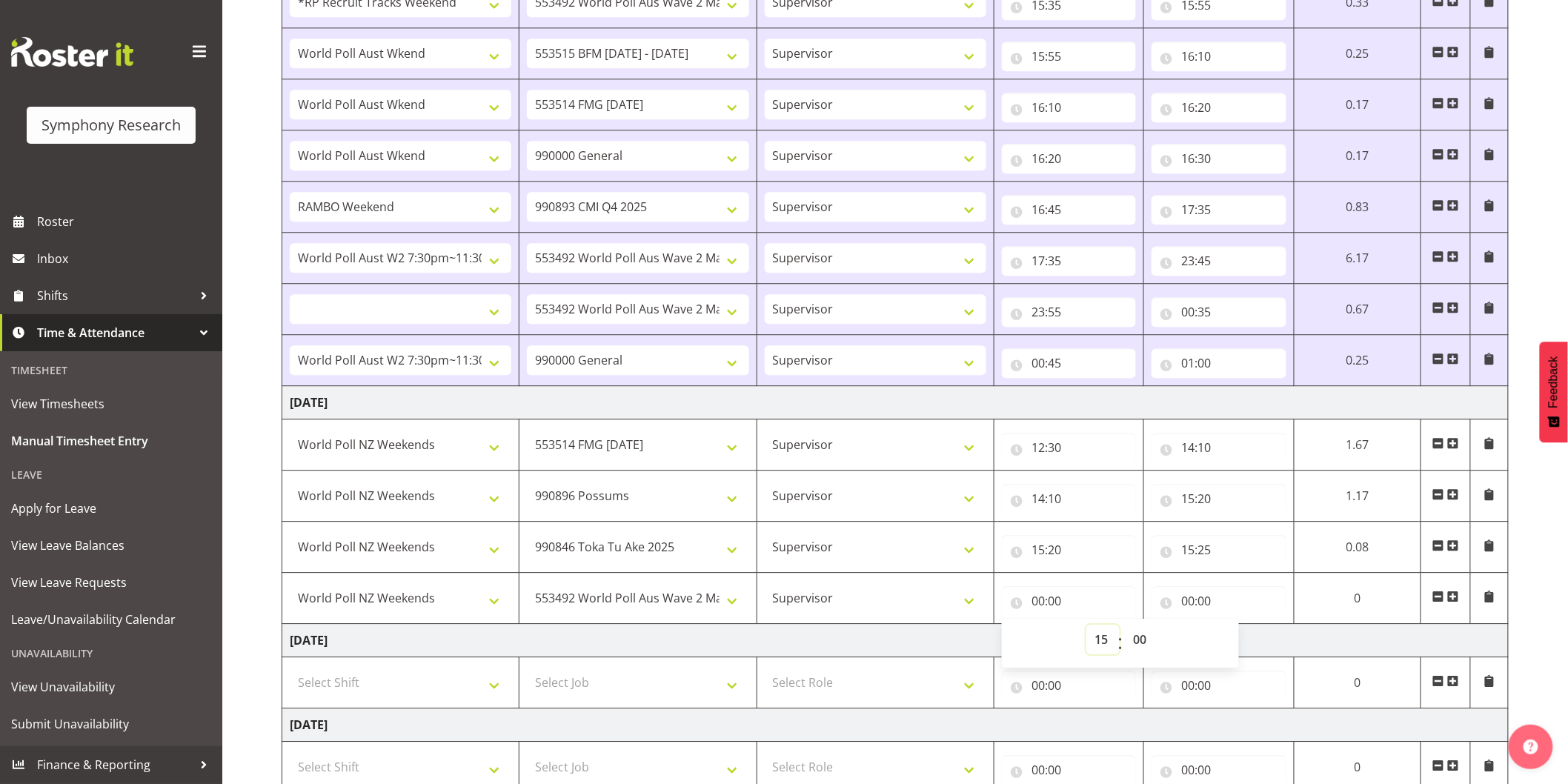
select select
type input "15:00"
click at [1137, 632] on select "00 01 02 03 04 05 06 07 08 09 10 11 12 13 14 15 16 17 18 19 20 21 22 23 24 25 2…" at bounding box center [1141, 640] width 34 height 30
select select "25"
click at [1125, 628] on select "00 01 02 03 04 05 06 07 08 09 10 11 12 13 14 15 16 17 18 19 20 21 22 23 24 25 2…" at bounding box center [1141, 640] width 34 height 30
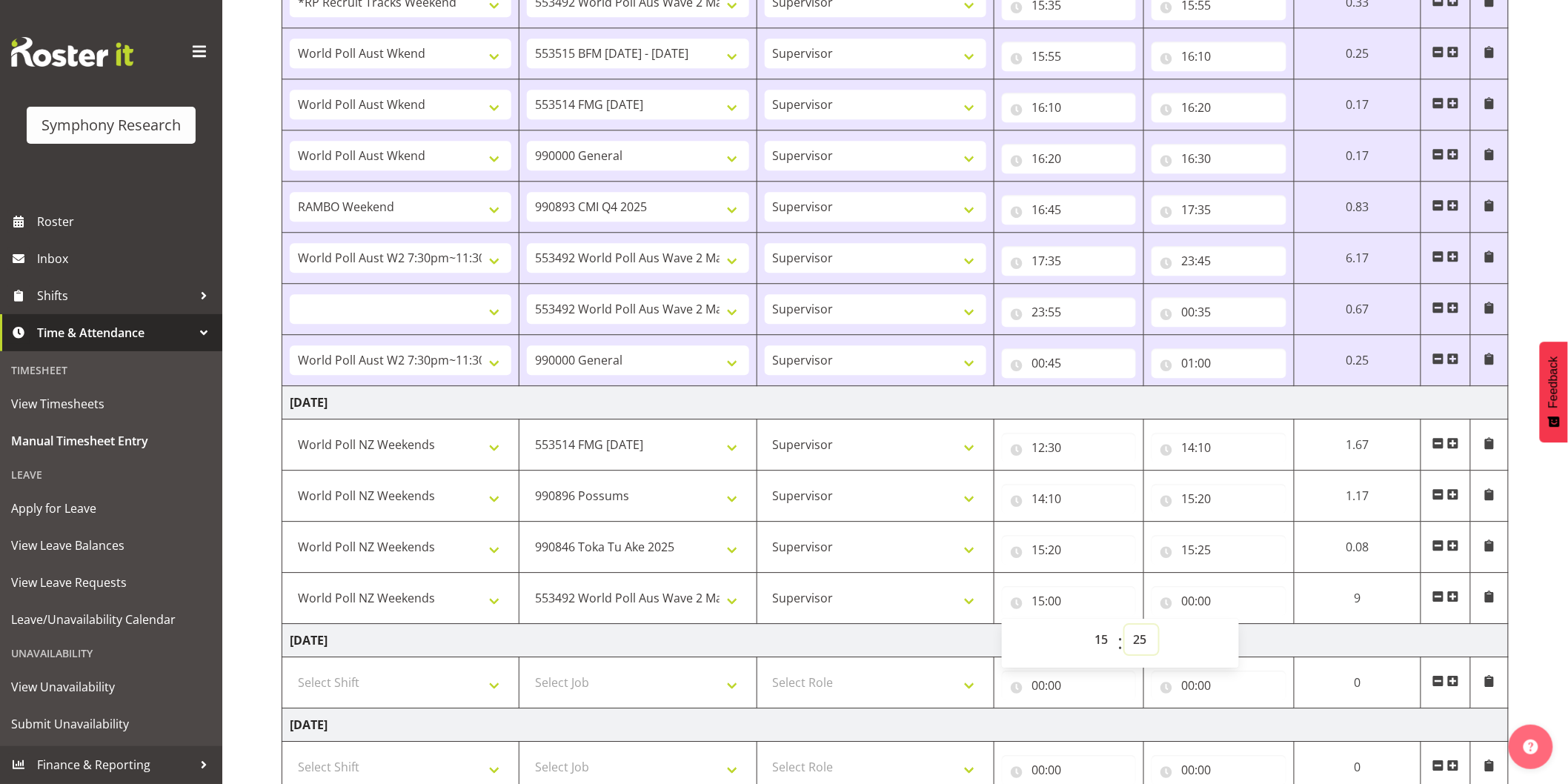
select select
type input "15:25"
click at [1184, 598] on input "00:00" at bounding box center [1214, 601] width 133 height 30
click at [1232, 640] on select "00 01 02 03 04 05 06 07 08 09 10 11 12 13 14 15 16 17 18 19 20 21 22 23" at bounding box center [1248, 640] width 34 height 30
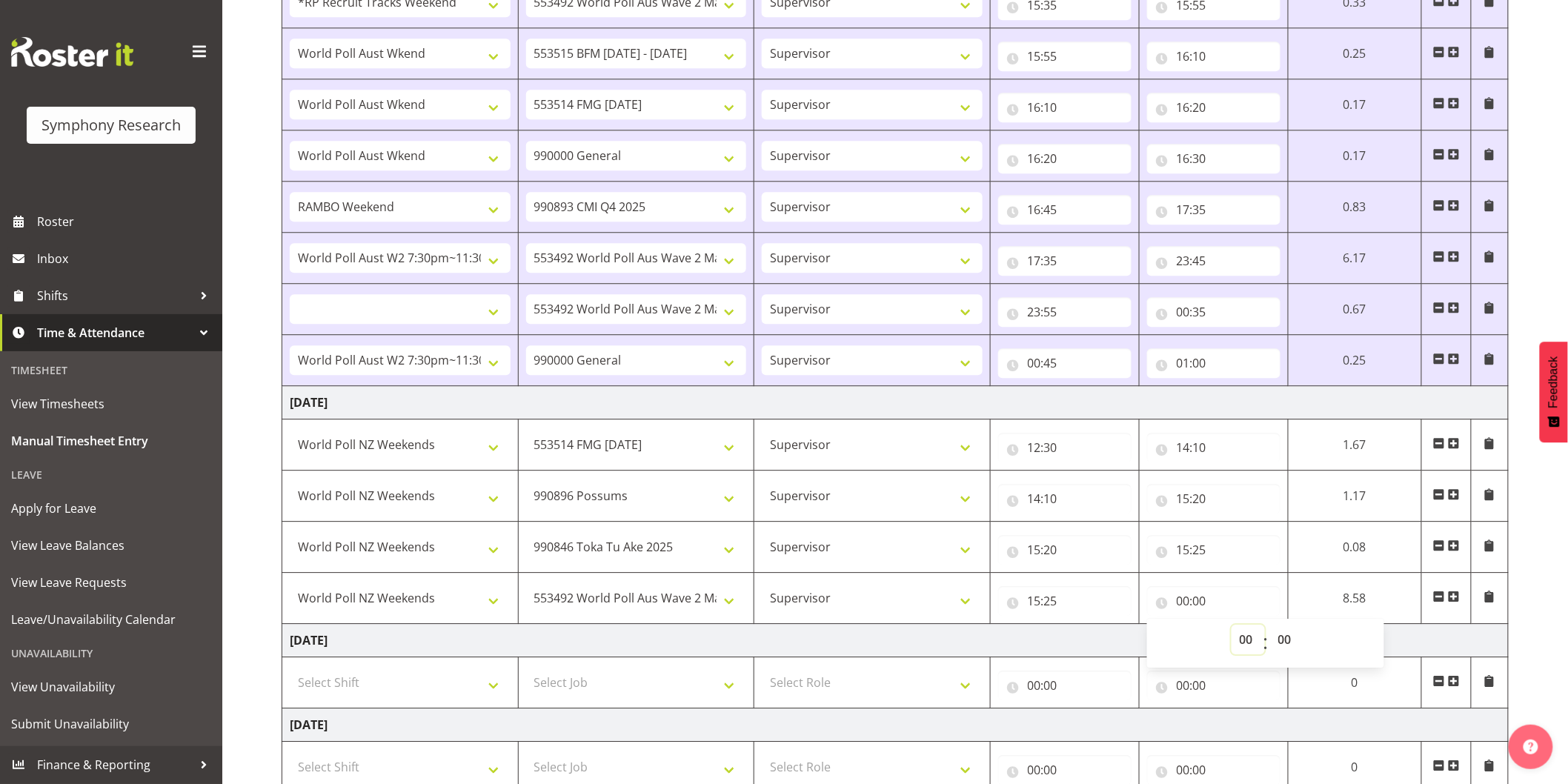
select select "15"
click at [1232, 628] on select "00 01 02 03 04 05 06 07 08 09 10 11 12 13 14 15 16 17 18 19 20 21 22 23" at bounding box center [1248, 640] width 34 height 30
select select
type input "15:00"
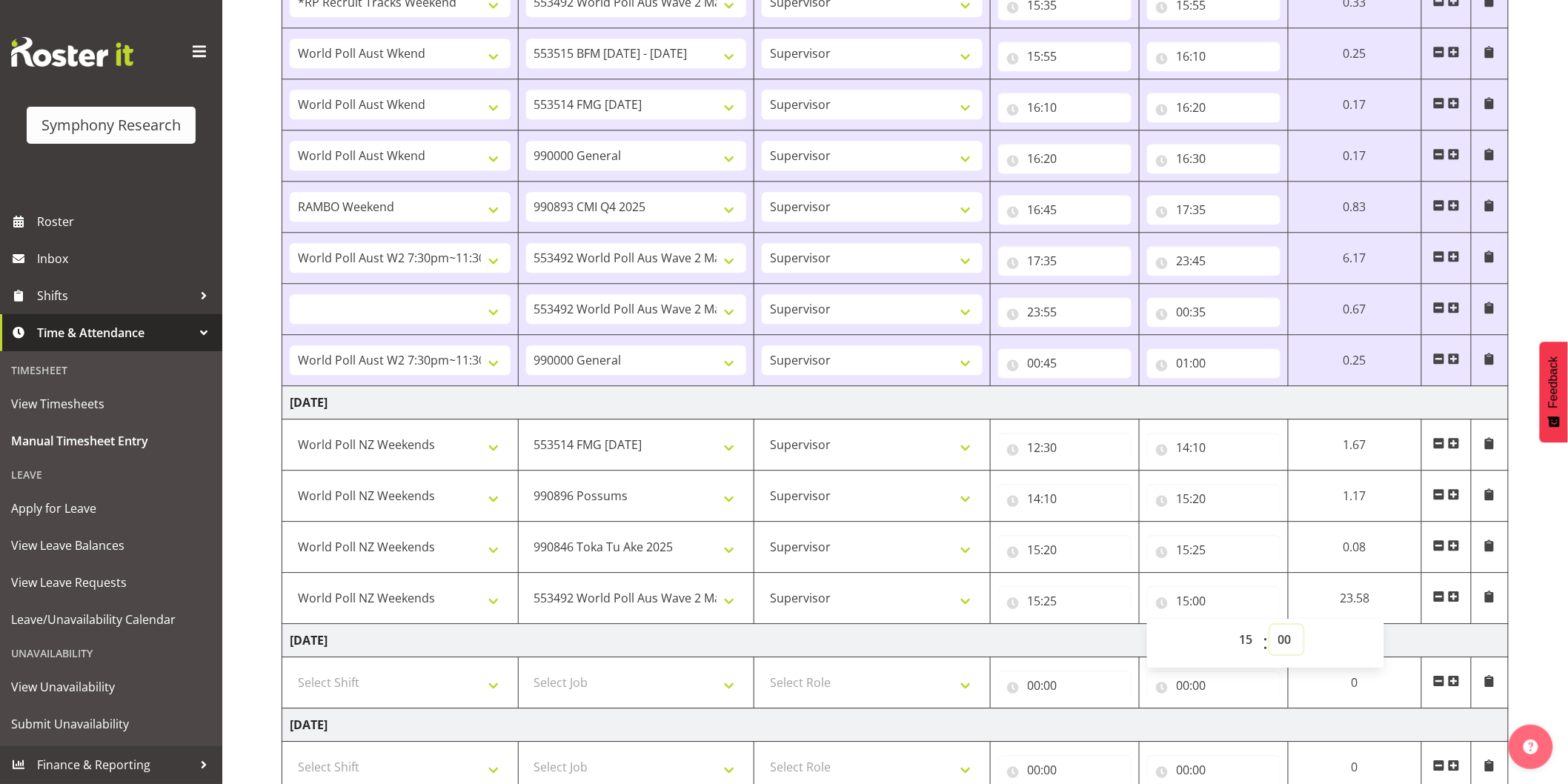
click at [1285, 639] on select "00 01 02 03 04 05 06 07 08 09 10 11 12 13 14 15 16 17 18 19 20 21 22 23 24 25 2…" at bounding box center [1287, 640] width 34 height 30
select select "40"
click at [1274, 628] on select "00 01 02 03 04 05 06 07 08 09 10 11 12 13 14 15 16 17 18 19 20 21 22 23 24 25 2…" at bounding box center [1287, 640] width 34 height 30
select select
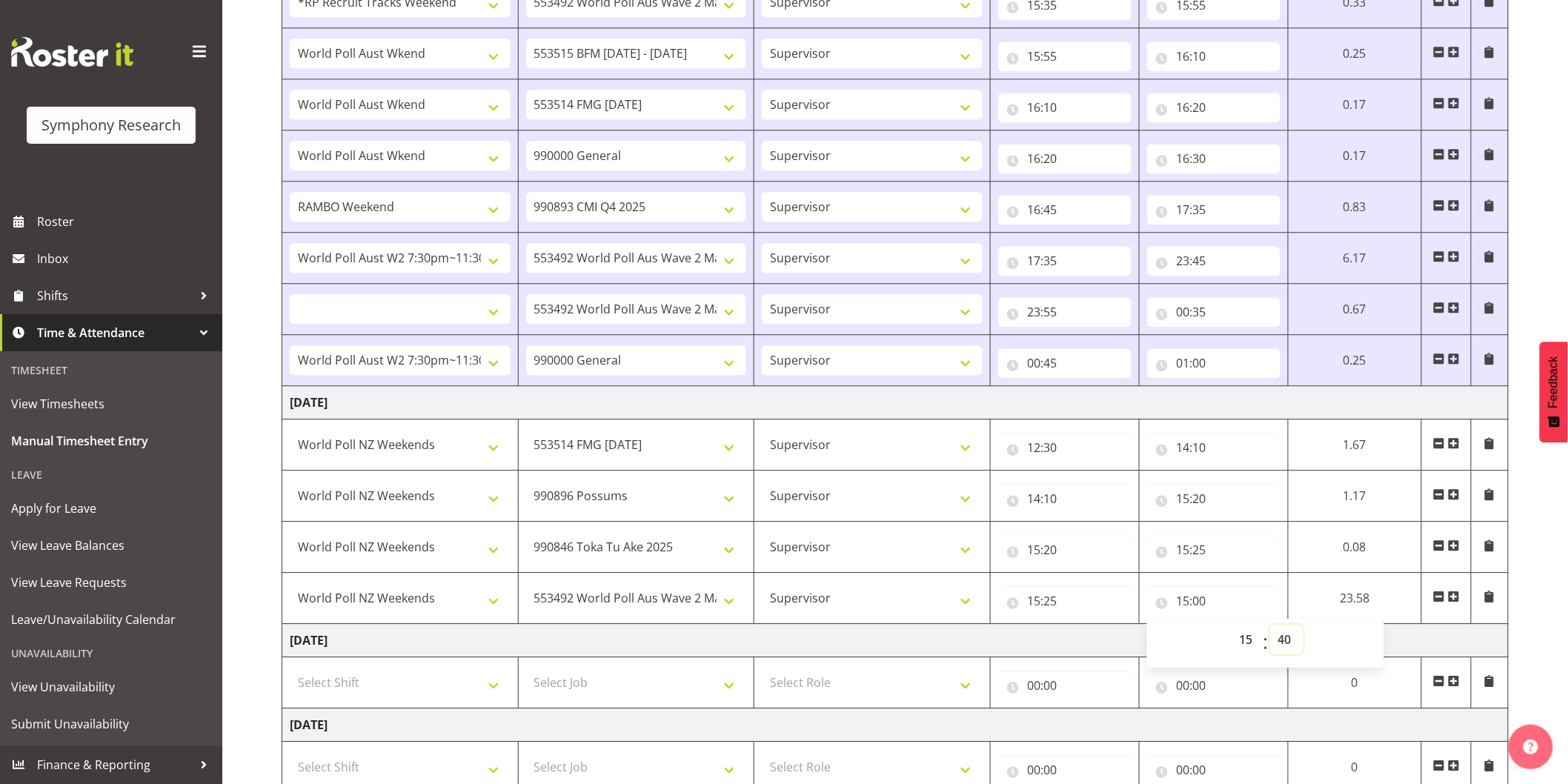
type input "15:40"
click at [1456, 601] on span at bounding box center [1454, 596] width 12 height 12
select select
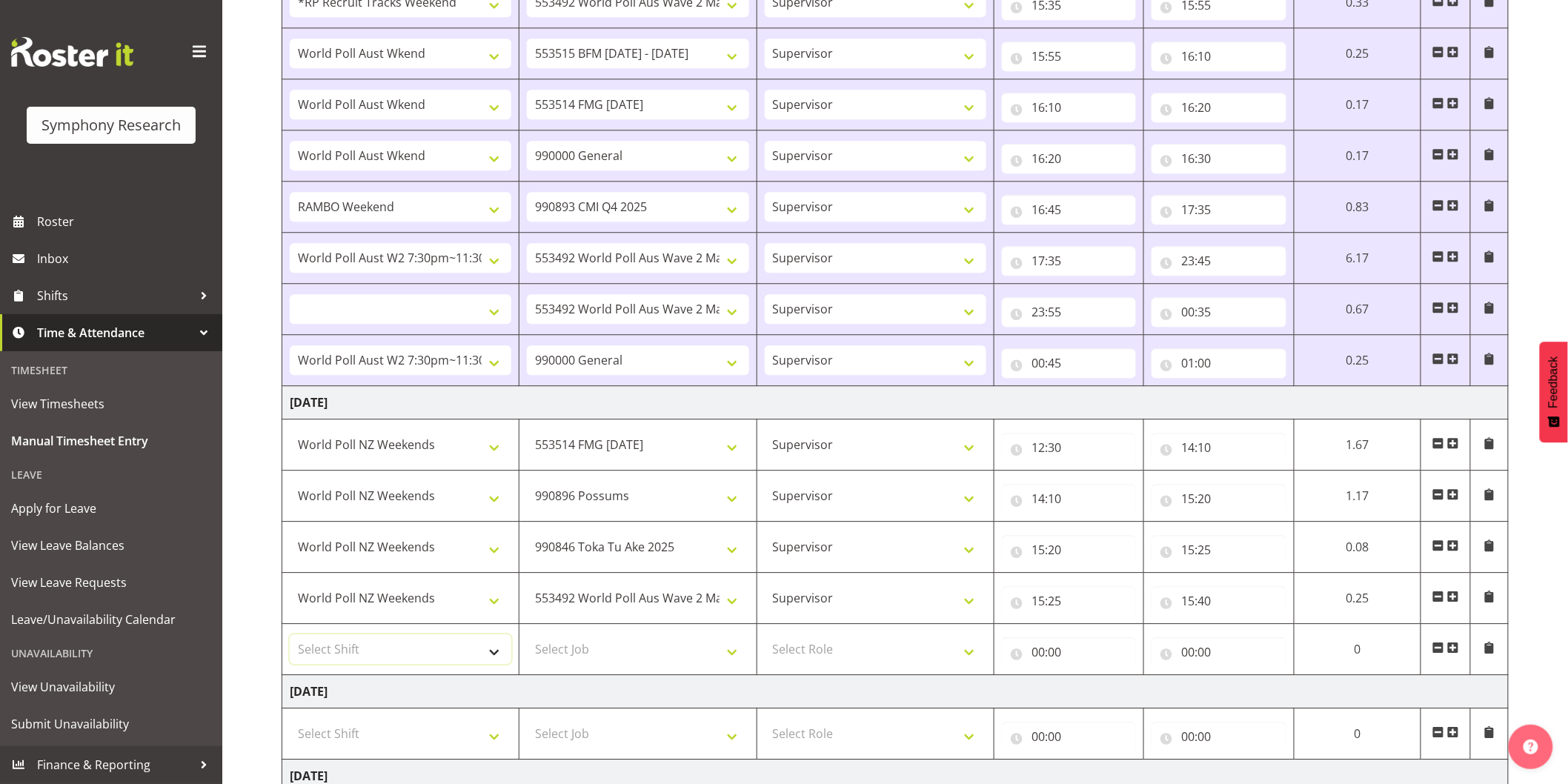
drag, startPoint x: 427, startPoint y: 649, endPoint x: 427, endPoint y: 640, distance: 9.0
click at [427, 648] on select "Select Shift !!Weekend Residential (Roster IT Shift Label) *Business 9/10am ~ 4…" at bounding box center [400, 649] width 222 height 30
select select "41319"
click at [290, 637] on select "Select Shift !!Weekend Residential (Roster IT Shift Label) *Business 9/10am ~ 4…" at bounding box center [400, 649] width 222 height 30
select select
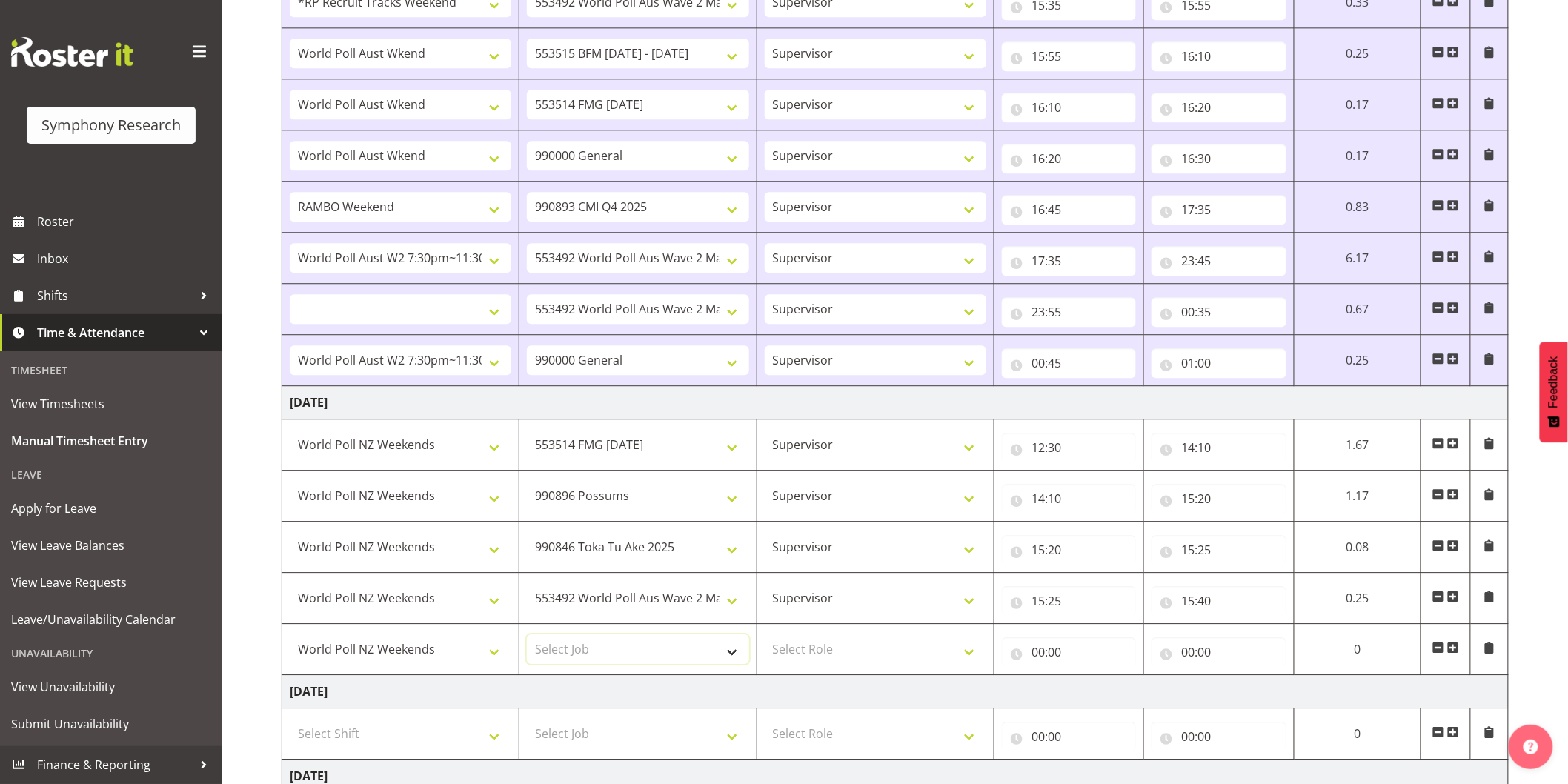
click at [602, 645] on select "Select Job 550060 IF Admin 553492 World Poll Aus Wave 2 Main 2025 553493 World …" at bounding box center [637, 649] width 222 height 30
click at [527, 637] on select "Select Job 550060 IF Admin 553492 World Poll Aus Wave 2 Main 2025 553493 World …" at bounding box center [637, 649] width 222 height 30
click at [820, 648] on select "Select Role Interviewing Briefing Supervisor" at bounding box center [875, 649] width 222 height 30
click at [765, 637] on select "Select Role Interviewing Briefing Supervisor" at bounding box center [875, 649] width 222 height 30
click at [1035, 656] on input "00:00" at bounding box center [1069, 652] width 134 height 30
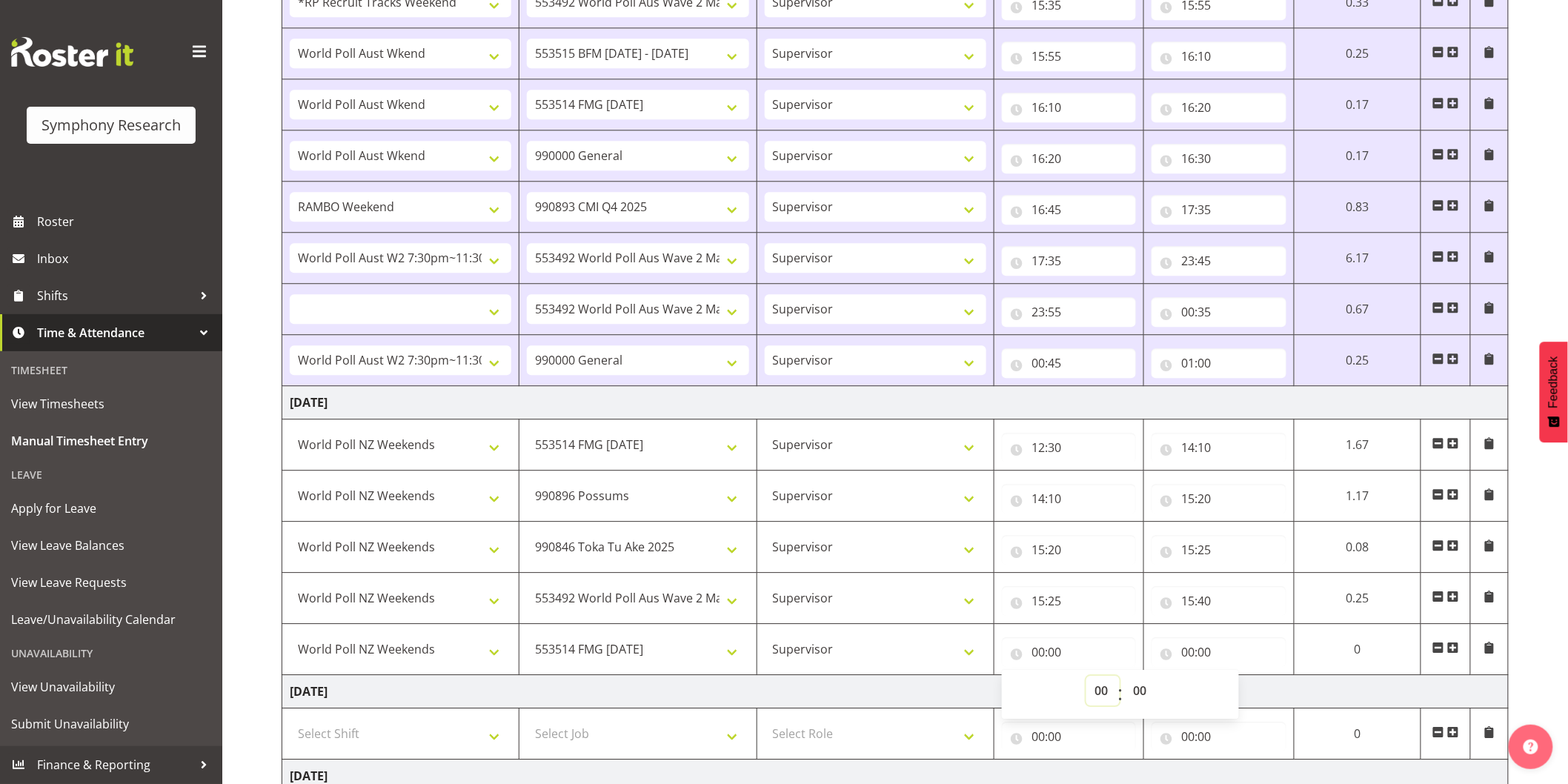
click at [1087, 699] on select "00 01 02 03 04 05 06 07 08 09 10 11 12 13 14 15 16 17 18 19 20 21 22 23" at bounding box center [1103, 691] width 34 height 30
click at [1086, 679] on select "00 01 02 03 04 05 06 07 08 09 10 11 12 13 14 15 16 17 18 19 20 21 22 23" at bounding box center [1103, 691] width 34 height 30
click at [1138, 693] on select "00 01 02 03 04 05 06 07 08 09 10 11 12 13 14 15 16 17 18 19 20 21 22 23 24 25 2…" at bounding box center [1141, 691] width 34 height 30
click at [1125, 679] on select "00 01 02 03 04 05 06 07 08 09 10 11 12 13 14 15 16 17 18 19 20 21 22 23 24 25 2…" at bounding box center [1141, 691] width 34 height 30
click at [1181, 653] on input "00:00" at bounding box center [1214, 652] width 133 height 30
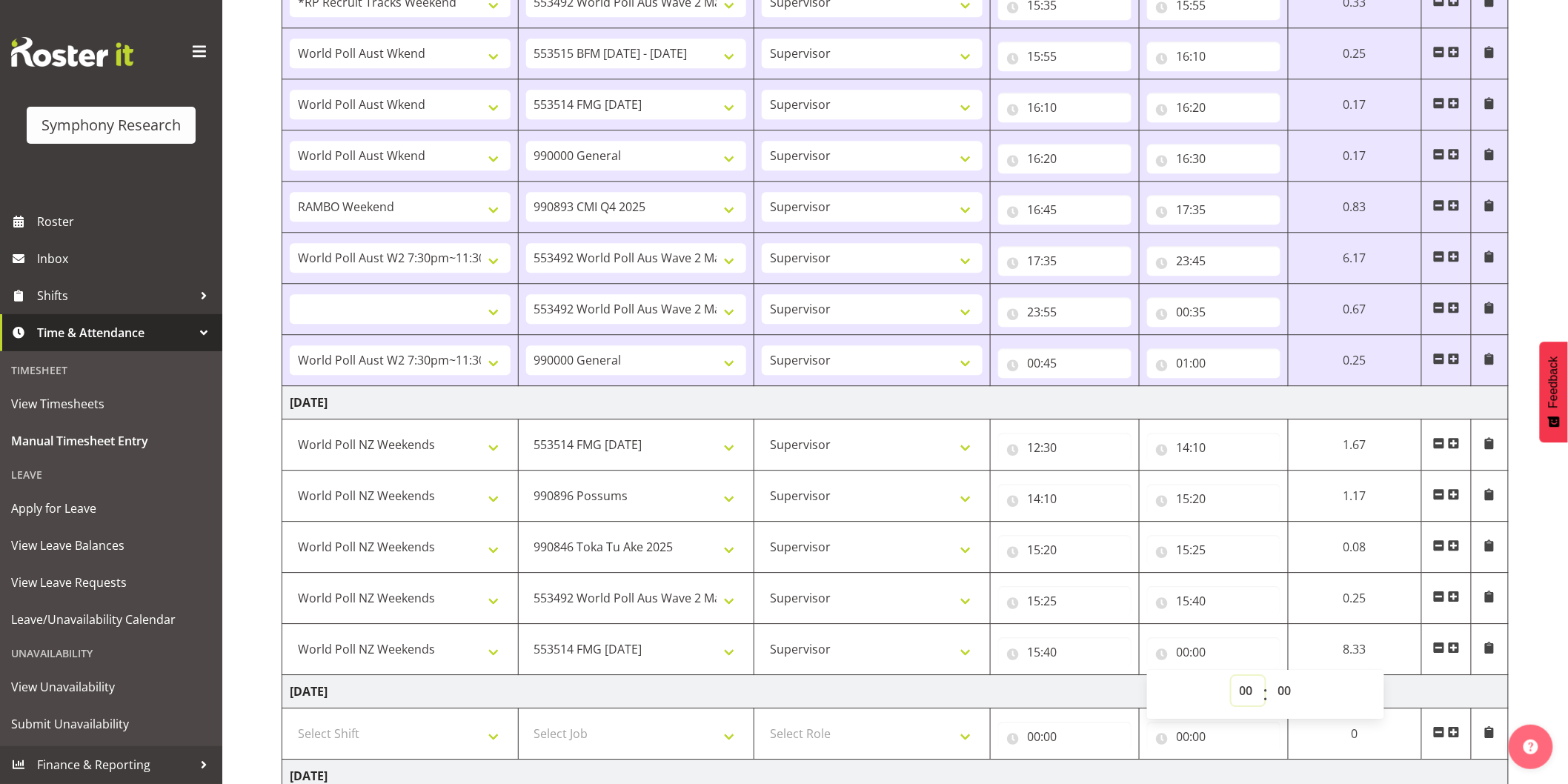
click at [1239, 698] on select "00 01 02 03 04 05 06 07 08 09 10 11 12 13 14 15 16 17 18 19 20 21 22 23" at bounding box center [1248, 691] width 34 height 30
click at [1232, 679] on select "00 01 02 03 04 05 06 07 08 09 10 11 12 13 14 15 16 17 18 19 20 21 22 23" at bounding box center [1248, 691] width 34 height 30
click at [1286, 692] on select "00 01 02 03 04 05 06 07 08 09 10 11 12 13 14 15 16 17 18 19 20 21 22 23 24 25 2…" at bounding box center [1287, 691] width 34 height 30
click at [1271, 679] on select "00 01 02 03 04 05 06 07 08 09 10 11 12 13 14 15 16 17 18 19 20 21 22 23 24 25 2…" at bounding box center [1287, 691] width 34 height 30
click at [1456, 651] on span at bounding box center [1454, 647] width 12 height 12
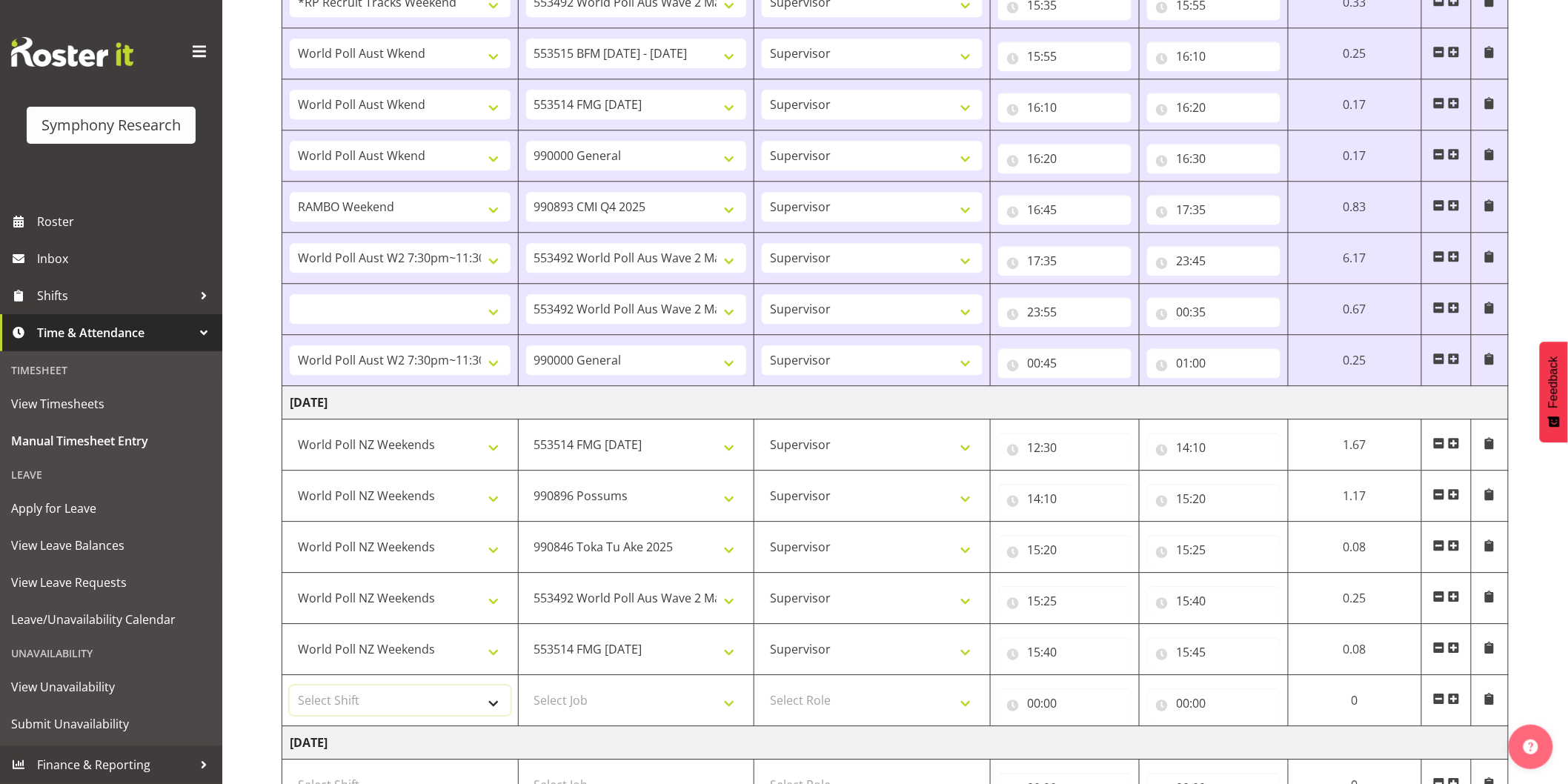
click at [441, 693] on select "Select Shift !!Weekend Residential (Roster IT Shift Label) *Business 9/10am ~ 4…" at bounding box center [400, 701] width 221 height 30
click at [290, 688] on select "Select Shift !!Weekend Residential (Roster IT Shift Label) *Business 9/10am ~ 4…" at bounding box center [400, 701] width 221 height 30
click at [621, 704] on select "Select Job 550060 IF Admin 553492 World Poll Aus Wave 2 Main 2025 553493 World …" at bounding box center [637, 701] width 221 height 30
click at [526, 688] on select "Select Job 550060 IF Admin 553492 World Poll Aus Wave 2 Main 2025 553493 World …" at bounding box center [637, 701] width 221 height 30
click at [856, 709] on select "Select Role Interviewing Briefing Supervisor" at bounding box center [872, 701] width 221 height 30
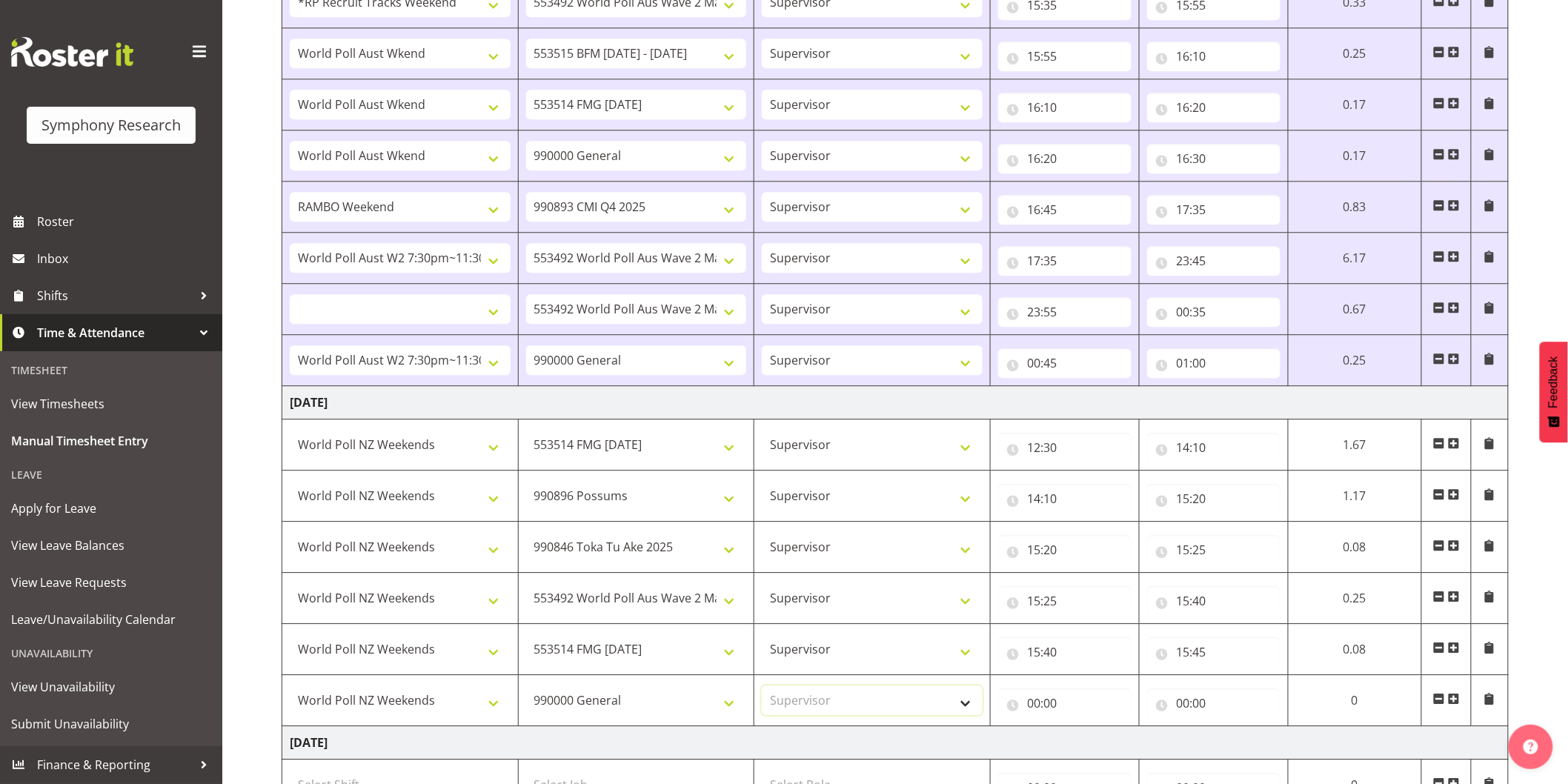
click at [762, 688] on select "Select Role Interviewing Briefing Supervisor" at bounding box center [872, 701] width 221 height 30
click at [1036, 708] on input "00:00" at bounding box center [1065, 703] width 133 height 30
click at [1080, 744] on div "00 01 02 03 04 05 06 07 08 09 10 11 12 13 14 15 16 17 18 19 20 21 22 23" at bounding box center [1097, 745] width 34 height 37
click at [1099, 736] on select "00 01 02 03 04 05 06 07 08 09 10 11 12 13 14 15 16 17 18 19 20 21 22 23" at bounding box center [1099, 742] width 34 height 30
click at [1083, 730] on select "00 01 02 03 04 05 06 07 08 09 10 11 12 13 14 15 16 17 18 19 20 21 22 23" at bounding box center [1099, 742] width 34 height 30
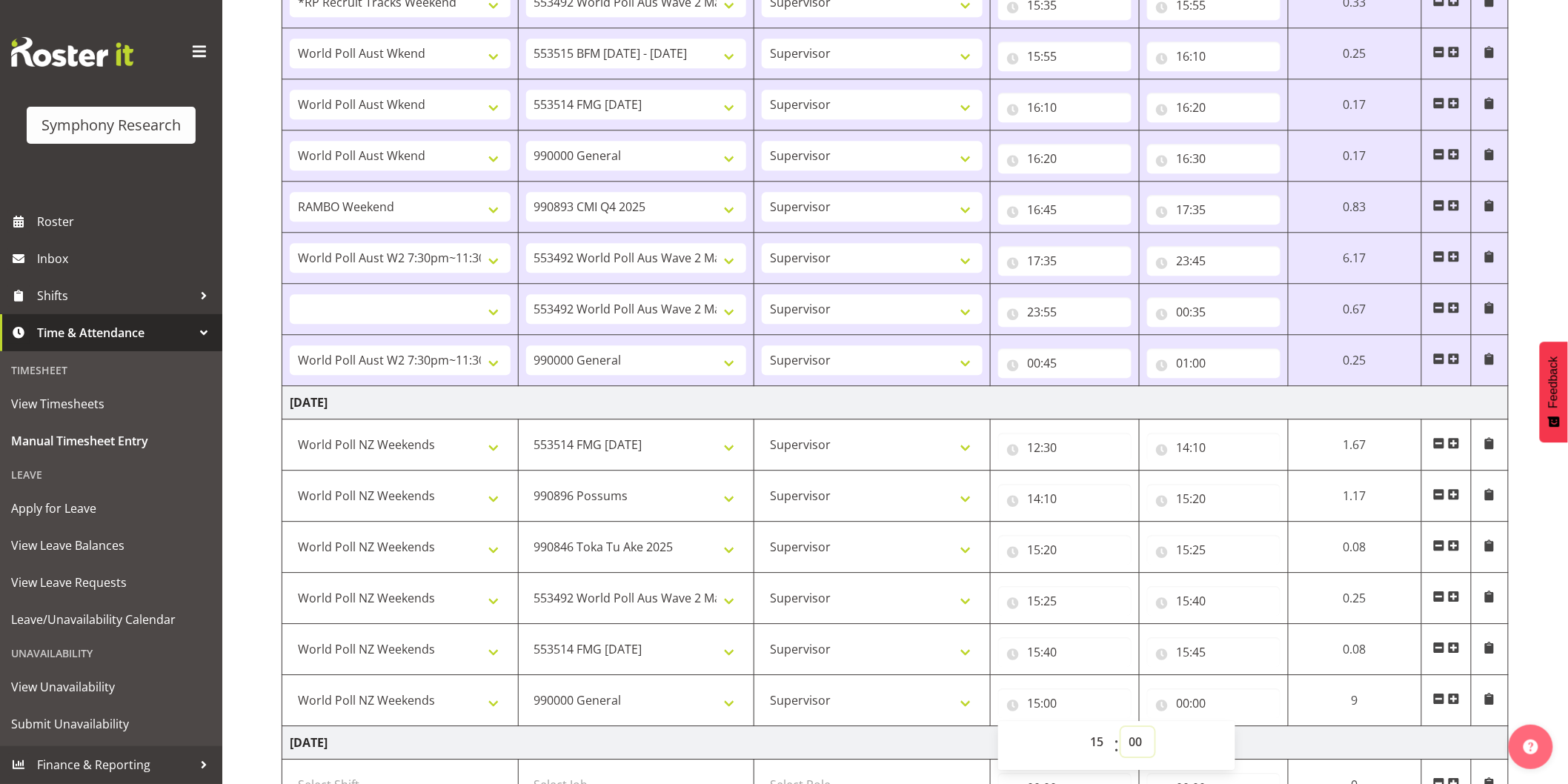
click at [1135, 740] on select "00 01 02 03 04 05 06 07 08 09 10 11 12 13 14 15 16 17 18 19 20 21 22 23 24 25 2…" at bounding box center [1138, 742] width 34 height 30
click at [1122, 730] on select "00 01 02 03 04 05 06 07 08 09 10 11 12 13 14 15 16 17 18 19 20 21 22 23 24 25 2…" at bounding box center [1138, 742] width 34 height 30
click at [1181, 707] on input "00:00" at bounding box center [1214, 703] width 133 height 30
click at [1250, 743] on select "00 01 02 03 04 05 06 07 08 09 10 11 12 13 14 15 16 17 18 19 20 21 22 23" at bounding box center [1248, 742] width 34 height 30
click at [1232, 730] on select "00 01 02 03 04 05 06 07 08 09 10 11 12 13 14 15 16 17 18 19 20 21 22 23" at bounding box center [1248, 742] width 34 height 30
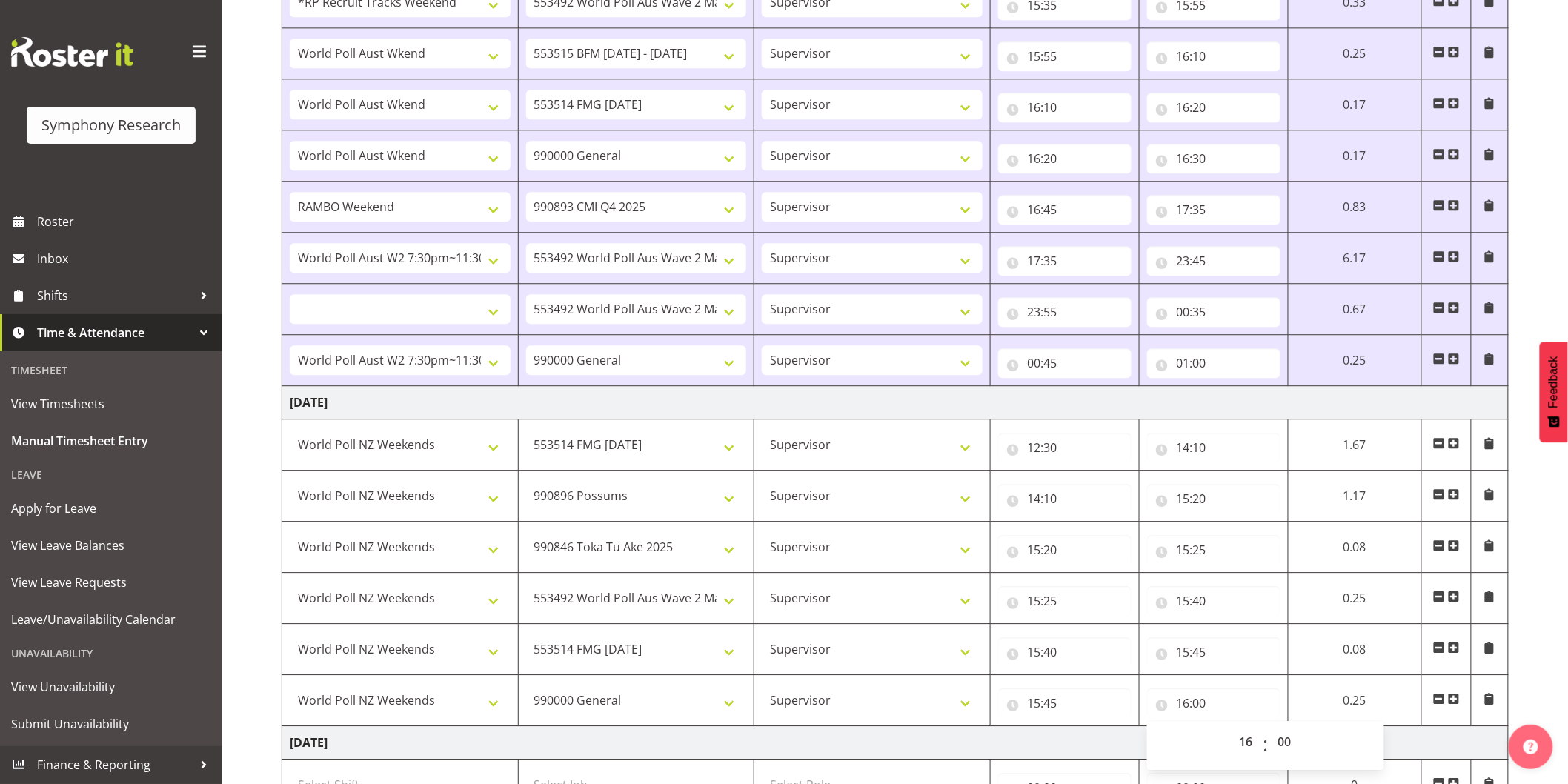
click at [1455, 704] on span at bounding box center [1454, 699] width 12 height 12
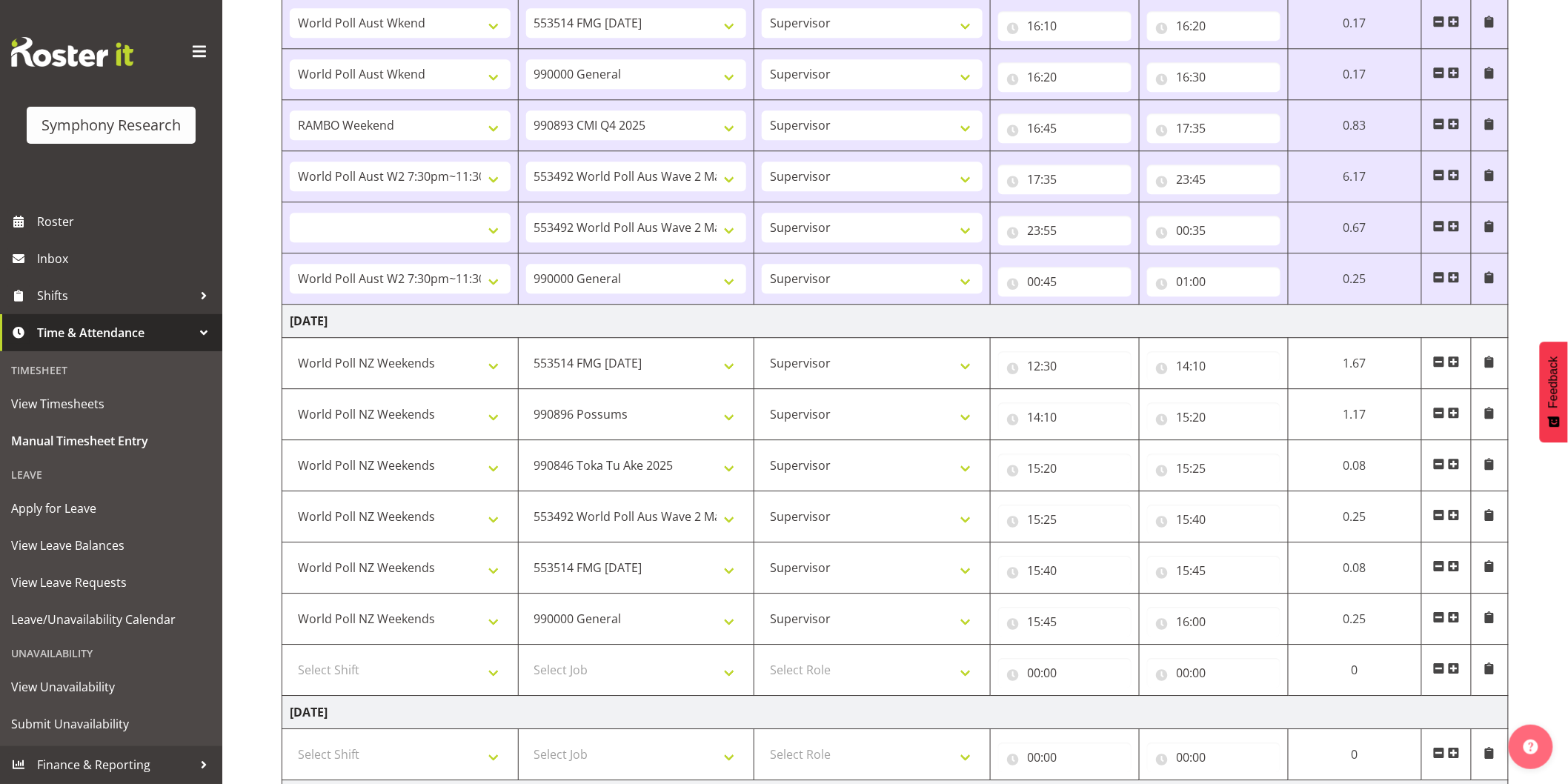
scroll to position [1565, 0]
click at [412, 670] on select "Select Shift !!Weekend Residential (Roster IT Shift Label) *Business 9/10am ~ 4…" at bounding box center [400, 670] width 221 height 30
click at [290, 657] on select "Select Shift !!Weekend Residential (Roster IT Shift Label) *Business 9/10am ~ 4…" at bounding box center [400, 670] width 221 height 30
drag, startPoint x: 553, startPoint y: 671, endPoint x: 626, endPoint y: 704, distance: 80.1
click at [553, 671] on select "Select Job 550060 IF Admin 553492 World Poll Aus Wave 2 Main 2025 553493 World …" at bounding box center [637, 670] width 221 height 30
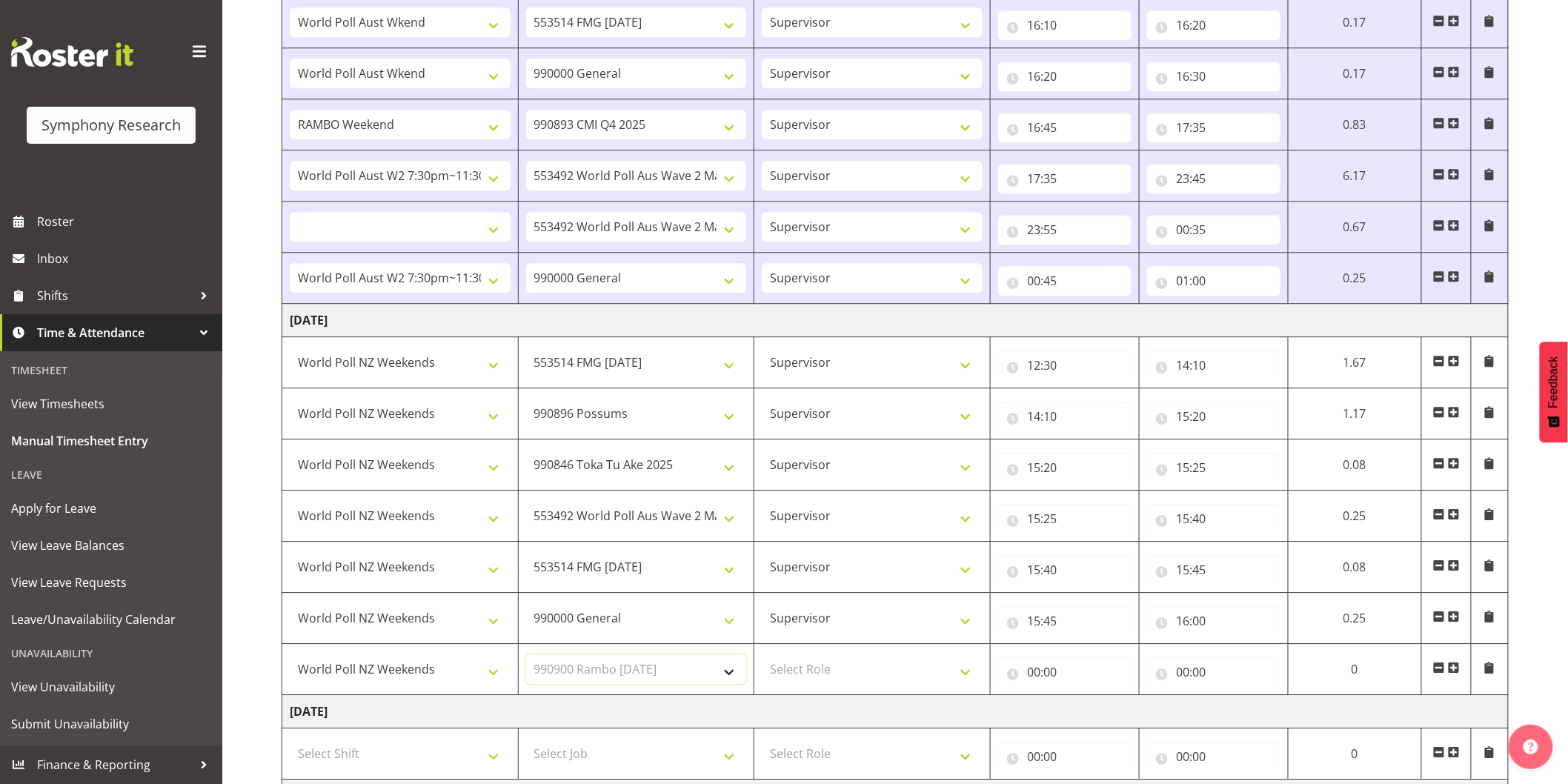
click at [526, 657] on select "Select Job 550060 IF Admin 553492 World Poll Aus Wave 2 Main 2025 553493 World …" at bounding box center [637, 670] width 221 height 30
click at [849, 671] on select "Select Role Interviewing Briefing Supervisor" at bounding box center [872, 670] width 221 height 30
click at [762, 657] on select "Select Role Interviewing Briefing Supervisor" at bounding box center [872, 670] width 221 height 30
click at [1034, 676] on input "00:00" at bounding box center [1065, 672] width 133 height 30
click at [1094, 714] on select "00 01 02 03 04 05 06 07 08 09 10 11 12 13 14 15 16 17 18 19 20 21 22 23" at bounding box center [1099, 711] width 34 height 30
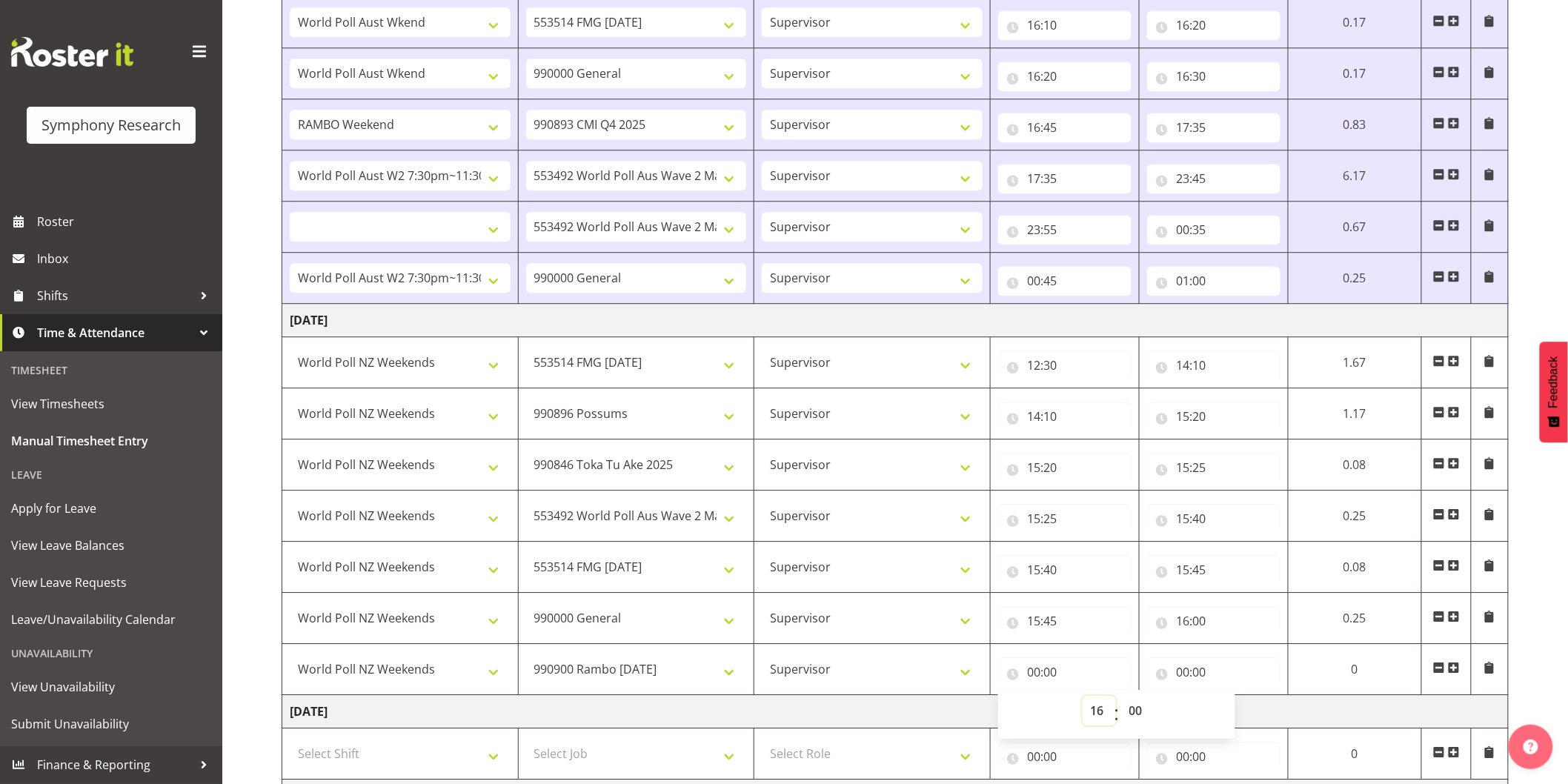
click at [1083, 699] on select "00 01 02 03 04 05 06 07 08 09 10 11 12 13 14 15 16 17 18 19 20 21 22 23" at bounding box center [1099, 711] width 34 height 30
click at [1190, 674] on input "00:00" at bounding box center [1214, 672] width 133 height 30
click at [1232, 715] on select "00 01 02 03 04 05 06 07 08 09 10 11 12 13 14 15 16 17 18 19 20 21 22 23" at bounding box center [1248, 711] width 34 height 30
click at [1232, 699] on select "00 01 02 03 04 05 06 07 08 09 10 11 12 13 14 15 16 17 18 19 20 21 22 23" at bounding box center [1248, 711] width 34 height 30
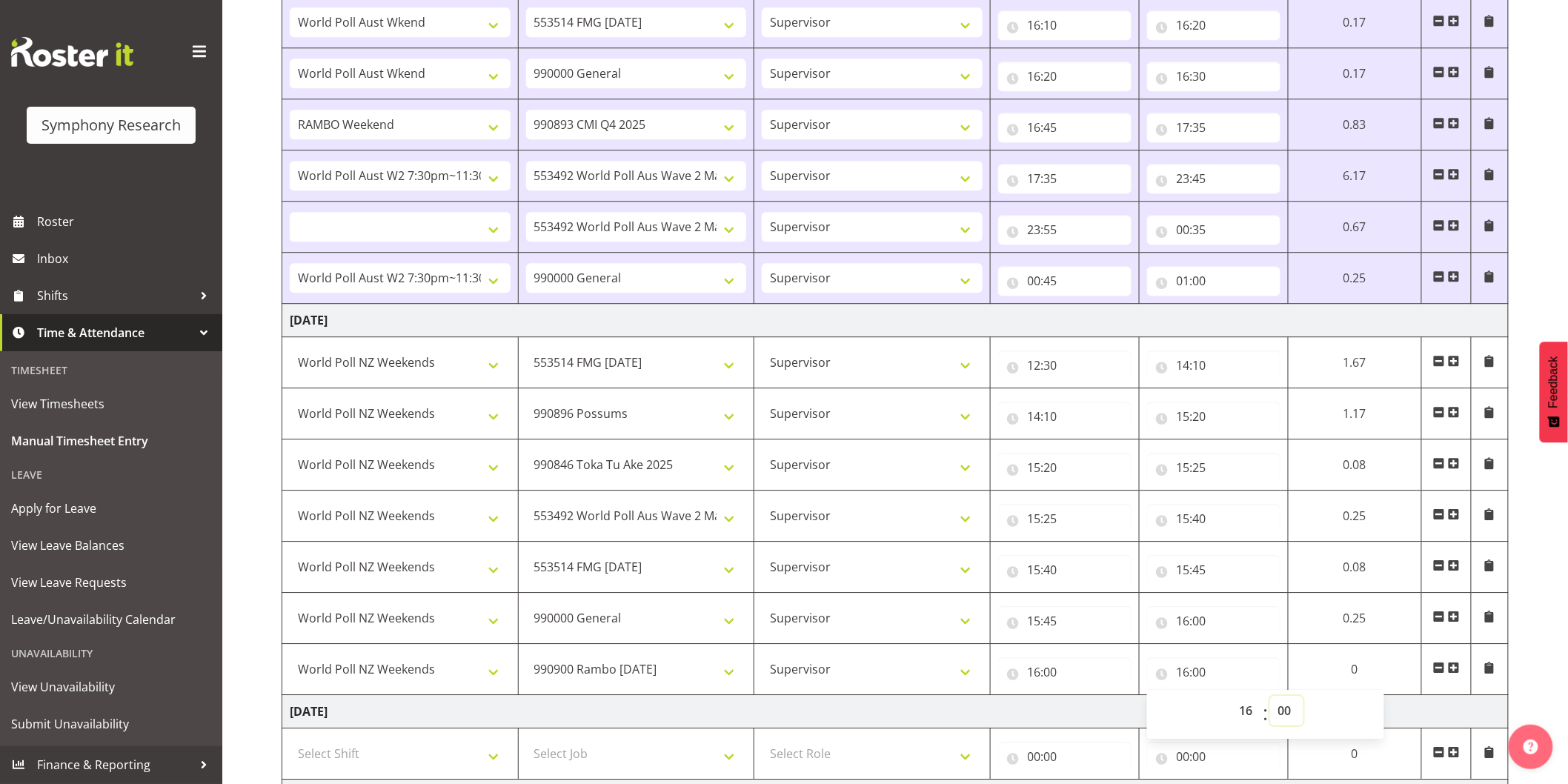
click at [1290, 719] on select "00 01 02 03 04 05 06 07 08 09 10 11 12 13 14 15 16 17 18 19 20 21 22 23 24 25 2…" at bounding box center [1287, 711] width 34 height 30
click at [1274, 699] on select "00 01 02 03 04 05 06 07 08 09 10 11 12 13 14 15 16 17 18 19 20 21 22 23 24 25 2…" at bounding box center [1287, 711] width 34 height 30
click at [1455, 671] on span at bounding box center [1454, 668] width 12 height 12
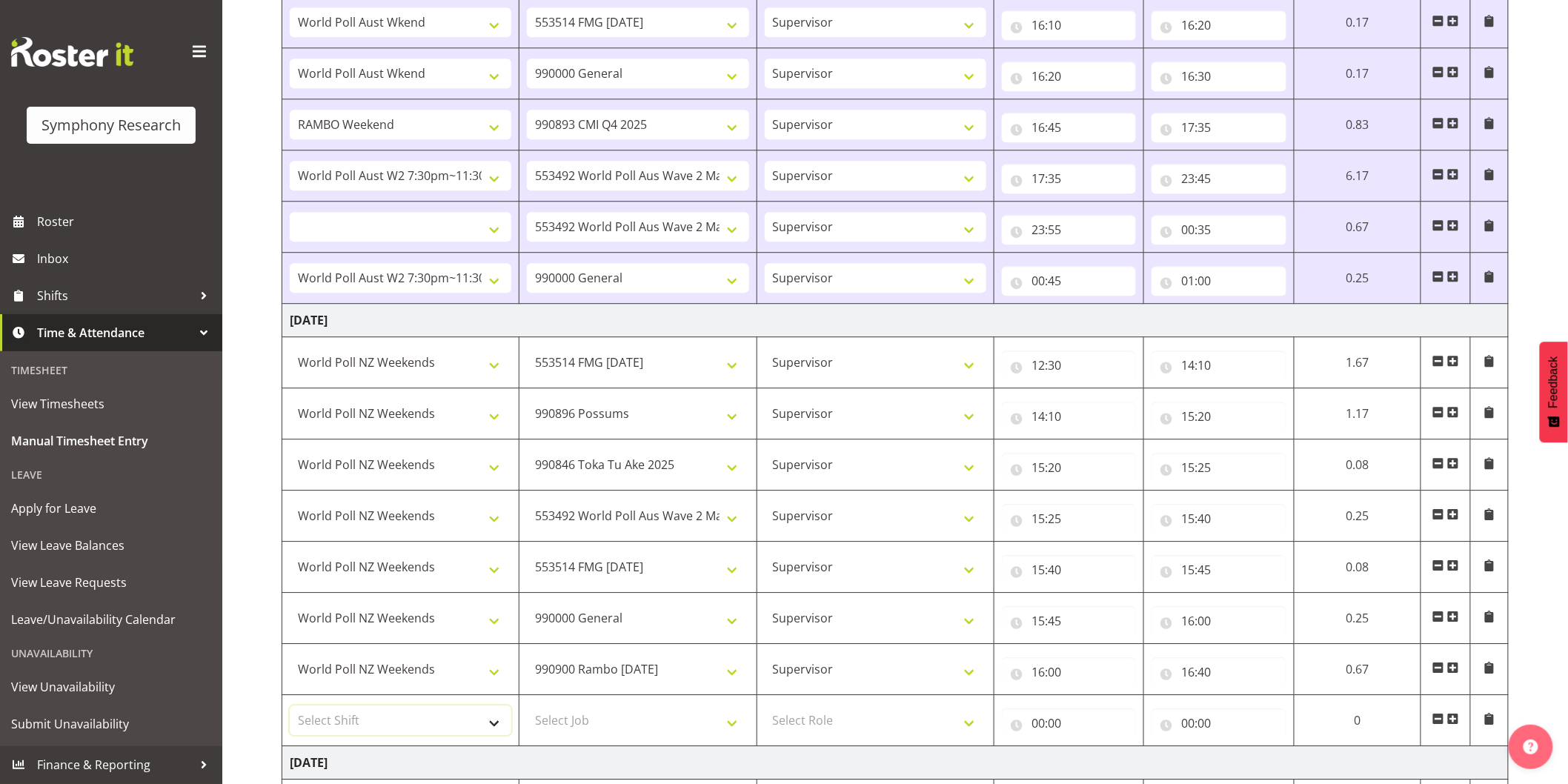
click at [417, 722] on select "Select Shift !!Weekend Residential (Roster IT Shift Label) *Business 9/10am ~ 4…" at bounding box center [400, 721] width 222 height 30
click at [290, 708] on select "Select Shift !!Weekend Residential (Roster IT Shift Label) *Business 9/10am ~ 4…" at bounding box center [400, 721] width 222 height 30
click at [589, 721] on select "Select Job 550060 IF Admin 553492 World Poll Aus Wave 2 Main 2025 553493 World …" at bounding box center [637, 721] width 222 height 30
click at [527, 708] on select "Select Job 550060 IF Admin 553492 World Poll Aus Wave 2 Main 2025 553493 World …" at bounding box center [637, 721] width 222 height 30
click at [826, 710] on select "Select Role Interviewing Briefing Supervisor" at bounding box center [875, 721] width 222 height 30
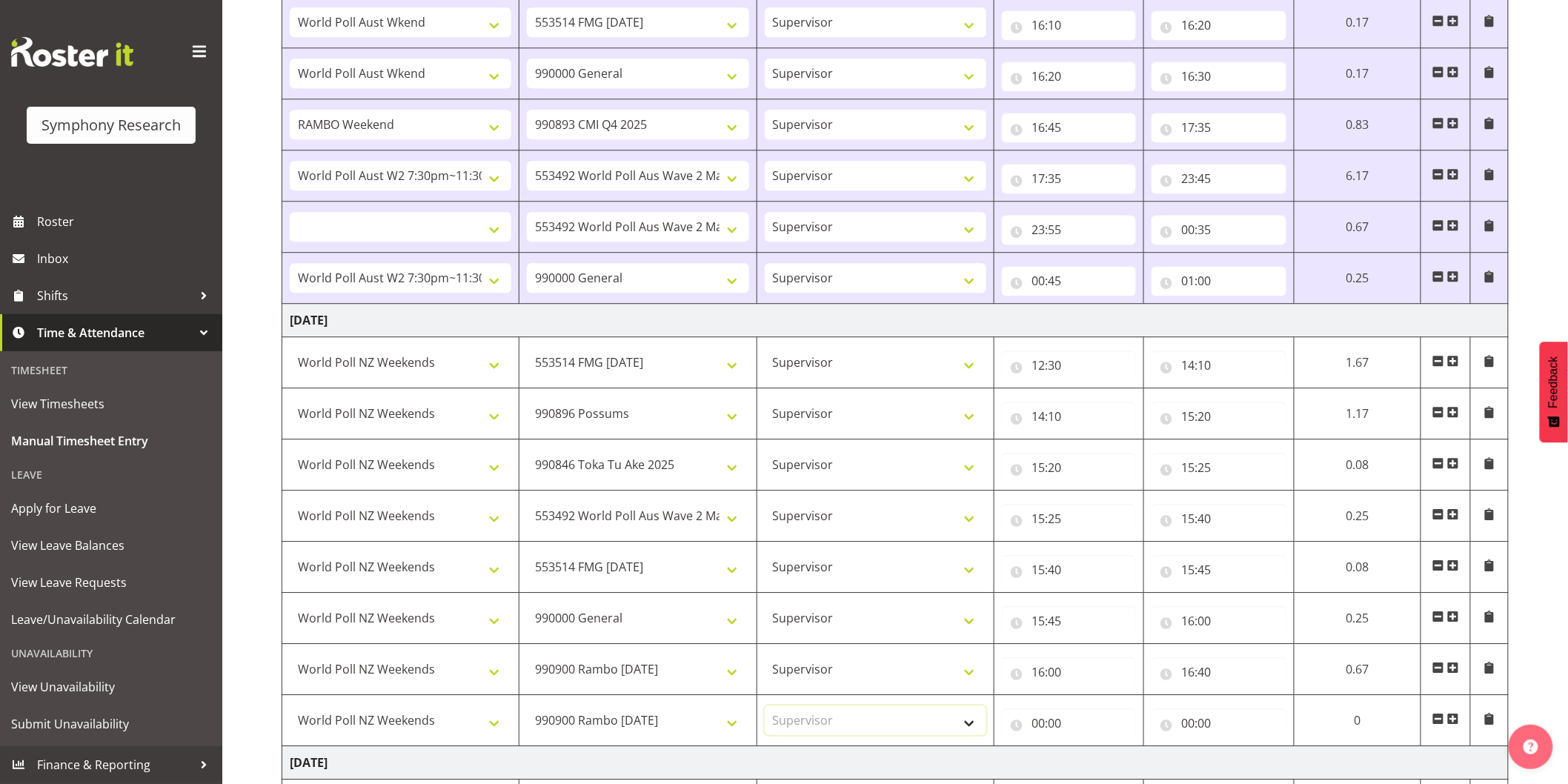
click at [765, 708] on select "Select Role Interviewing Briefing Supervisor" at bounding box center [875, 721] width 222 height 30
click at [1043, 730] on input "00:00" at bounding box center [1069, 723] width 134 height 30
drag, startPoint x: 1087, startPoint y: 760, endPoint x: 1104, endPoint y: 758, distance: 17.1
click at [1087, 760] on select "00 01 02 03 04 05 06 07 08 09 10 11 12 13 14 15 16 17 18 19 20 21 22 23" at bounding box center [1103, 762] width 34 height 30
click at [1086, 750] on select "00 01 02 03 04 05 06 07 08 09 10 11 12 13 14 15 16 17 18 19 20 21 22 23" at bounding box center [1103, 762] width 34 height 30
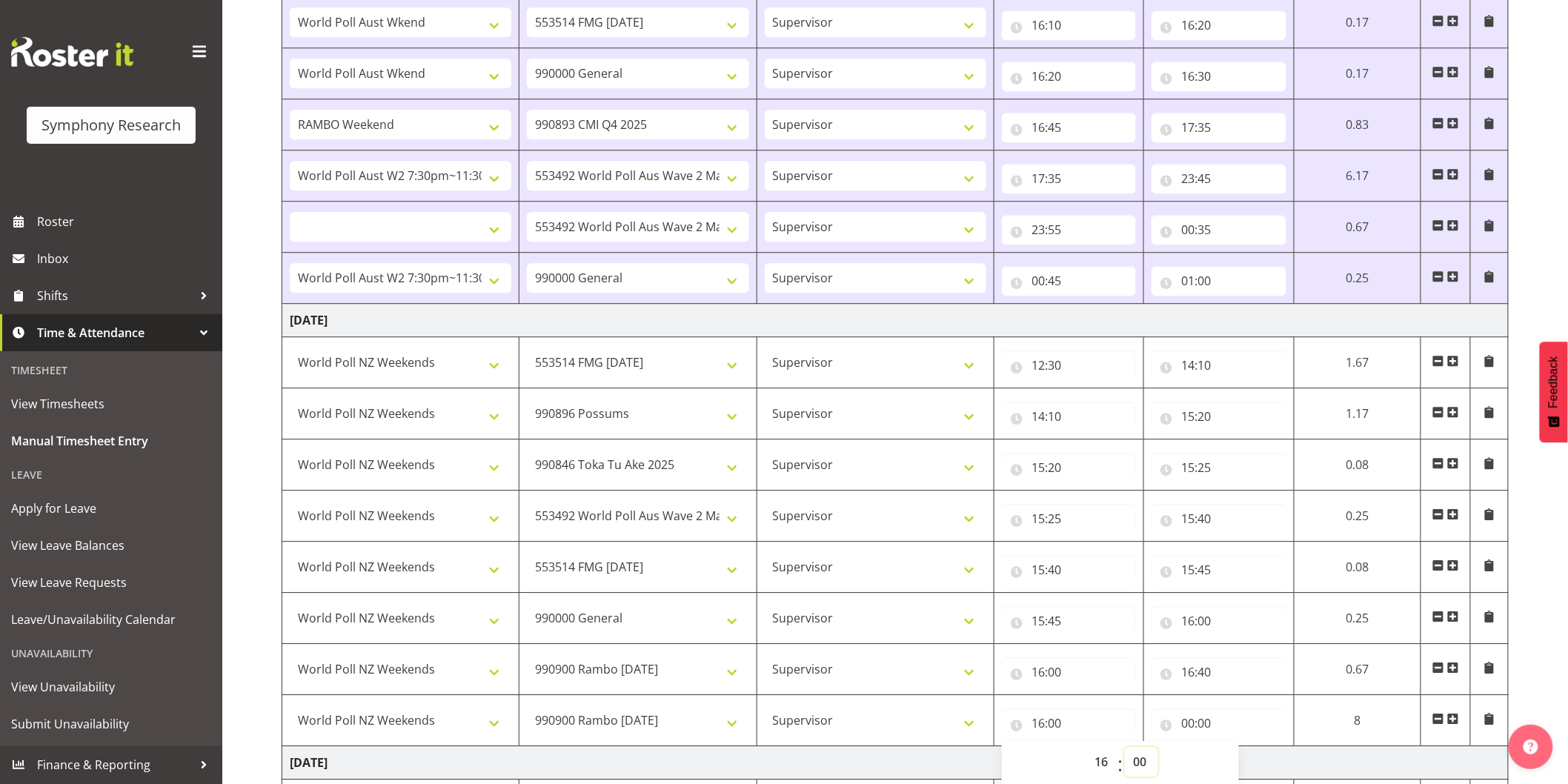
click at [1138, 763] on select "00 01 02 03 04 05 06 07 08 09 10 11 12 13 14 15 16 17 18 19 20 21 22 23 24 25 2…" at bounding box center [1141, 762] width 34 height 30
click at [1125, 750] on select "00 01 02 03 04 05 06 07 08 09 10 11 12 13 14 15 16 17 18 19 20 21 22 23 24 25 2…" at bounding box center [1141, 762] width 34 height 30
click at [1181, 727] on input "00:00" at bounding box center [1214, 723] width 133 height 30
click at [1234, 764] on select "00 01 02 03 04 05 06 07 08 09 10 11 12 13 14 15 16 17 18 19 20 21 22 23" at bounding box center [1248, 762] width 34 height 30
click at [1232, 750] on select "00 01 02 03 04 05 06 07 08 09 10 11 12 13 14 15 16 17 18 19 20 21 22 23" at bounding box center [1248, 762] width 34 height 30
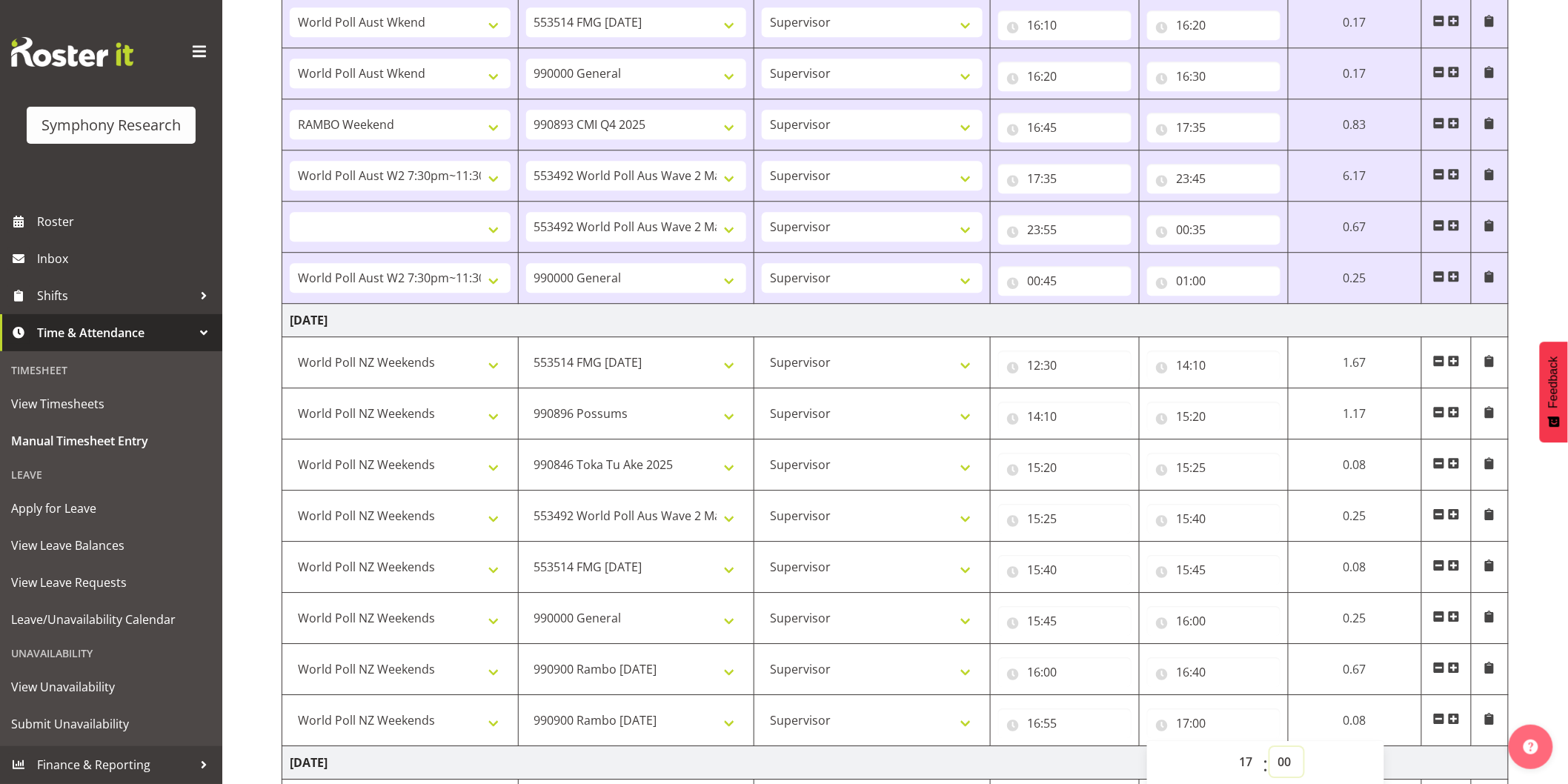
click at [1300, 763] on select "00 01 02 03 04 05 06 07 08 09 10 11 12 13 14 15 16 17 18 19 20 21 22 23 24 25 2…" at bounding box center [1287, 762] width 34 height 30
click at [1271, 750] on select "00 01 02 03 04 05 06 07 08 09 10 11 12 13 14 15 16 17 18 19 20 21 22 23 24 25 2…" at bounding box center [1287, 762] width 34 height 30
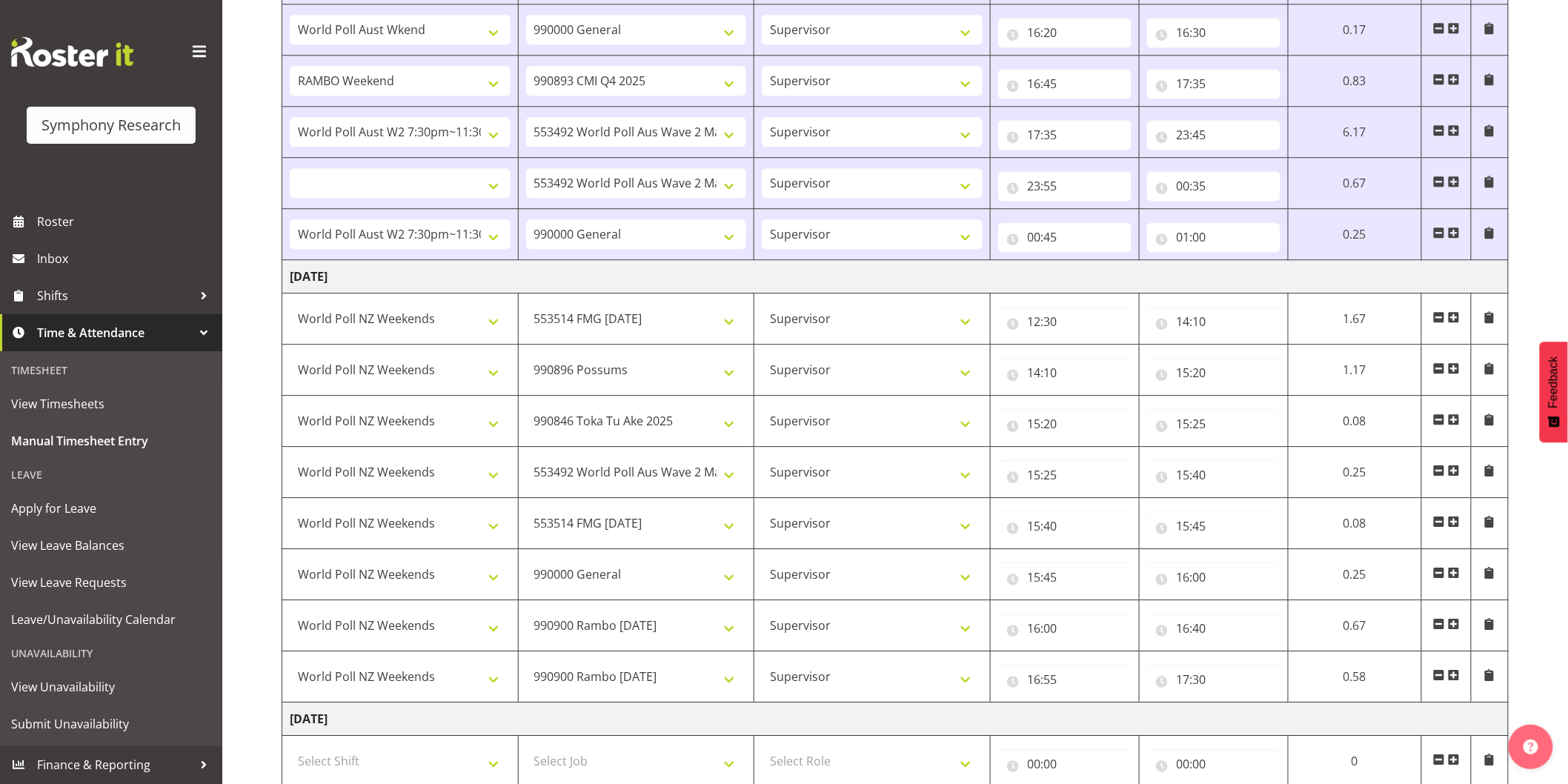
scroll to position [1647, 0]
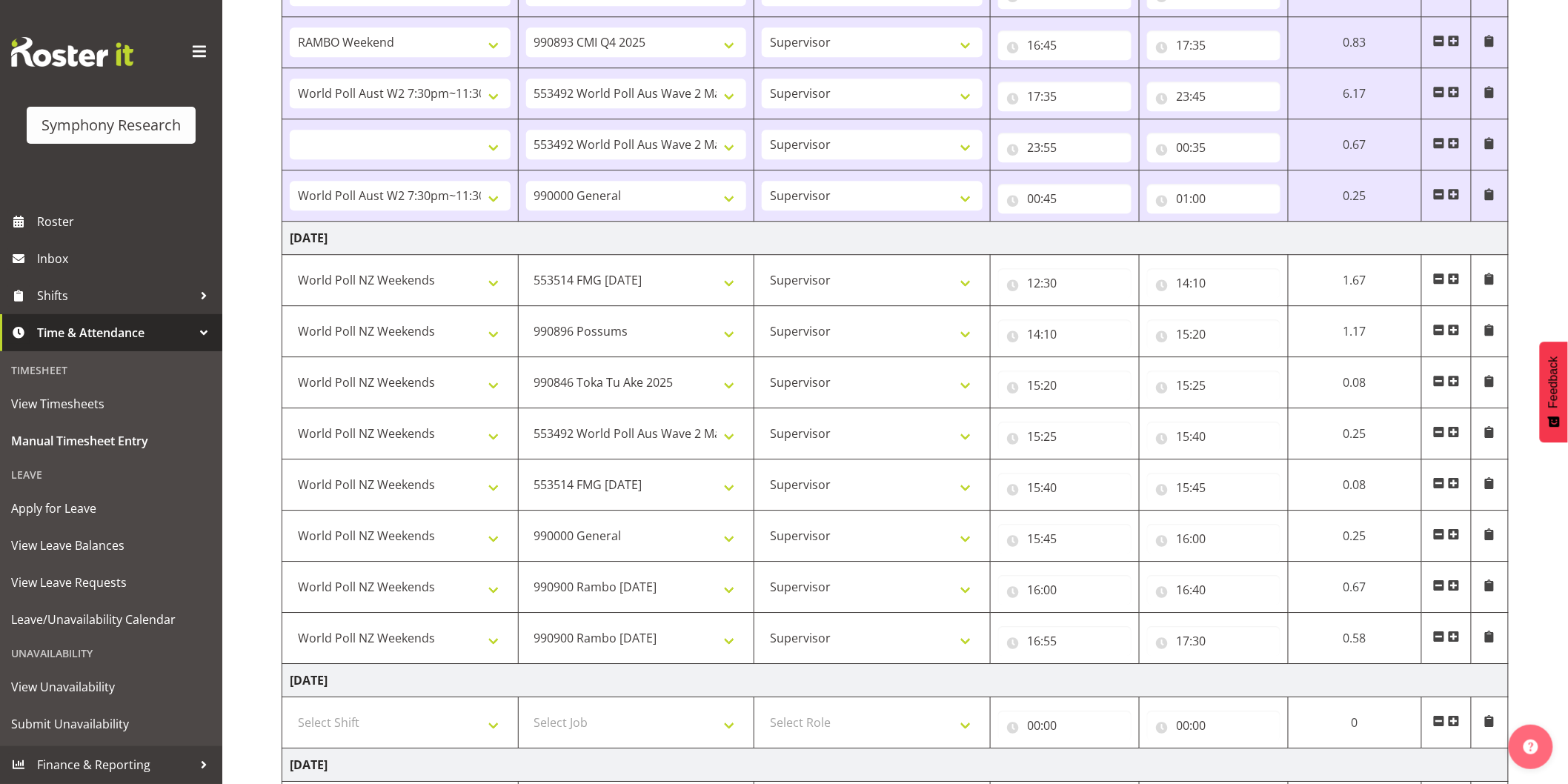
click at [1456, 640] on span at bounding box center [1454, 637] width 12 height 12
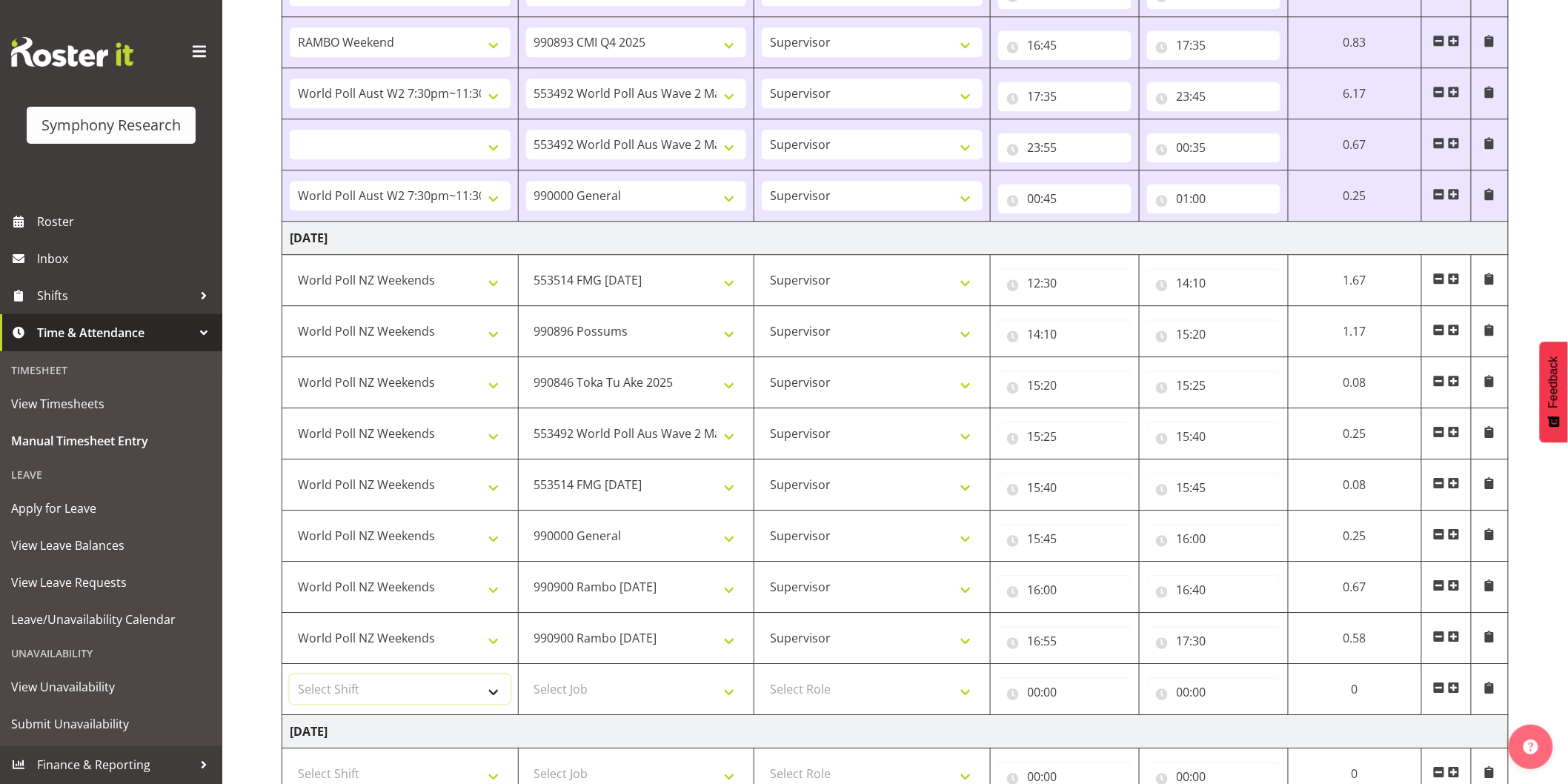
click at [385, 684] on select "Select Shift !!Weekend Residential (Roster IT Shift Label) *Business 9/10am ~ 4…" at bounding box center [400, 689] width 221 height 30
click at [290, 678] on select "Select Shift !!Weekend Residential (Roster IT Shift Label) *Business 9/10am ~ 4…" at bounding box center [400, 689] width 221 height 30
click at [565, 693] on select "Select Job 550060 IF Admin 553492 World Poll Aus Wave 2 Main 2025 553493 World …" at bounding box center [637, 689] width 221 height 30
click at [526, 678] on select "Select Job 550060 IF Admin 553492 World Poll Aus Wave 2 Main 2025 553493 World …" at bounding box center [637, 689] width 221 height 30
click at [820, 684] on select "Select Role Interviewing Briefing Supervisor" at bounding box center [872, 689] width 221 height 30
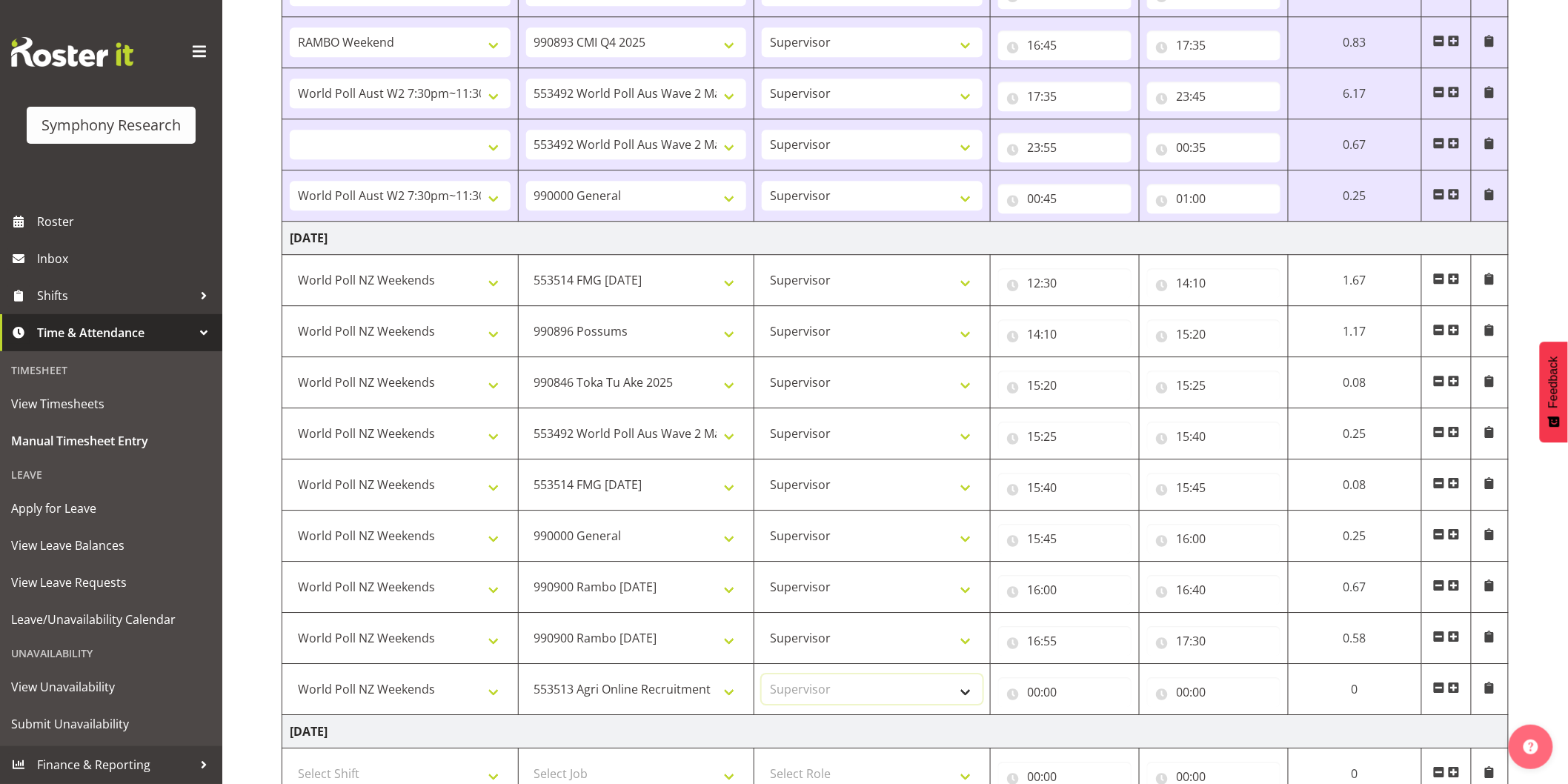
click at [762, 678] on select "Select Role Interviewing Briefing Supervisor" at bounding box center [872, 689] width 221 height 30
click at [1034, 690] on input "00:00" at bounding box center [1065, 693] width 133 height 30
click at [1086, 731] on select "00 01 02 03 04 05 06 07 08 09 10 11 12 13 14 15 16 17 18 19 20 21 22 23" at bounding box center [1099, 730] width 34 height 30
click at [1083, 719] on select "00 01 02 03 04 05 06 07 08 09 10 11 12 13 14 15 16 17 18 19 20 21 22 23" at bounding box center [1099, 730] width 34 height 30
click at [1134, 738] on select "00 01 02 03 04 05 06 07 08 09 10 11 12 13 14 15 16 17 18 19 20 21 22 23 24 25 2…" at bounding box center [1138, 730] width 34 height 30
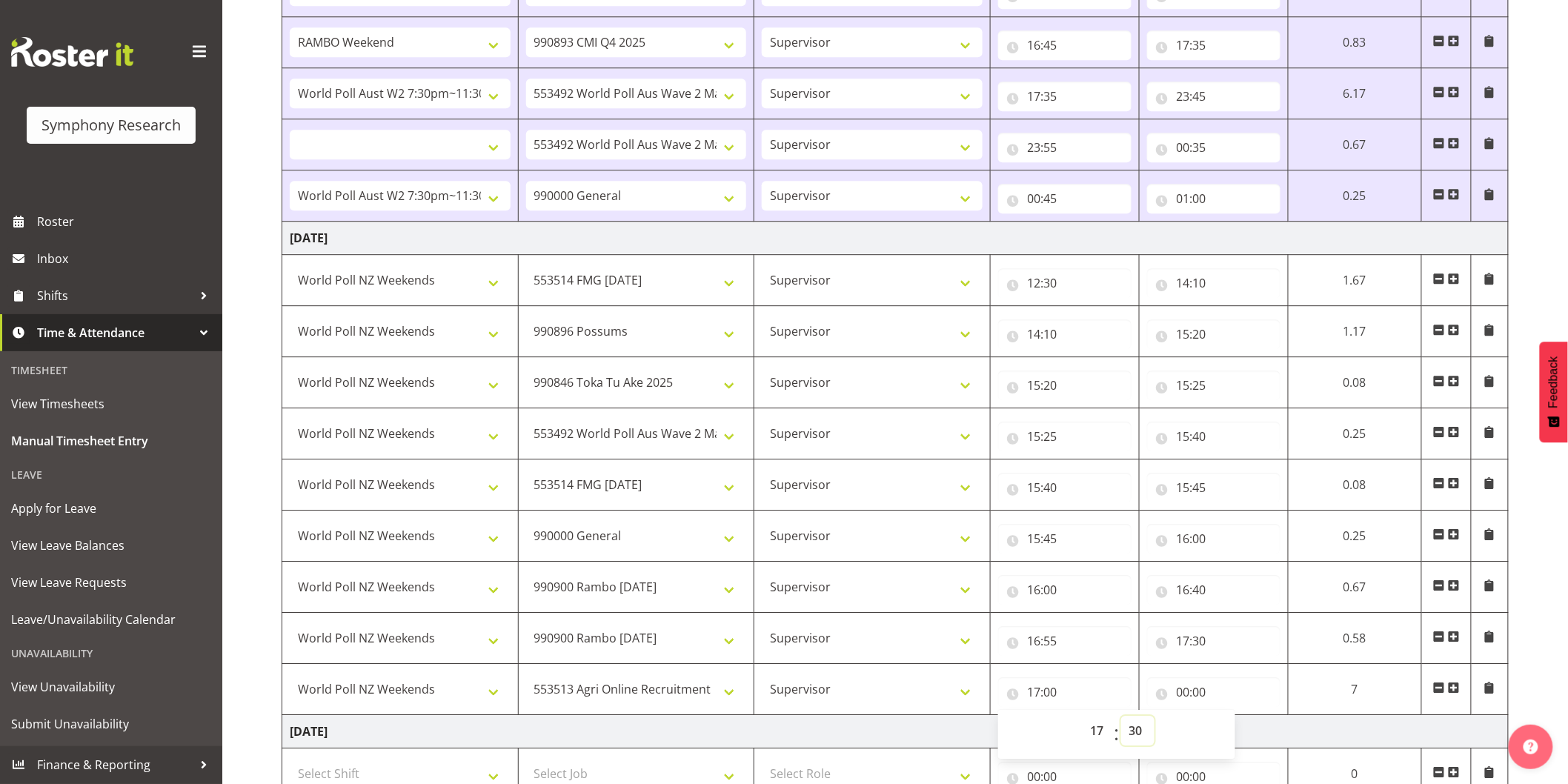
click at [1122, 719] on select "00 01 02 03 04 05 06 07 08 09 10 11 12 13 14 15 16 17 18 19 20 21 22 23 24 25 2…" at bounding box center [1138, 730] width 34 height 30
click at [1177, 698] on input "00:00" at bounding box center [1214, 693] width 133 height 30
click at [1242, 725] on select "00 01 02 03 04 05 06 07 08 09 10 11 12 13 14 15 16 17 18 19 20 21 22 23" at bounding box center [1248, 730] width 34 height 30
click at [1232, 719] on select "00 01 02 03 04 05 06 07 08 09 10 11 12 13 14 15 16 17 18 19 20 21 22 23" at bounding box center [1248, 730] width 34 height 30
click at [1294, 735] on select "00 01 02 03 04 05 06 07 08 09 10 11 12 13 14 15 16 17 18 19 20 21 22 23 24 25 2…" at bounding box center [1287, 730] width 34 height 30
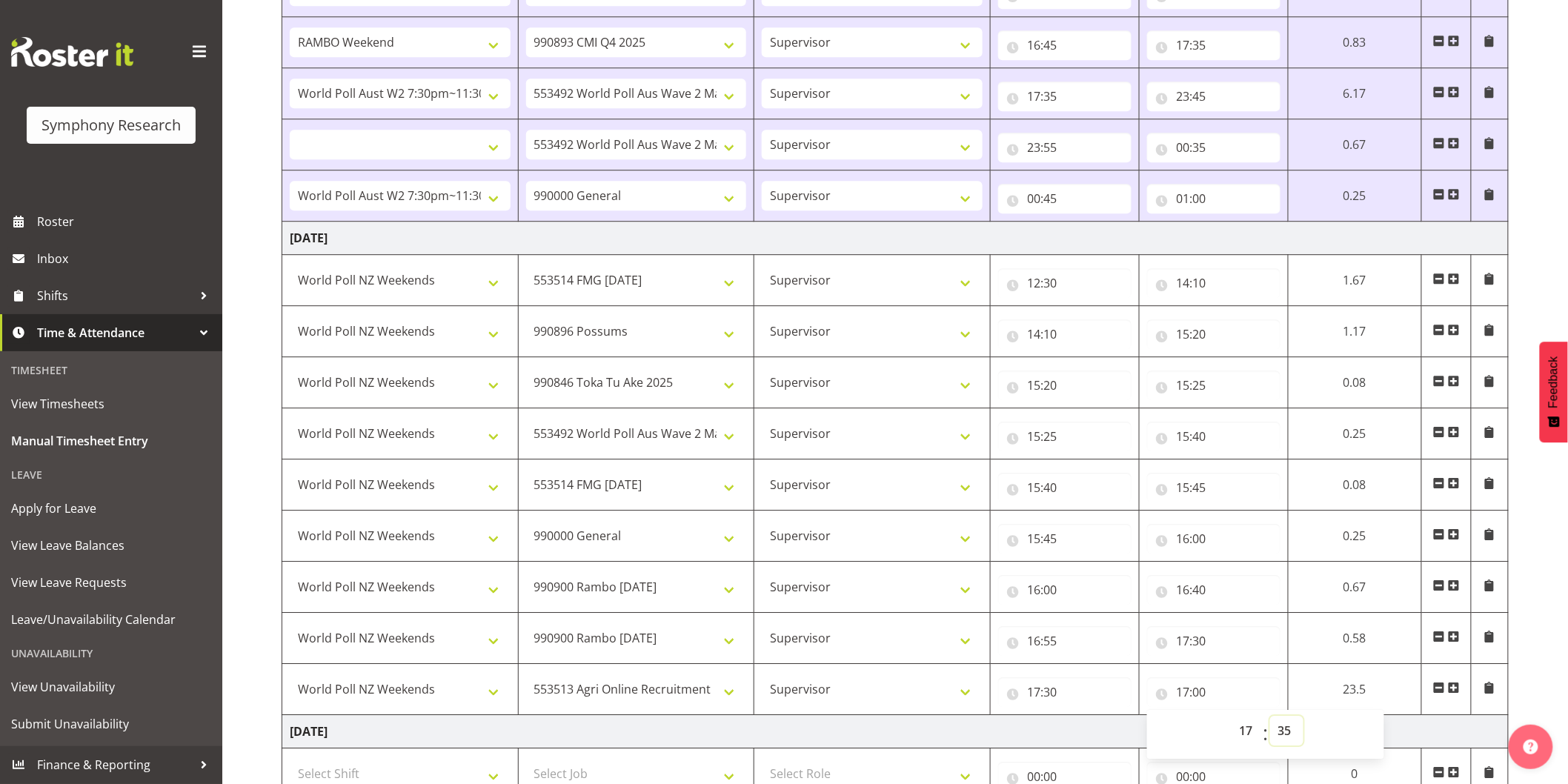
click at [1304, 719] on select "00 01 02 03 04 05 06 07 08 09 10 11 12 13 14 15 16 17 18 19 20 21 22 23 24 25 2…" at bounding box center [1287, 730] width 34 height 30
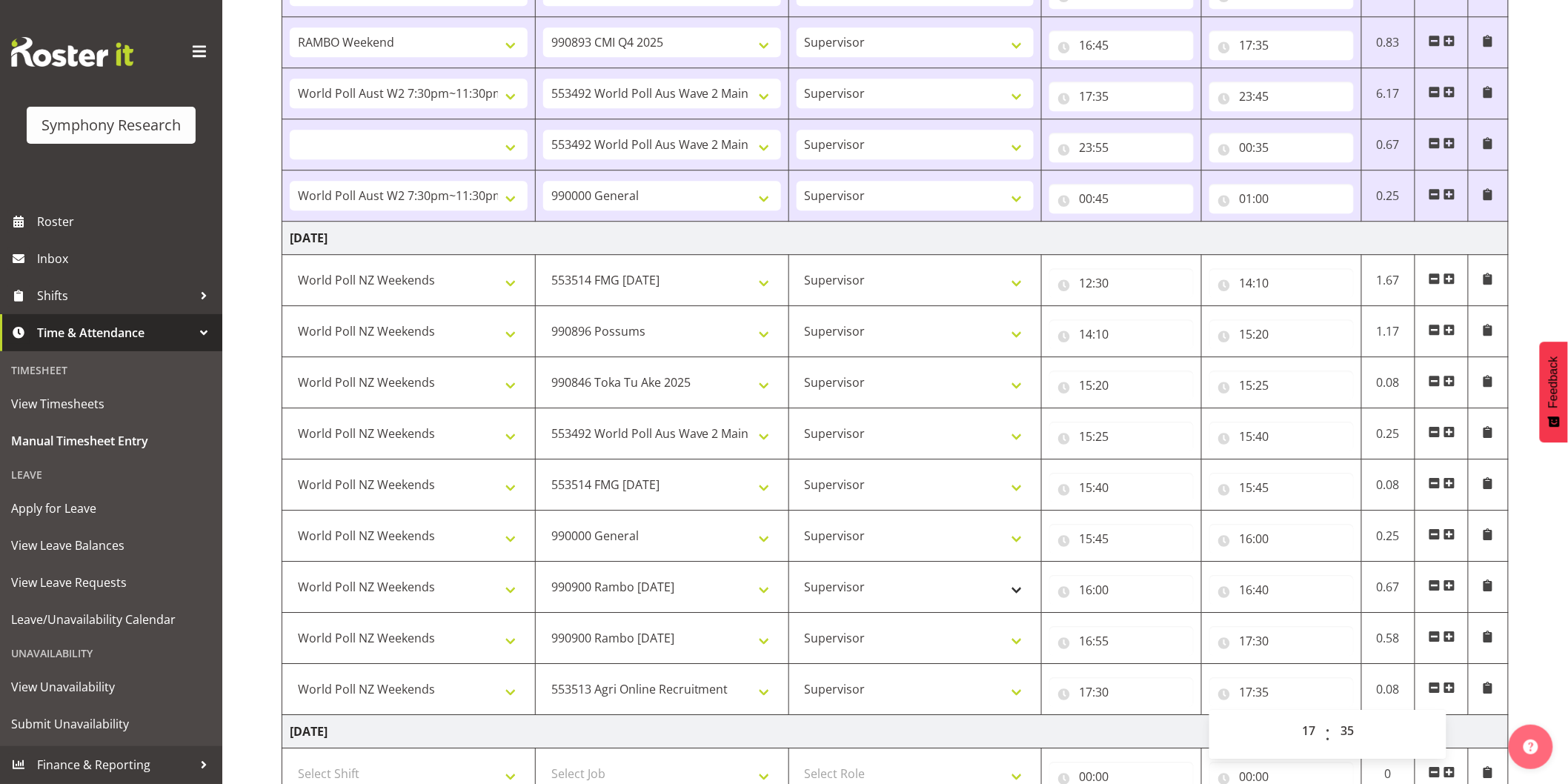
drag, startPoint x: 1449, startPoint y: 693, endPoint x: 919, endPoint y: 582, distance: 541.5
click at [1448, 693] on span at bounding box center [1449, 688] width 12 height 12
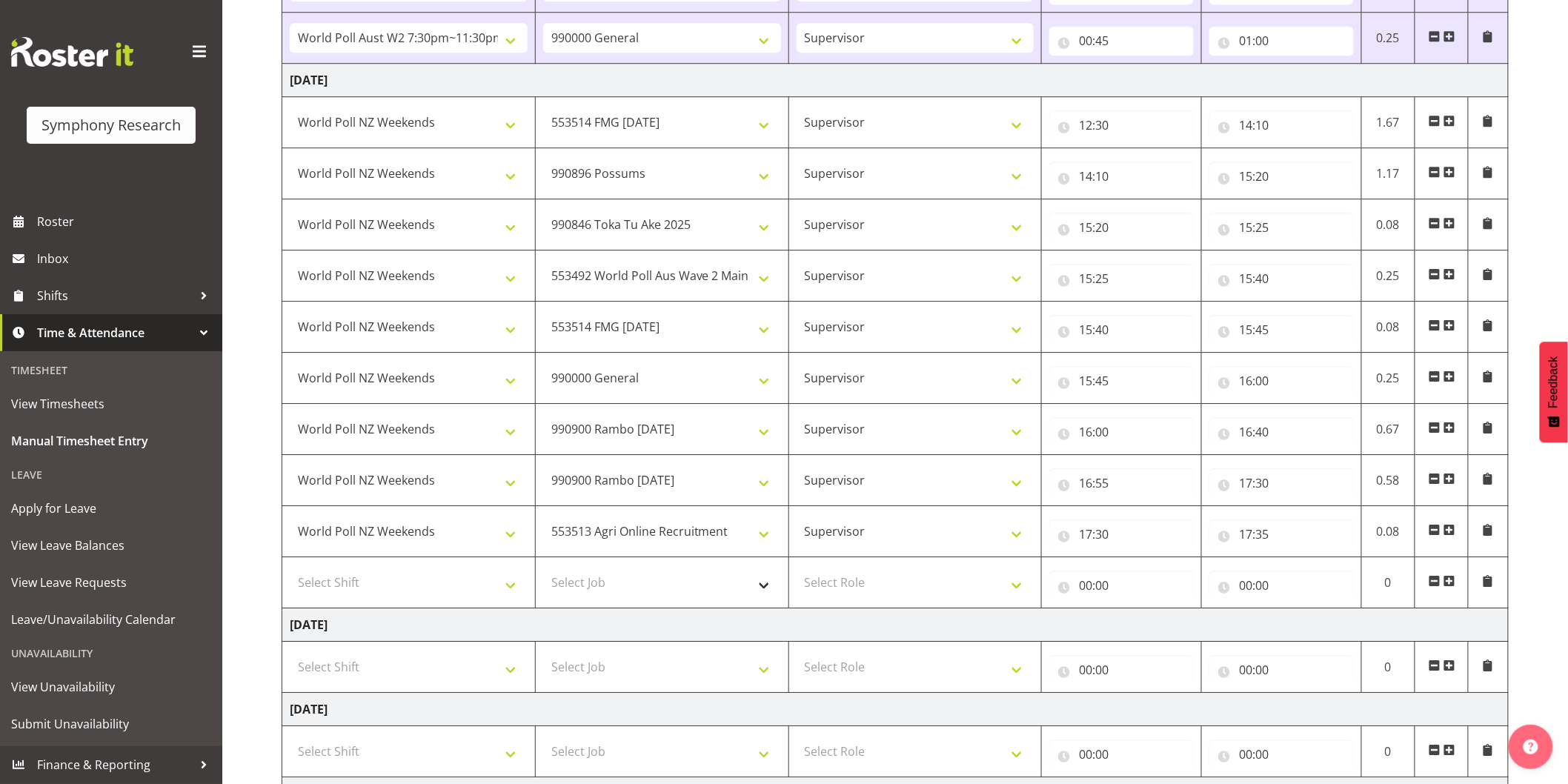
scroll to position [1812, 0]
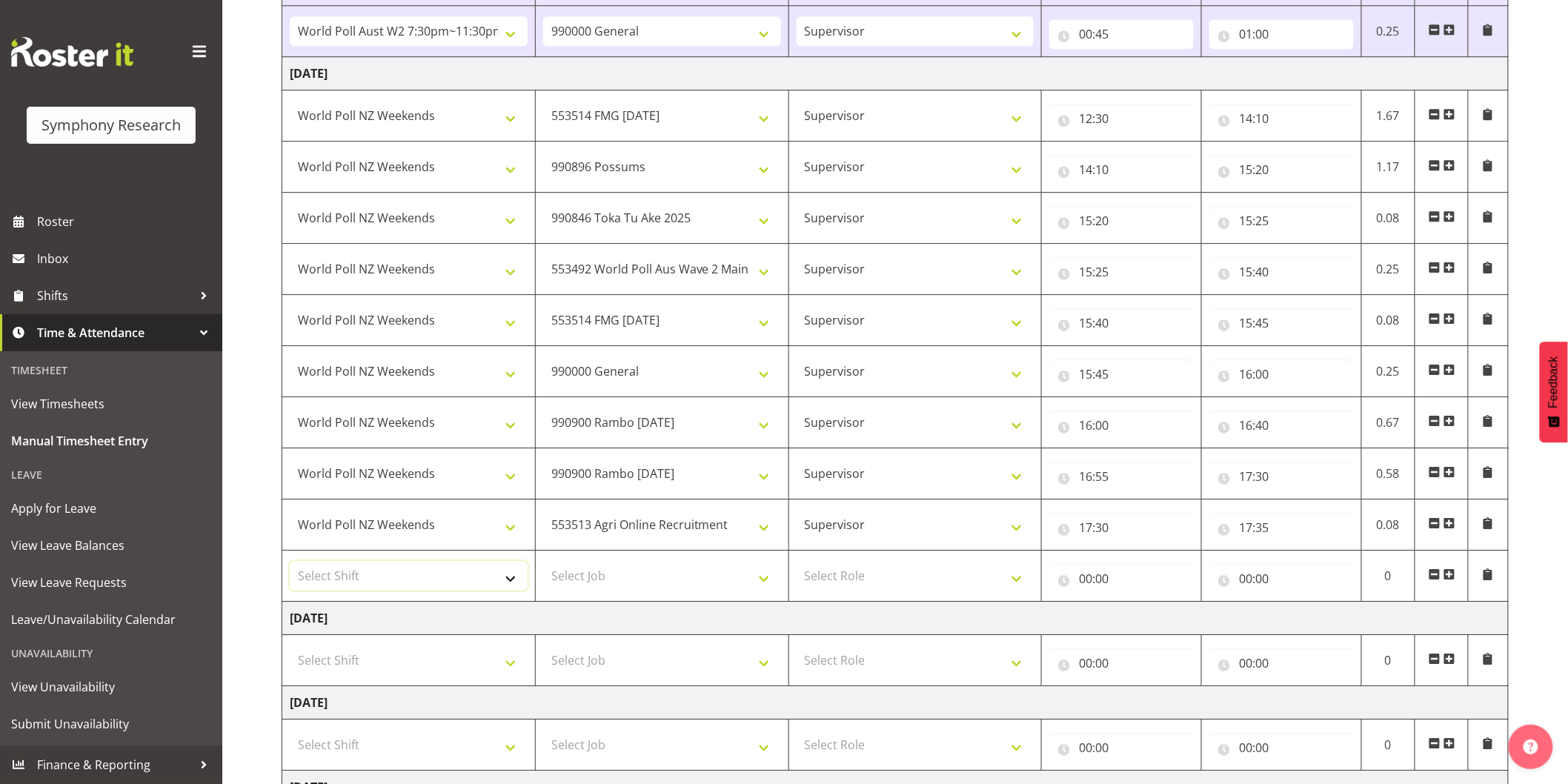
click at [334, 588] on select "Select Shift !!Weekend Residential (Roster IT Shift Label) *Business 9/10am ~ 4…" at bounding box center [408, 576] width 238 height 30
click at [290, 564] on select "Select Shift !!Weekend Residential (Roster IT Shift Label) *Business 9/10am ~ 4…" at bounding box center [408, 576] width 238 height 30
click at [602, 581] on select "Select Job 550060 IF Admin 553492 World Poll Aus Wave 2 Main 2025 553493 World …" at bounding box center [662, 576] width 238 height 30
click at [544, 564] on select "Select Job 550060 IF Admin 553492 World Poll Aus Wave 2 Main 2025 553493 World …" at bounding box center [662, 576] width 238 height 30
click at [916, 587] on select "Select Role Interviewing Briefing Supervisor" at bounding box center [916, 576] width 238 height 30
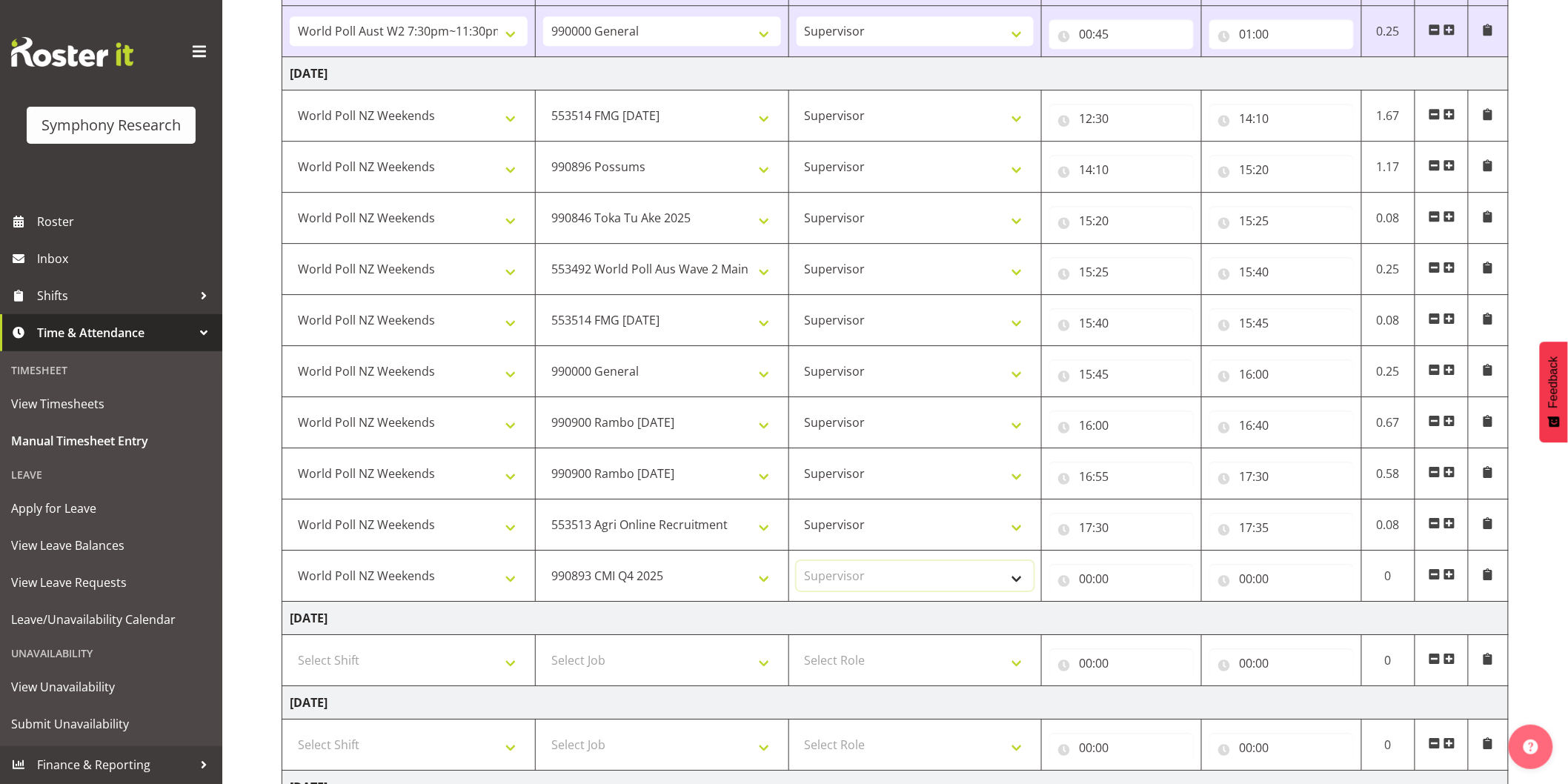
click at [797, 564] on select "Select Role Interviewing Briefing Supervisor" at bounding box center [916, 576] width 238 height 30
click at [1087, 586] on input "00:00" at bounding box center [1122, 579] width 145 height 30
click at [1145, 628] on select "00 01 02 03 04 05 06 07 08 09 10 11 12 13 14 15 16 17 18 19 20 21 22 23" at bounding box center [1150, 618] width 34 height 30
click at [1134, 605] on select "00 01 02 03 04 05 06 07 08 09 10 11 12 13 14 15 16 17 18 19 20 21 22 23" at bounding box center [1150, 618] width 34 height 30
drag, startPoint x: 1196, startPoint y: 615, endPoint x: 1233, endPoint y: 614, distance: 37.0
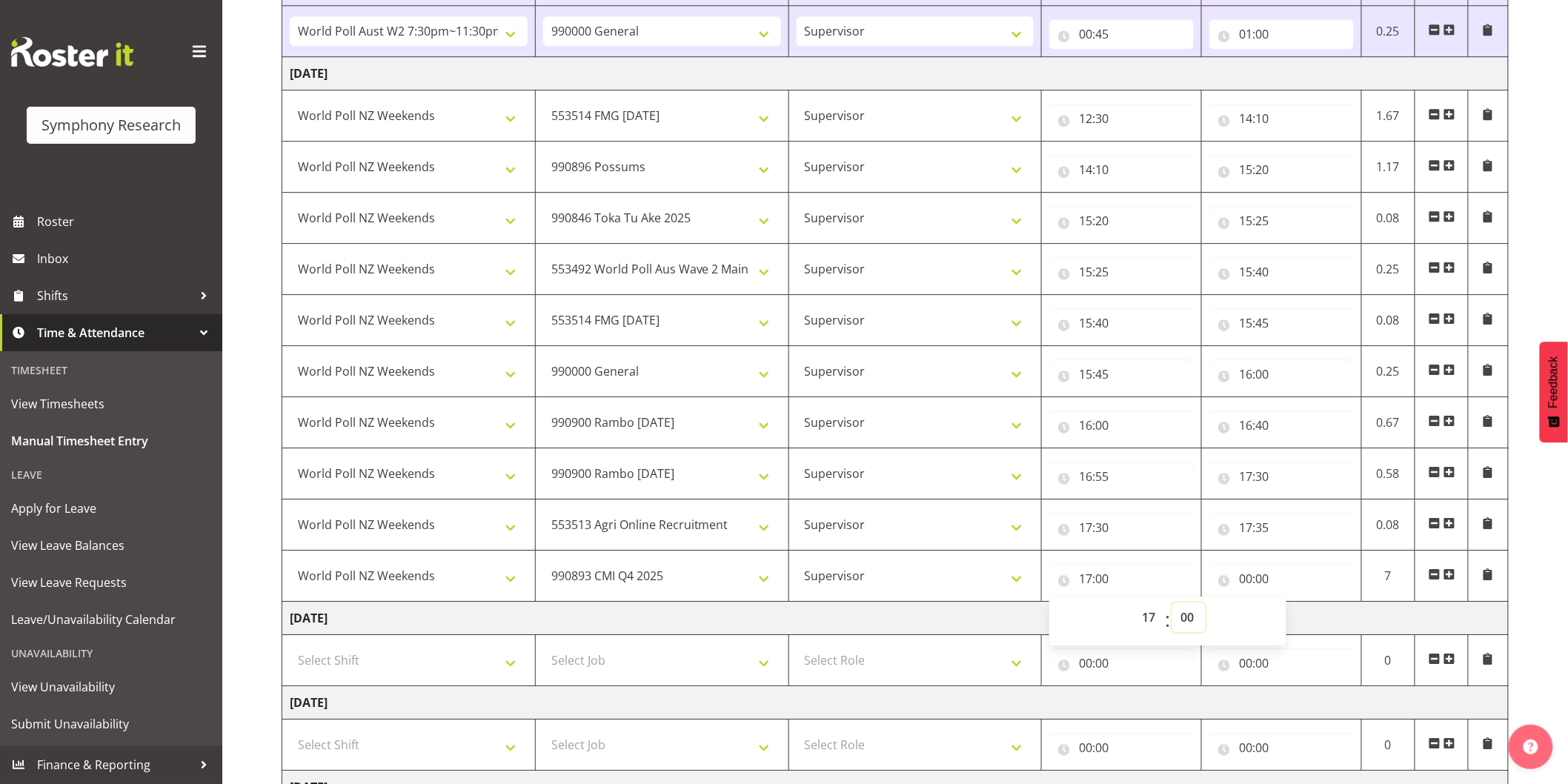
click at [1199, 615] on select "00 01 02 03 04 05 06 07 08 09 10 11 12 13 14 15 16 17 18 19 20 21 22 23 24 25 2…" at bounding box center [1189, 618] width 34 height 30
click at [1173, 605] on select "00 01 02 03 04 05 06 07 08 09 10 11 12 13 14 15 16 17 18 19 20 21 22 23 24 25 2…" at bounding box center [1189, 618] width 34 height 30
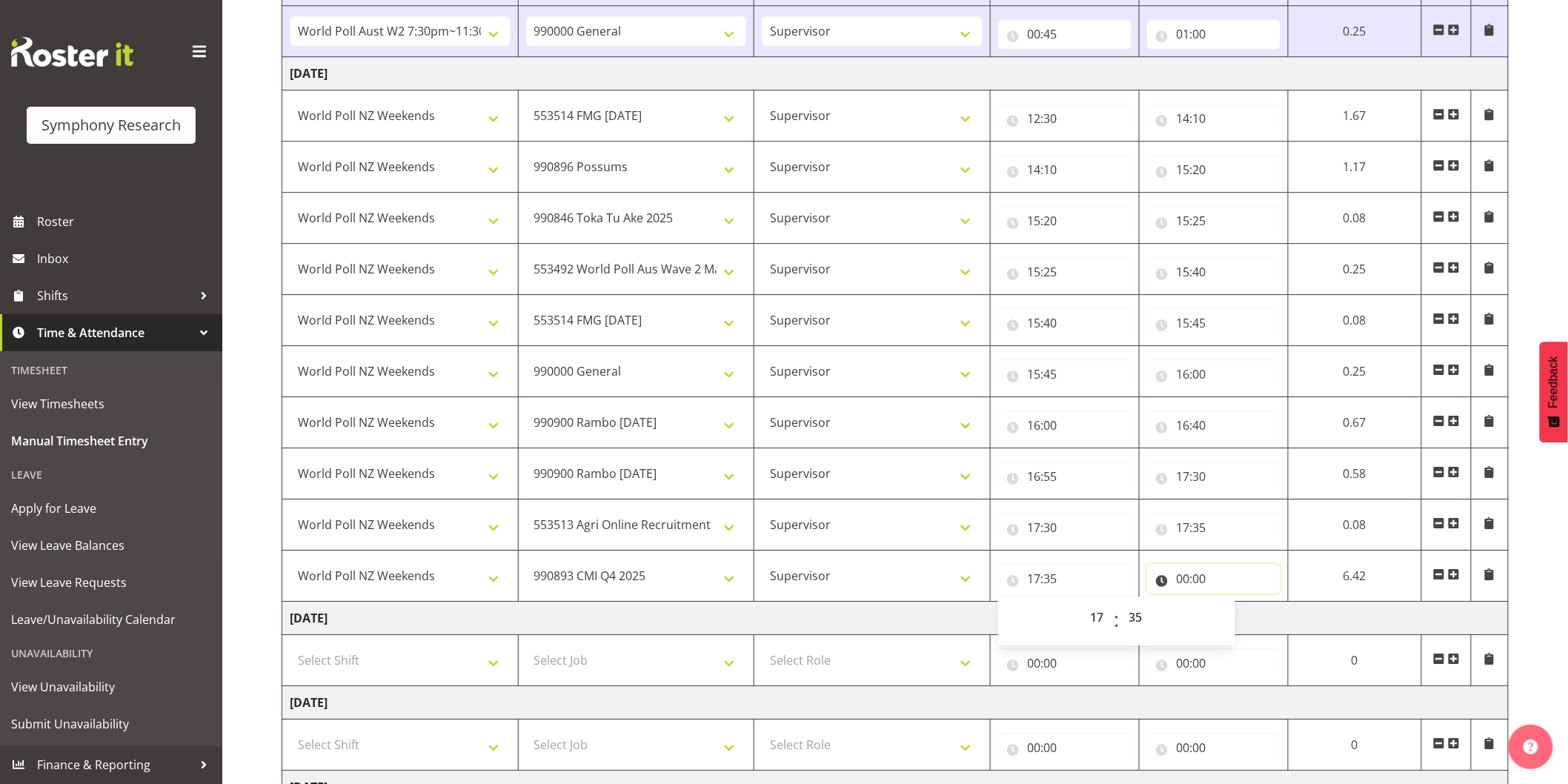
click at [1187, 582] on input "00:00" at bounding box center [1214, 579] width 133 height 30
click at [1233, 611] on select "00 01 02 03 04 05 06 07 08 09 10 11 12 13 14 15 16 17 18 19 20 21 22 23" at bounding box center [1248, 618] width 34 height 30
click at [1232, 605] on select "00 01 02 03 04 05 06 07 08 09 10 11 12 13 14 15 16 17 18 19 20 21 22 23" at bounding box center [1248, 618] width 34 height 30
click at [1287, 619] on select "00 01 02 03 04 05 06 07 08 09 10 11 12 13 14 15 16 17 18 19 20 21 22 23 24 25 2…" at bounding box center [1287, 618] width 34 height 30
click at [1304, 605] on select "00 01 02 03 04 05 06 07 08 09 10 11 12 13 14 15 16 17 18 19 20 21 22 23 24 25 2…" at bounding box center [1287, 618] width 34 height 30
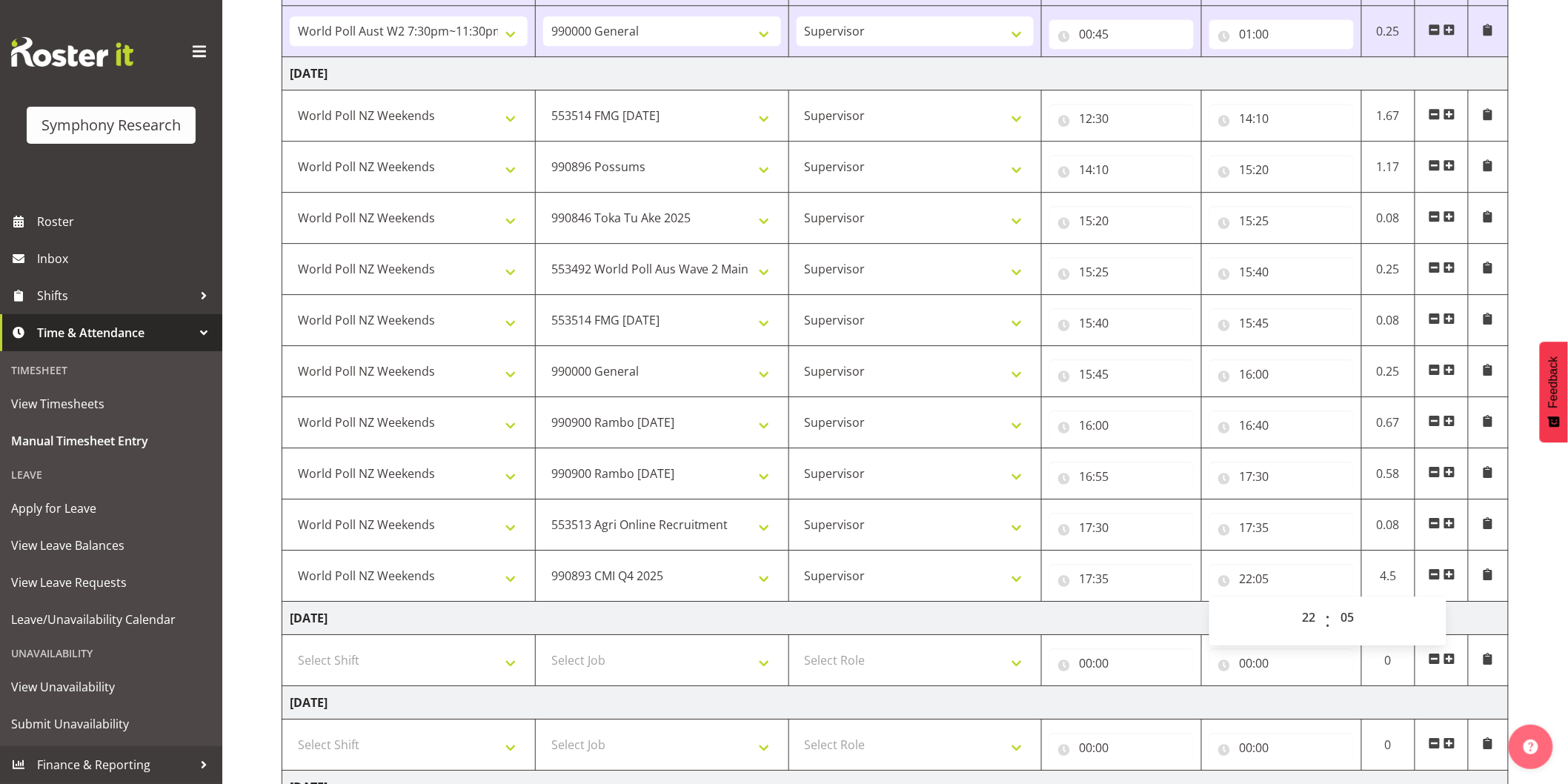
click at [1448, 575] on span at bounding box center [1449, 574] width 12 height 12
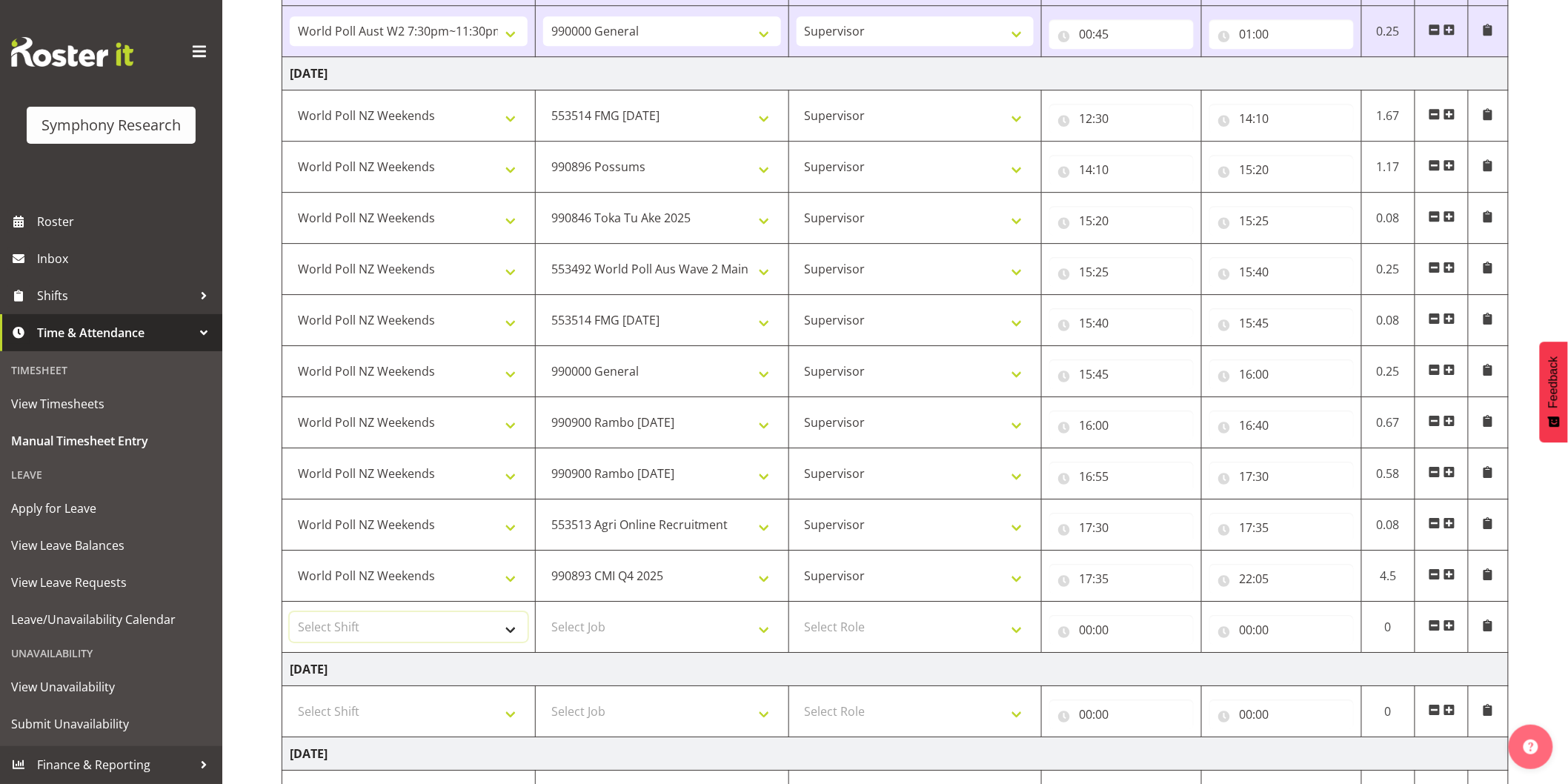
click at [353, 632] on select "Select Shift !!Weekend Residential (Roster IT Shift Label) *Business 9/10am ~ 4…" at bounding box center [408, 627] width 238 height 30
click at [290, 615] on select "Select Shift !!Weekend Residential (Roster IT Shift Label) *Business 9/10am ~ 4…" at bounding box center [408, 627] width 238 height 30
click at [580, 634] on select "Select Job 550060 IF Admin 553492 World Poll Aus Wave 2 Main 2025 553493 World …" at bounding box center [662, 627] width 238 height 30
click at [544, 615] on select "Select Job 550060 IF Admin 553492 World Poll Aus Wave 2 Main 2025 553493 World …" at bounding box center [662, 627] width 238 height 30
click at [860, 632] on select "Select Role Interviewing Briefing Supervisor" at bounding box center [916, 627] width 238 height 30
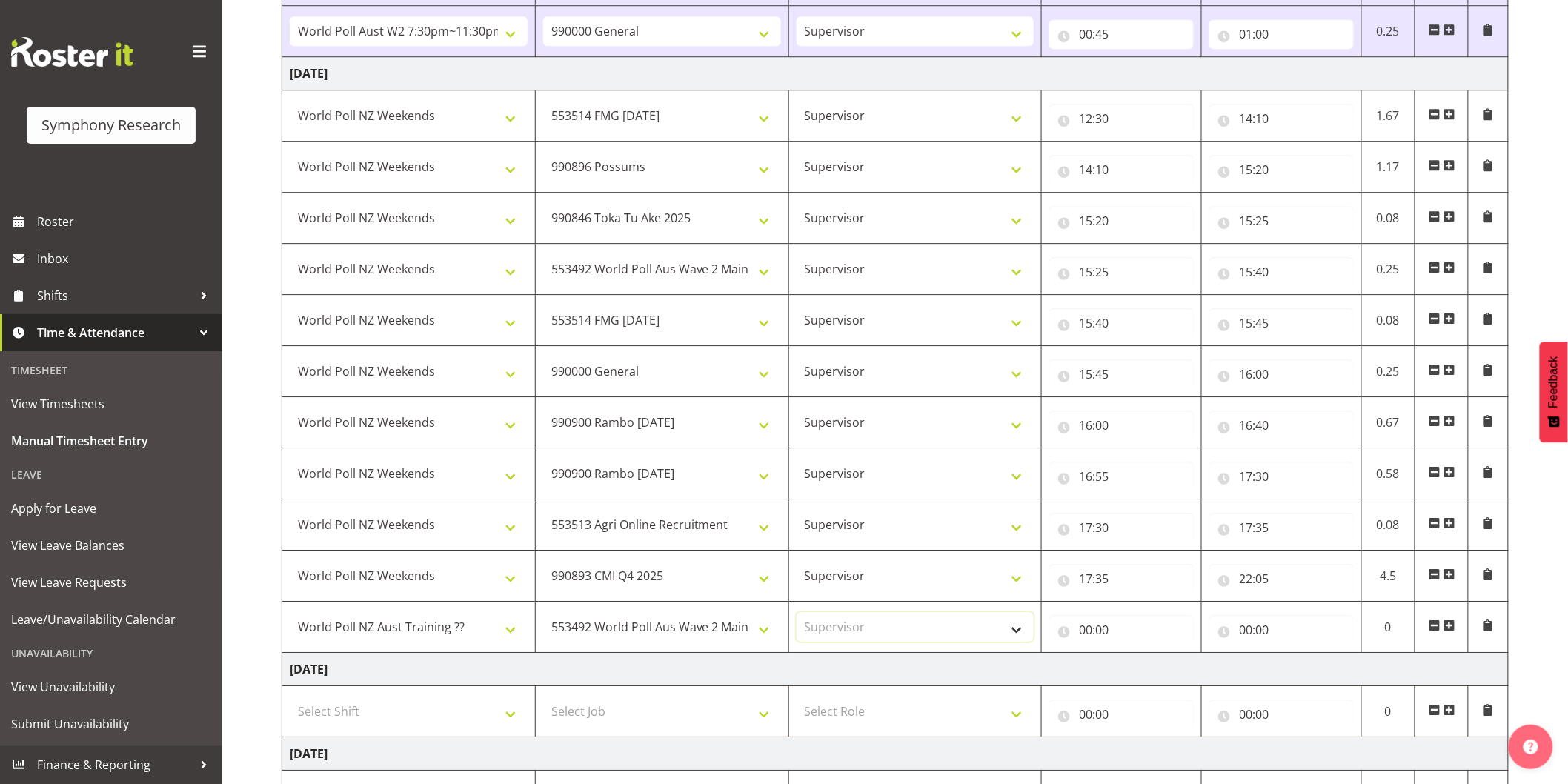
click at [797, 615] on select "Select Role Interviewing Briefing Supervisor" at bounding box center [916, 627] width 238 height 30
click at [1095, 634] on input "00:00" at bounding box center [1122, 630] width 145 height 30
click at [1146, 671] on select "00 01 02 03 04 05 06 07 08 09 10 11 12 13 14 15 16 17 18 19 20 21 22 23" at bounding box center [1150, 669] width 34 height 30
click at [1134, 656] on select "00 01 02 03 04 05 06 07 08 09 10 11 12 13 14 15 16 17 18 19 20 21 22 23" at bounding box center [1150, 669] width 34 height 30
click at [1188, 675] on select "00 01 02 03 04 05 06 07 08 09 10 11 12 13 14 15 16 17 18 19 20 21 22 23 24 25 2…" at bounding box center [1189, 669] width 34 height 30
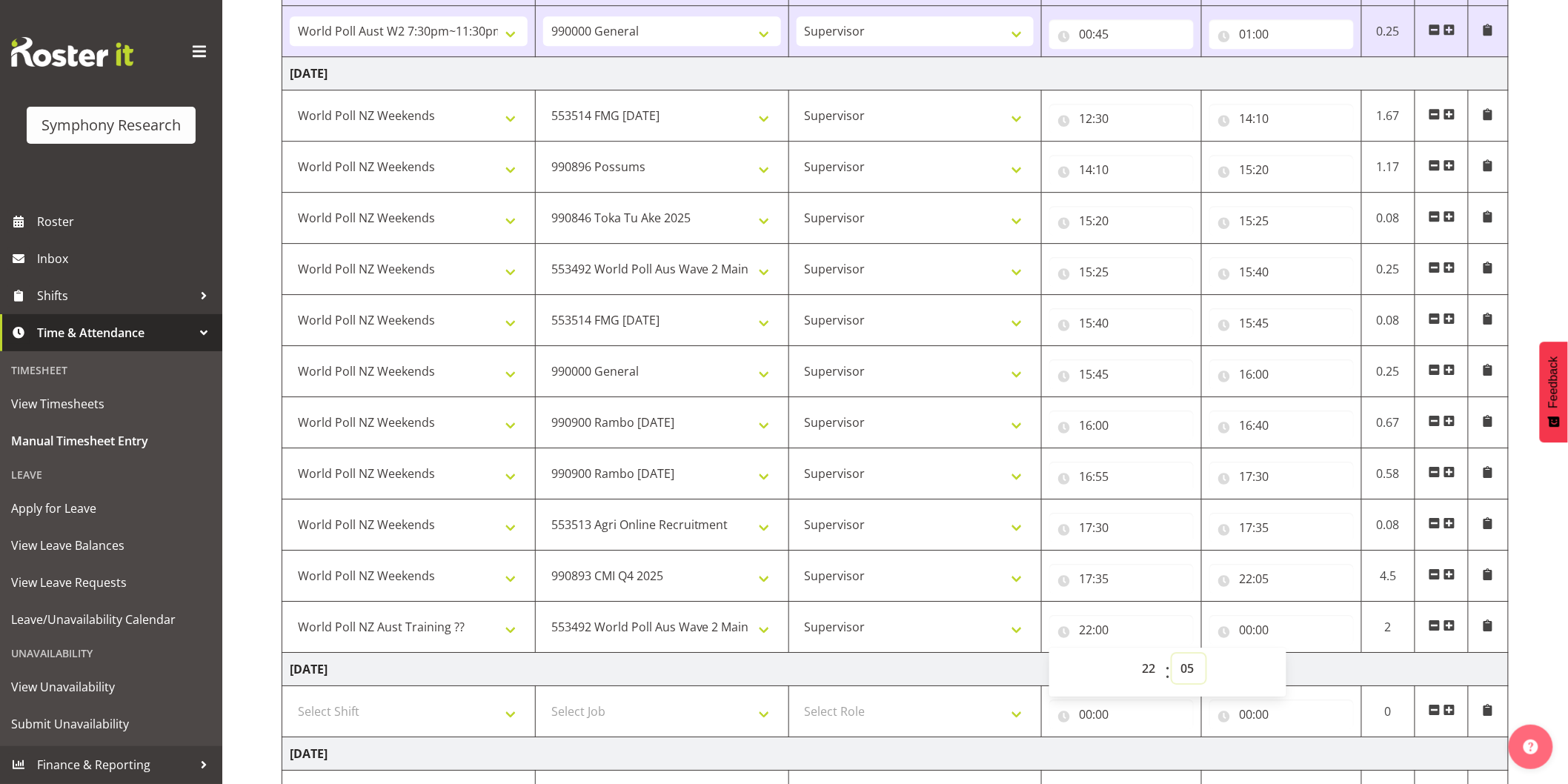
click at [1173, 656] on select "00 01 02 03 04 05 06 07 08 09 10 11 12 13 14 15 16 17 18 19 20 21 22 23 24 25 2…" at bounding box center [1189, 669] width 34 height 30
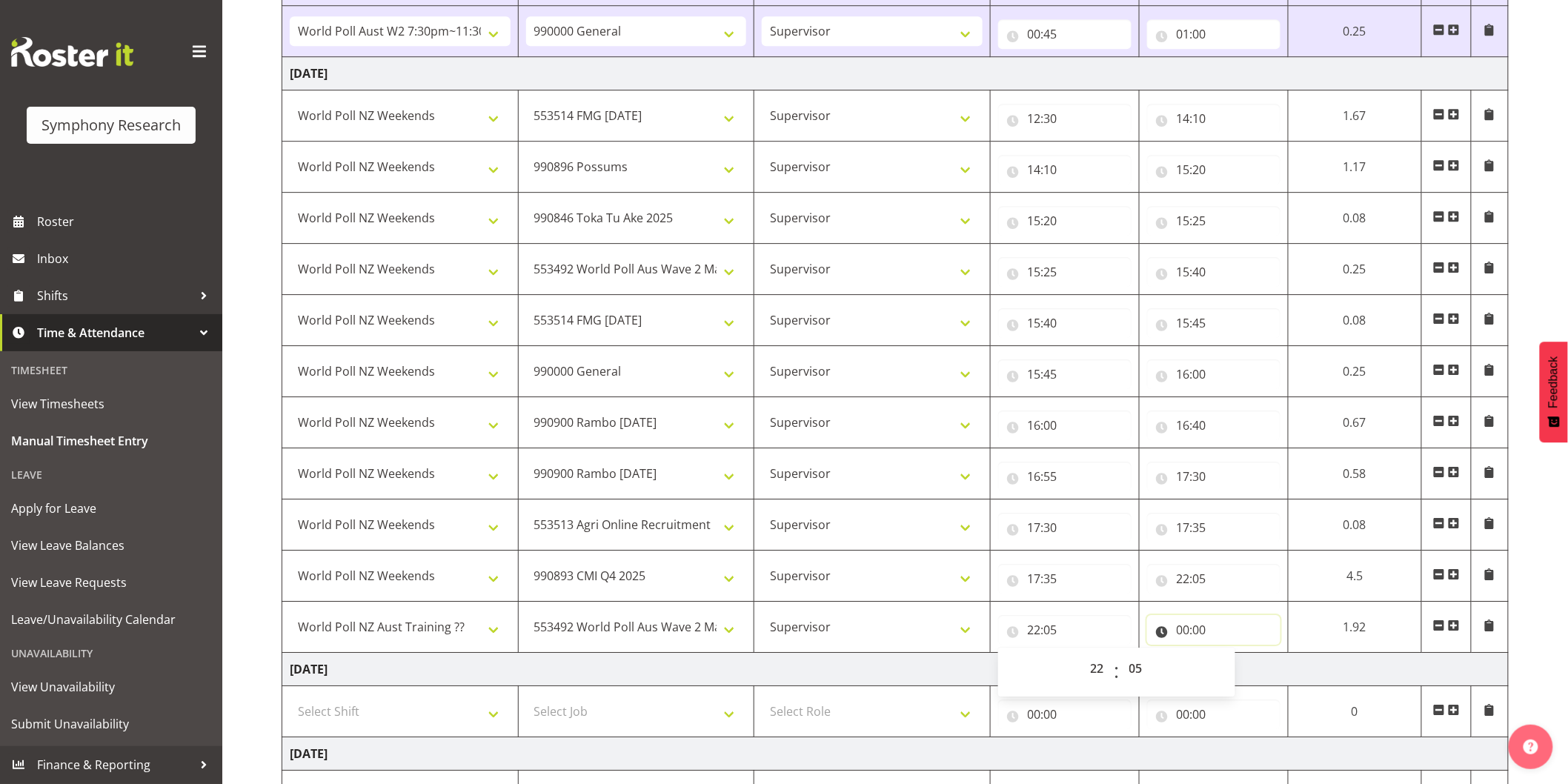
click at [1180, 632] on input "00:00" at bounding box center [1214, 630] width 133 height 30
drag, startPoint x: 1235, startPoint y: 664, endPoint x: 1242, endPoint y: 670, distance: 9.2
click at [1236, 665] on select "00 01 02 03 04 05 06 07 08 09 10 11 12 13 14 15 16 17 18 19 20 21 22 23" at bounding box center [1248, 669] width 34 height 30
click at [1232, 656] on select "00 01 02 03 04 05 06 07 08 09 10 11 12 13 14 15 16 17 18 19 20 21 22 23" at bounding box center [1248, 669] width 34 height 30
click at [1286, 665] on select "00 01 02 03 04 05 06 07 08 09 10 11 12 13 14 15 16 17 18 19 20 21 22 23 24 25 2…" at bounding box center [1287, 669] width 34 height 30
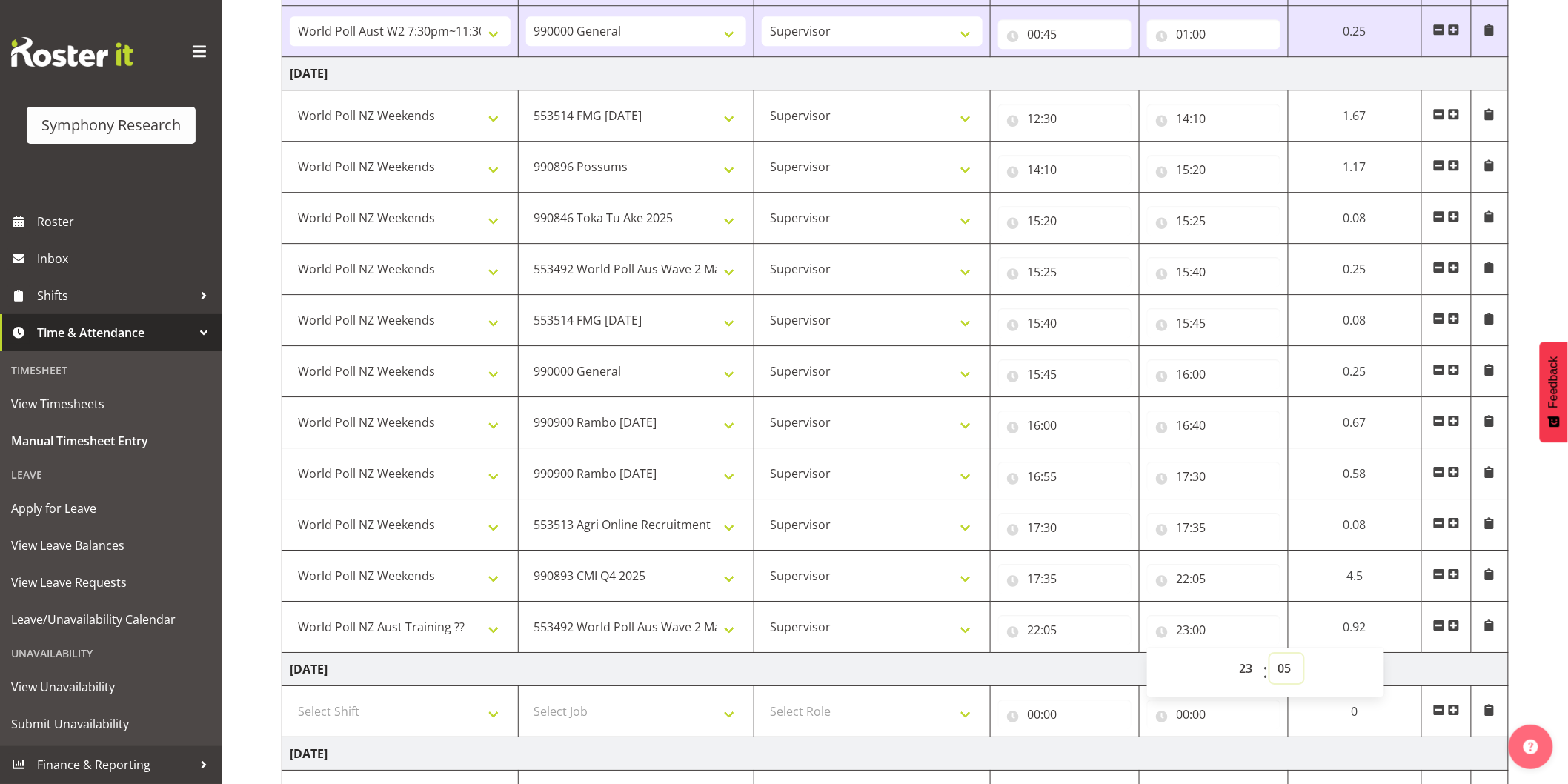
click at [1304, 656] on select "00 01 02 03 04 05 06 07 08 09 10 11 12 13 14 15 16 17 18 19 20 21 22 23 24 25 2…" at bounding box center [1287, 669] width 34 height 30
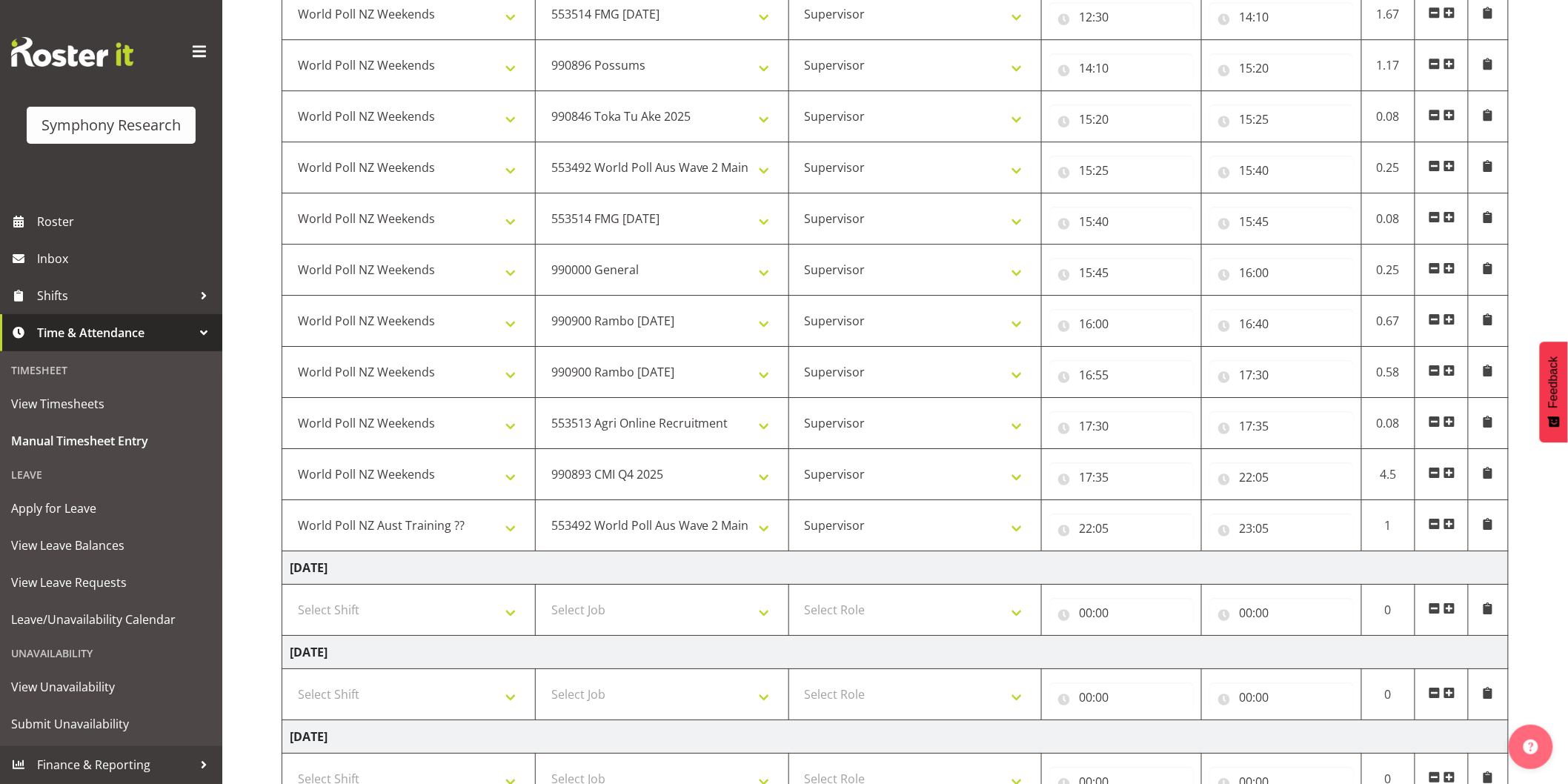
scroll to position [2032, 0]
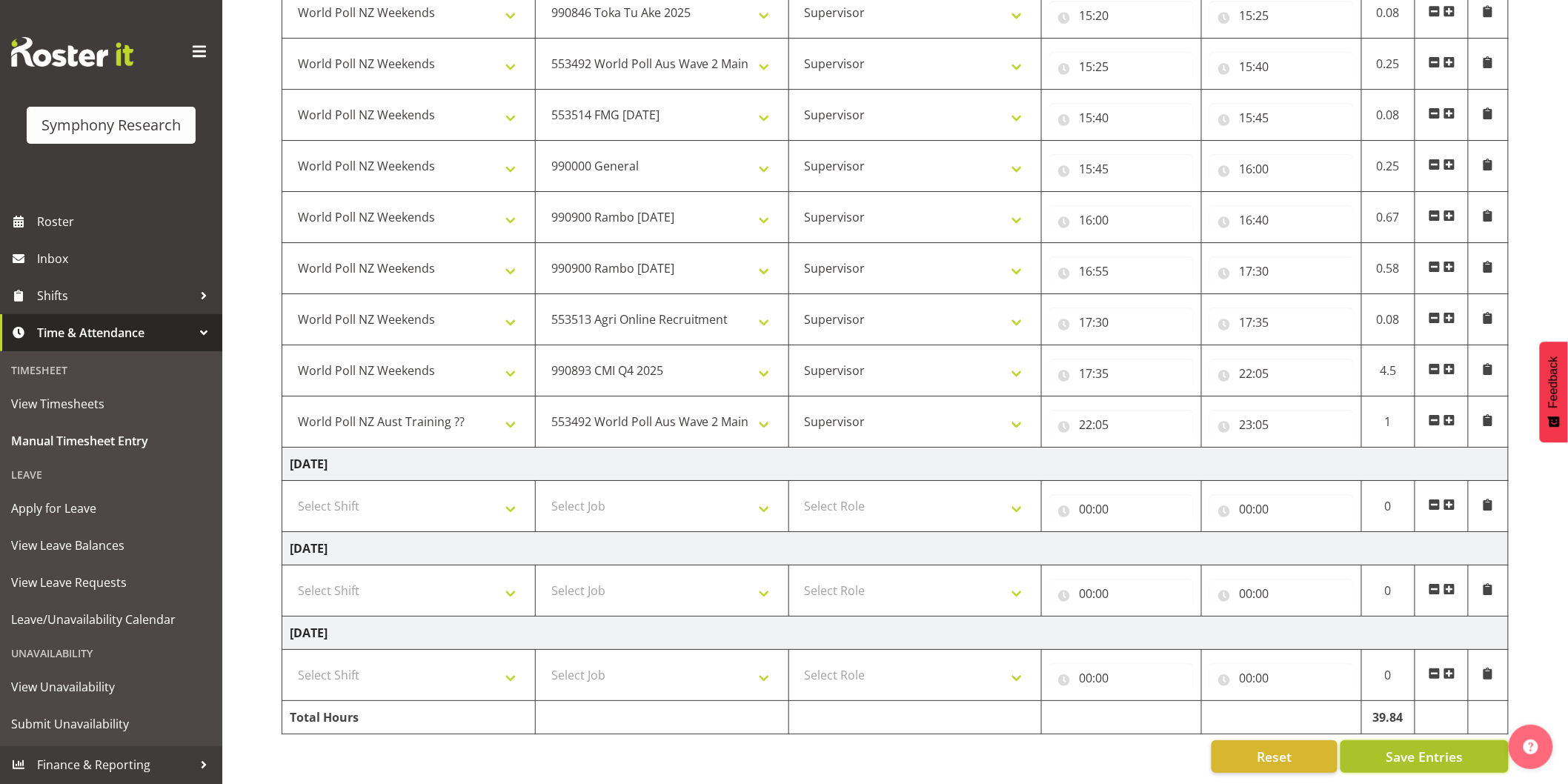
click at [1369, 740] on button "Save Entries" at bounding box center [1425, 757] width 168 height 33
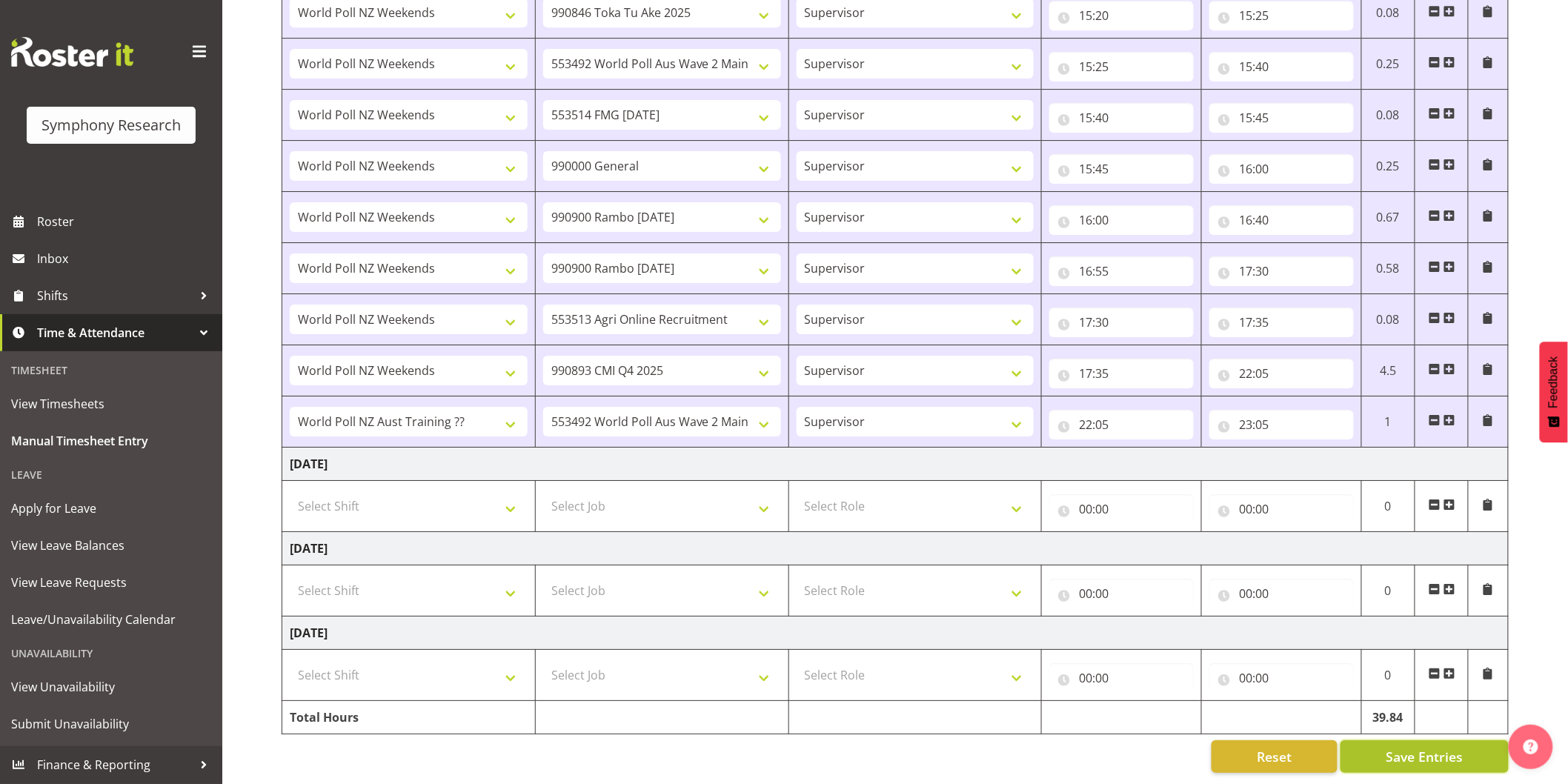
click at [1428, 747] on span "Save Entries" at bounding box center [1425, 756] width 77 height 19
click at [78, 222] on span "Roster" at bounding box center [126, 222] width 178 height 22
